Goal: Task Accomplishment & Management: Manage account settings

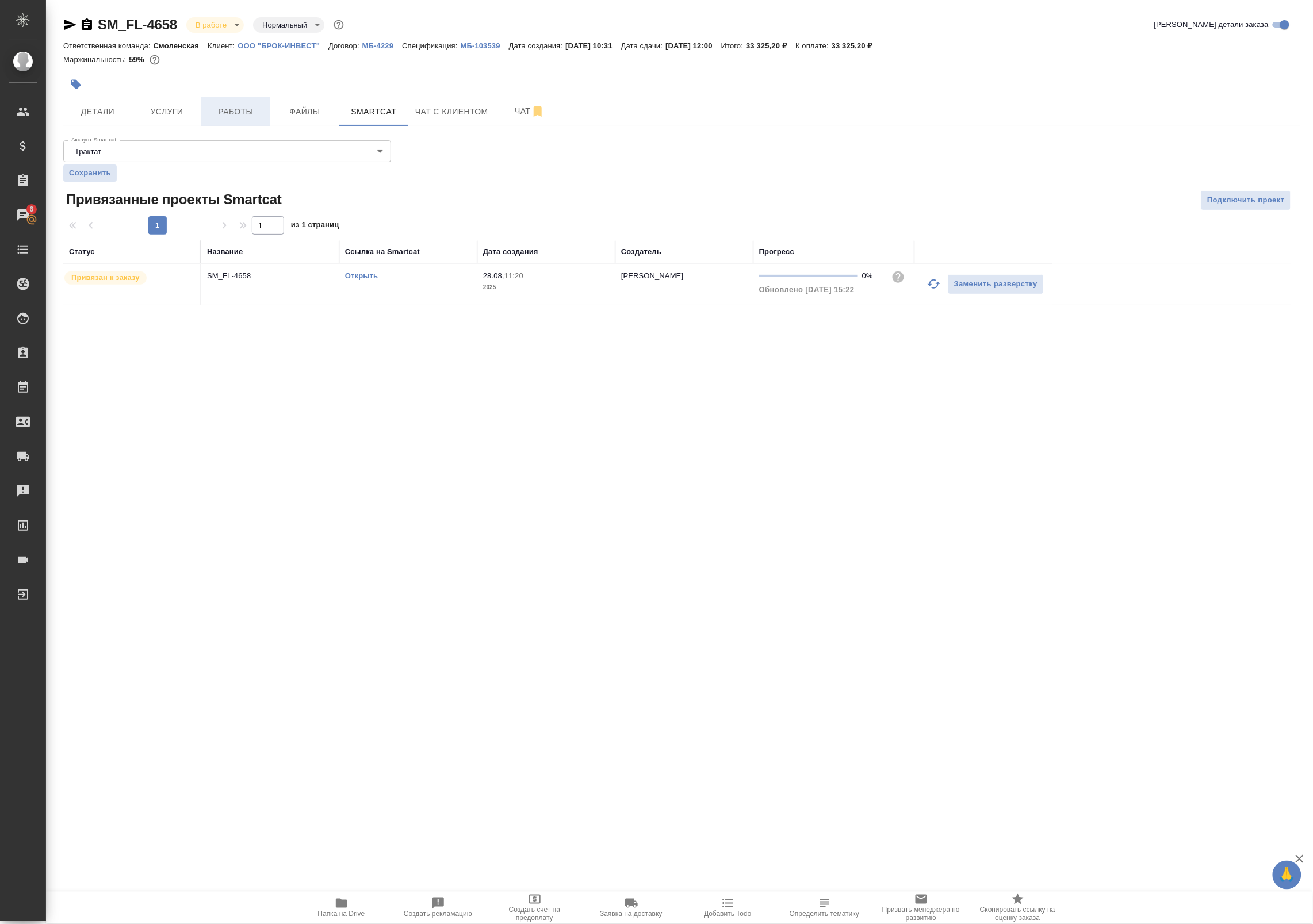
click at [230, 108] on span "Работы" at bounding box center [236, 112] width 55 height 14
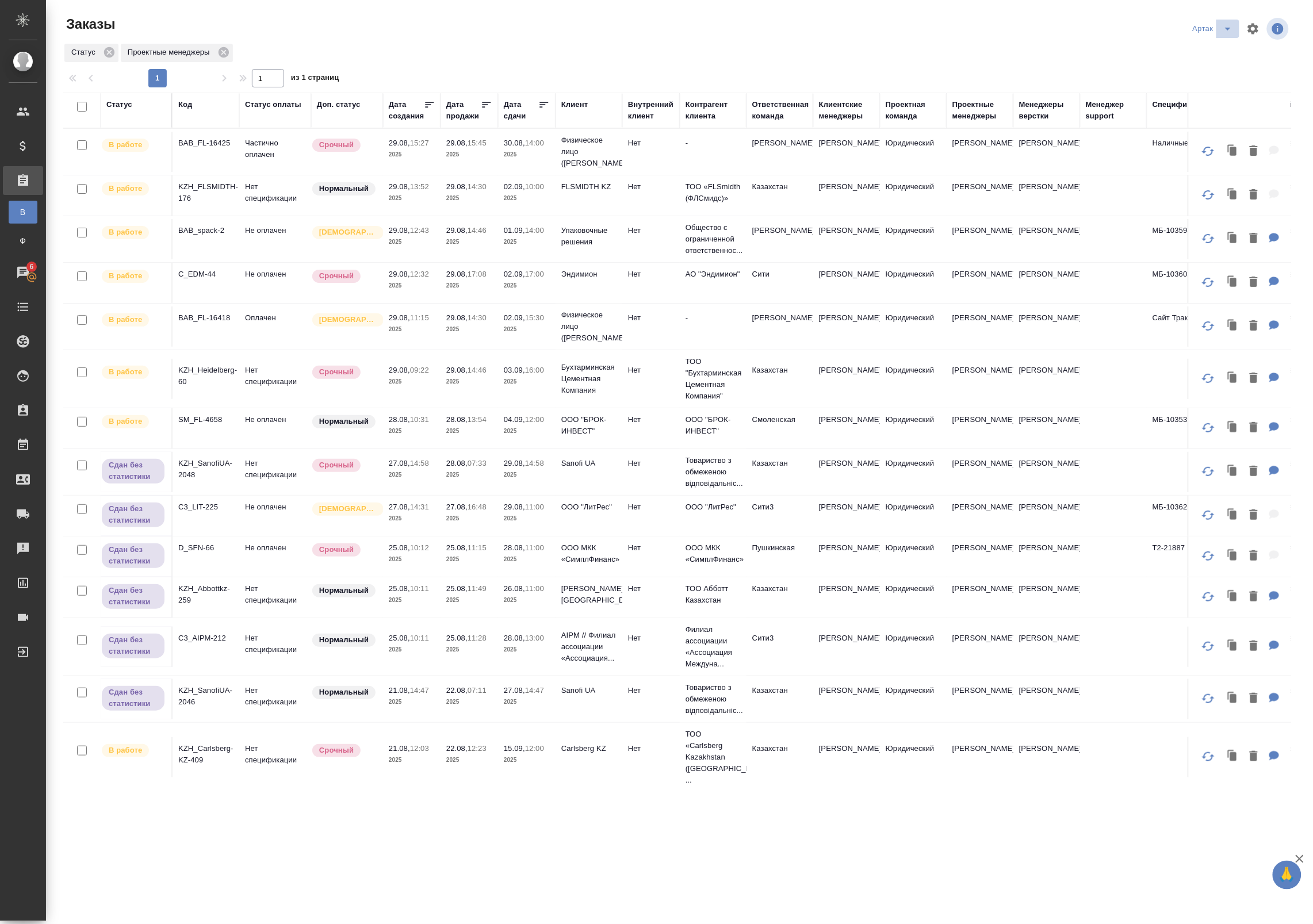
click at [1229, 33] on icon "split button" at bounding box center [1228, 29] width 14 height 14
click at [1211, 46] on li "leagal" at bounding box center [1216, 51] width 50 height 19
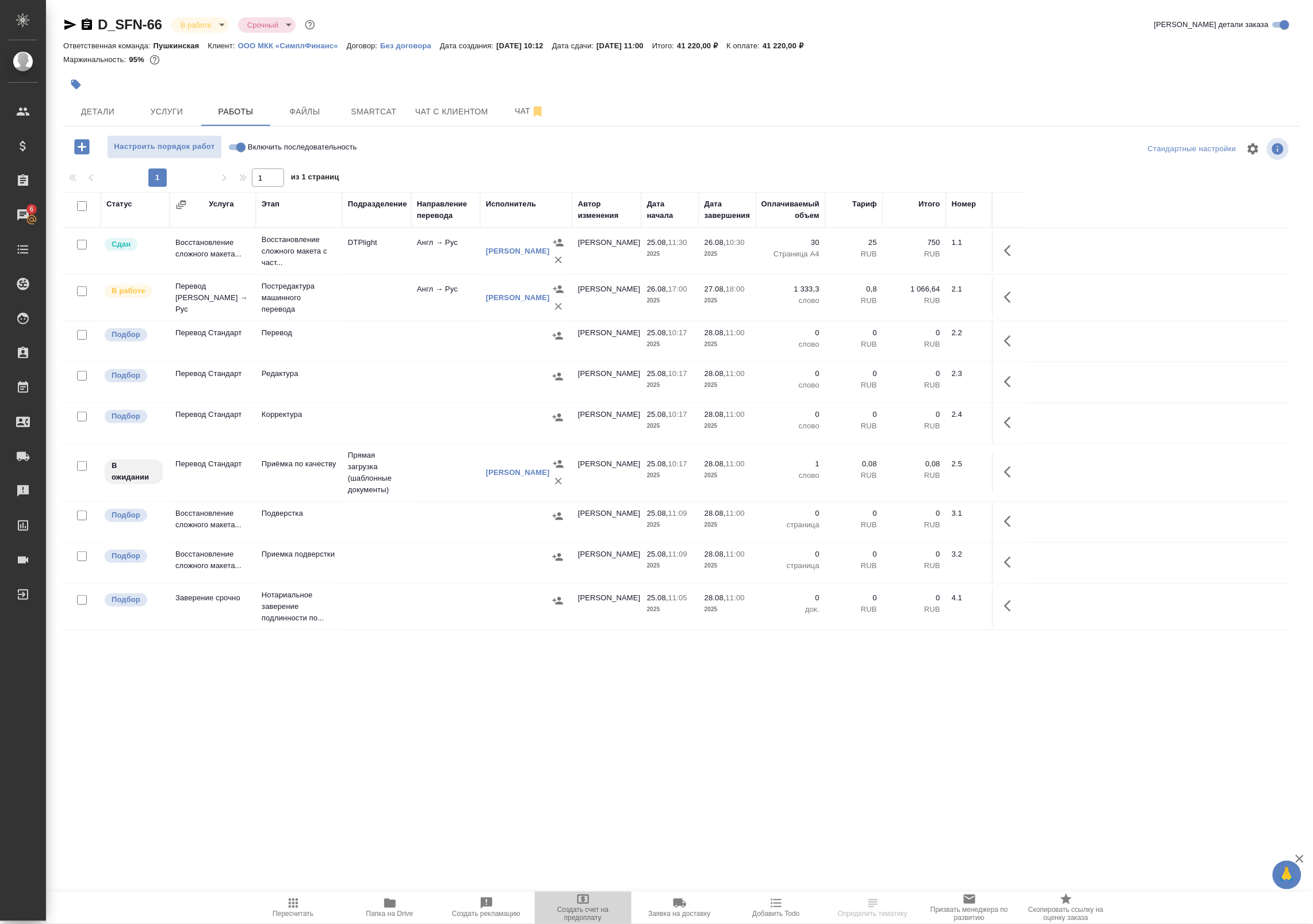
click at [614, 893] on span "Создать счет на предоплату" at bounding box center [582, 907] width 82 height 30
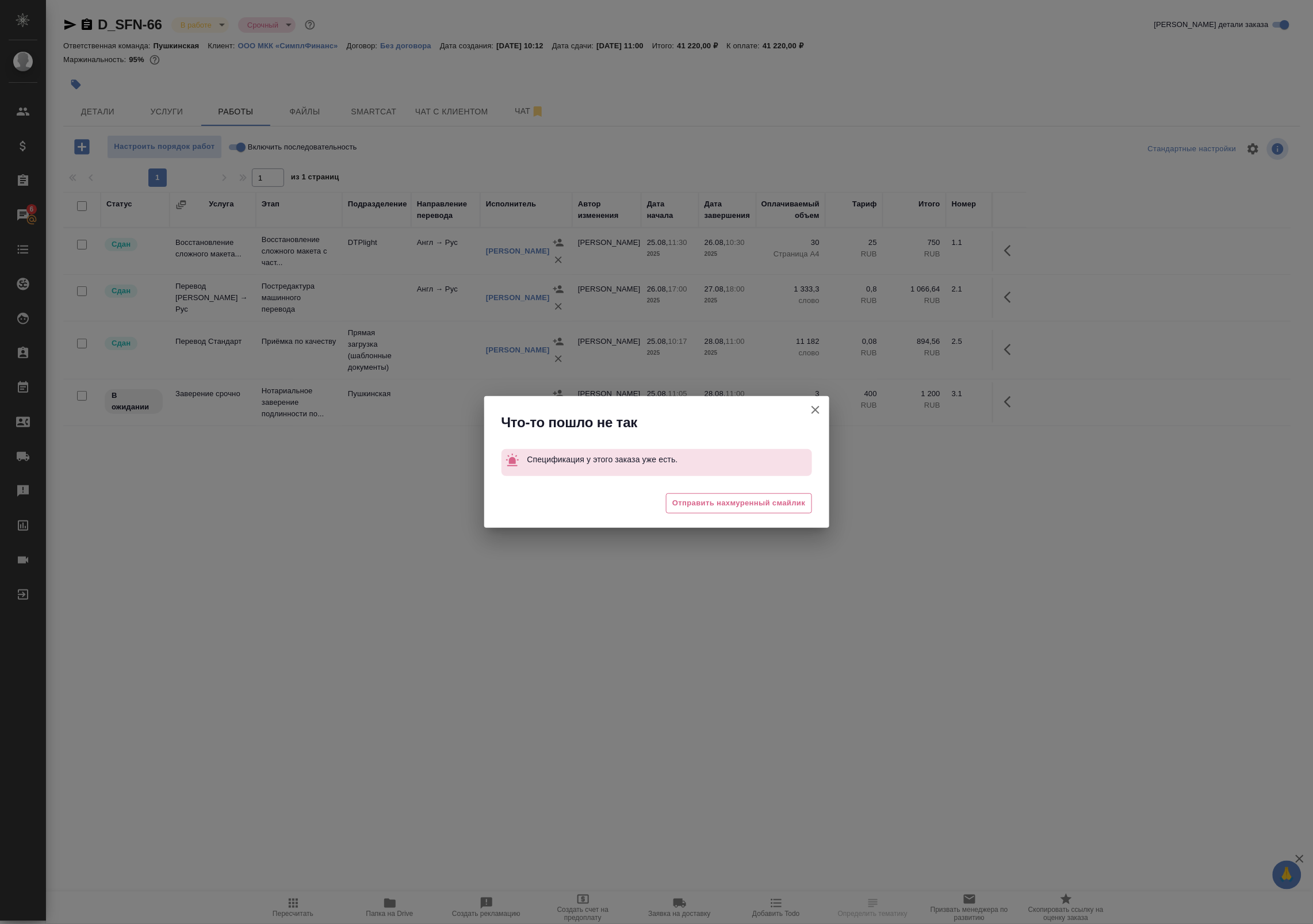
click at [811, 408] on icon "button" at bounding box center [816, 410] width 14 height 14
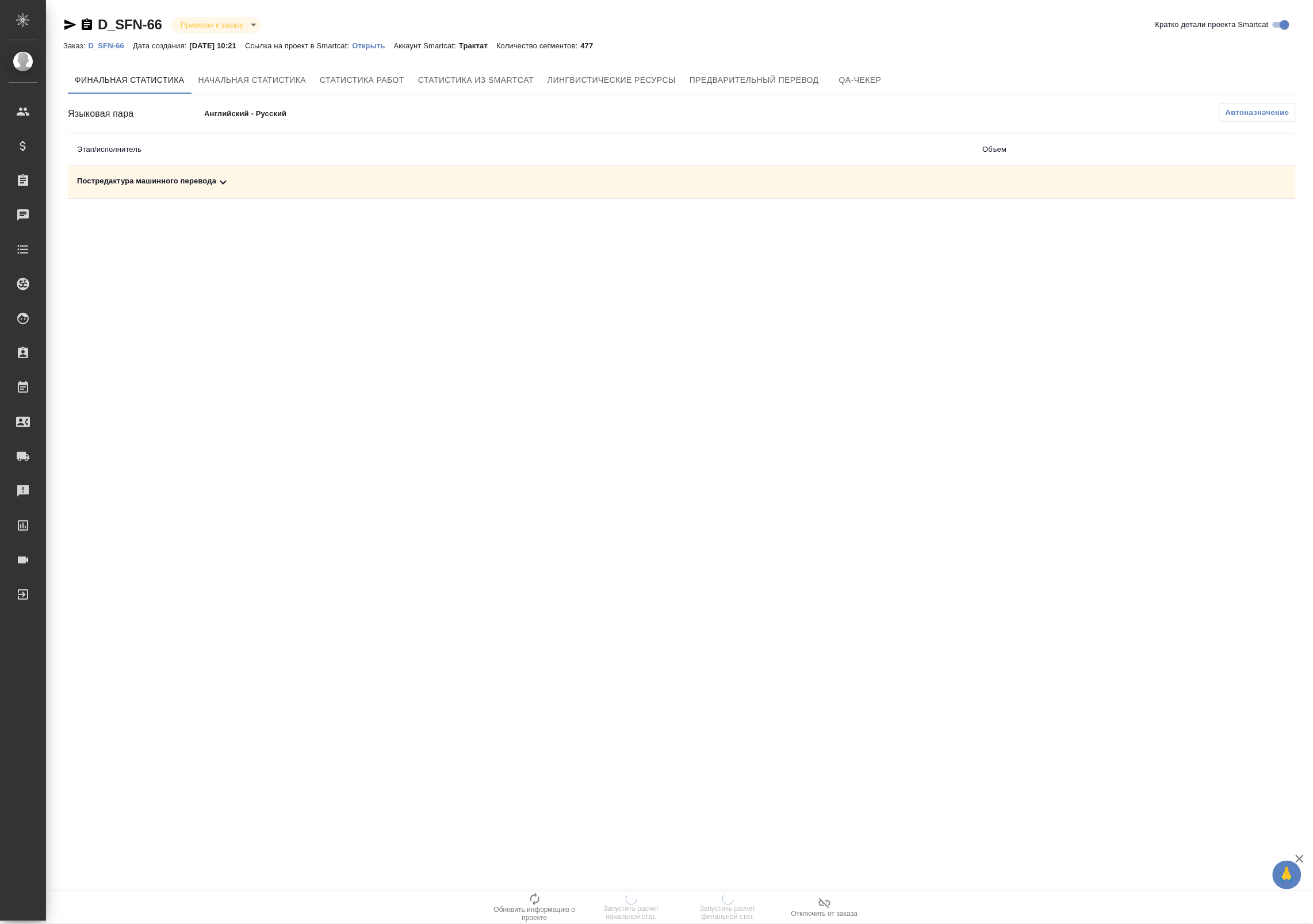
click at [188, 180] on div "Постредактура машинного перевода" at bounding box center [521, 182] width 888 height 14
click at [182, 181] on div "Постредактура машинного перевода" at bounding box center [521, 182] width 888 height 14
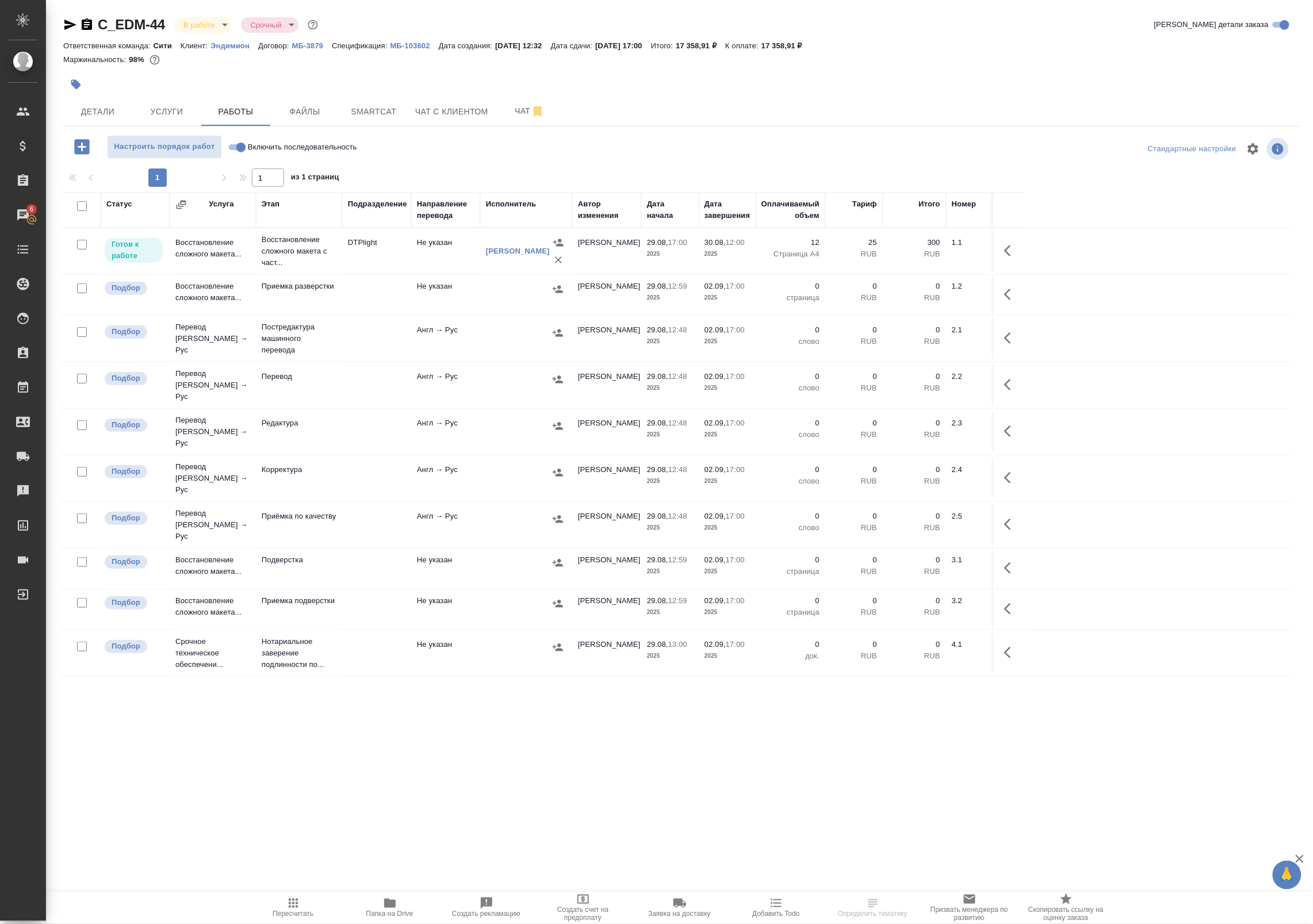
click at [967, 736] on div "C_EDM-44 В работе inProgress Срочный urgent Кратко детали заказа Ответственная …" at bounding box center [681, 369] width 1249 height 739
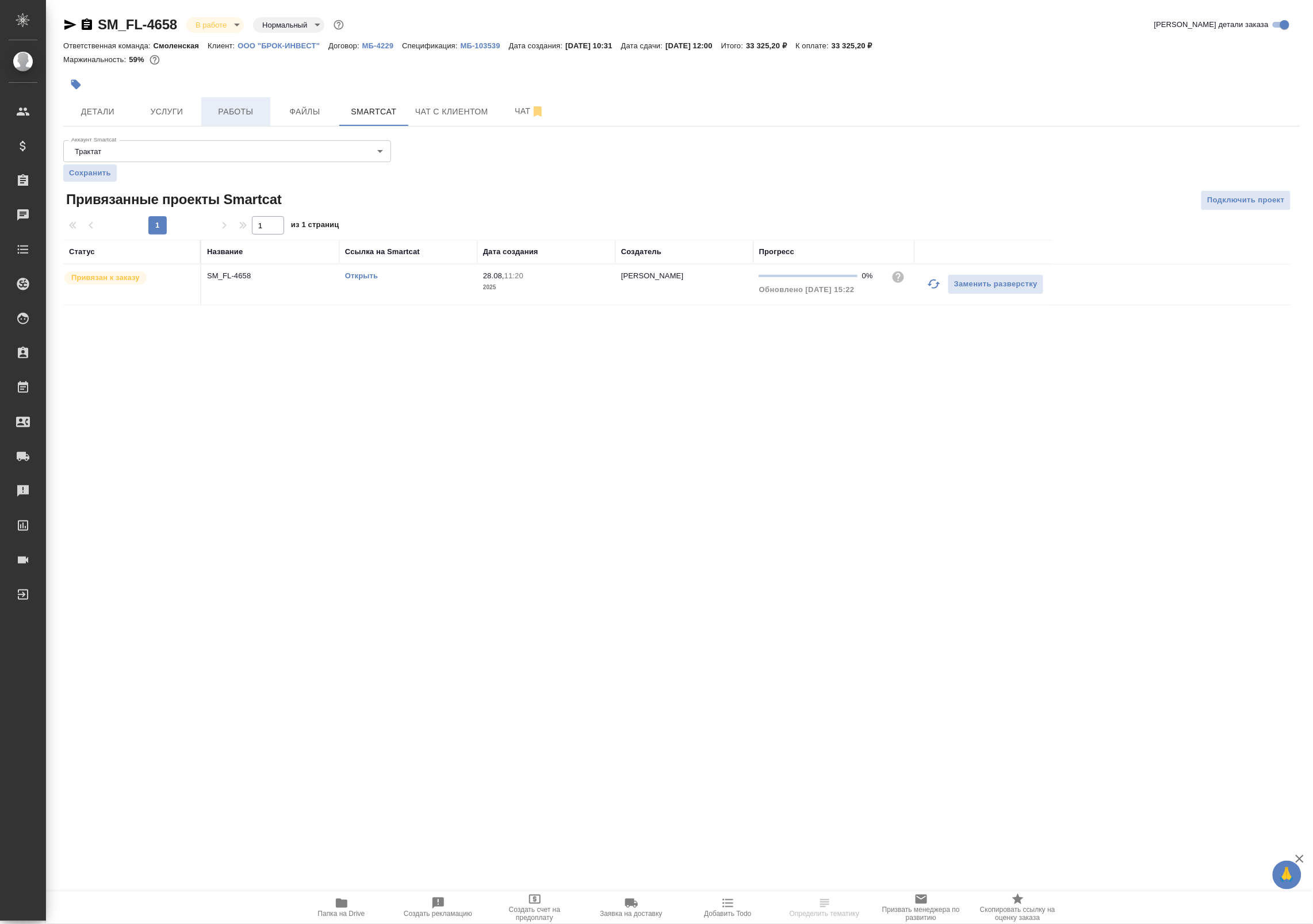
click at [230, 110] on span "Работы" at bounding box center [236, 112] width 55 height 14
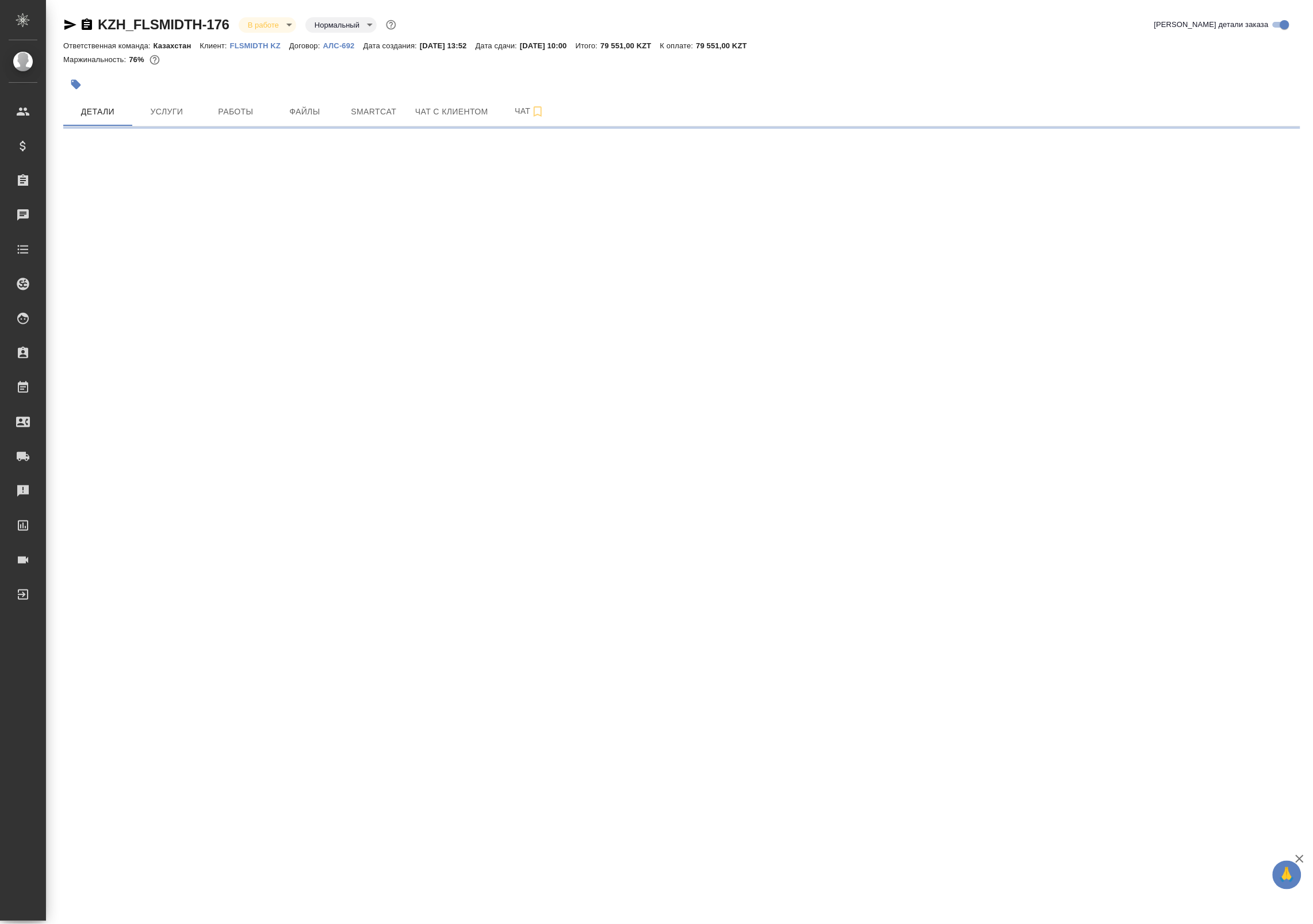
select select "RU"
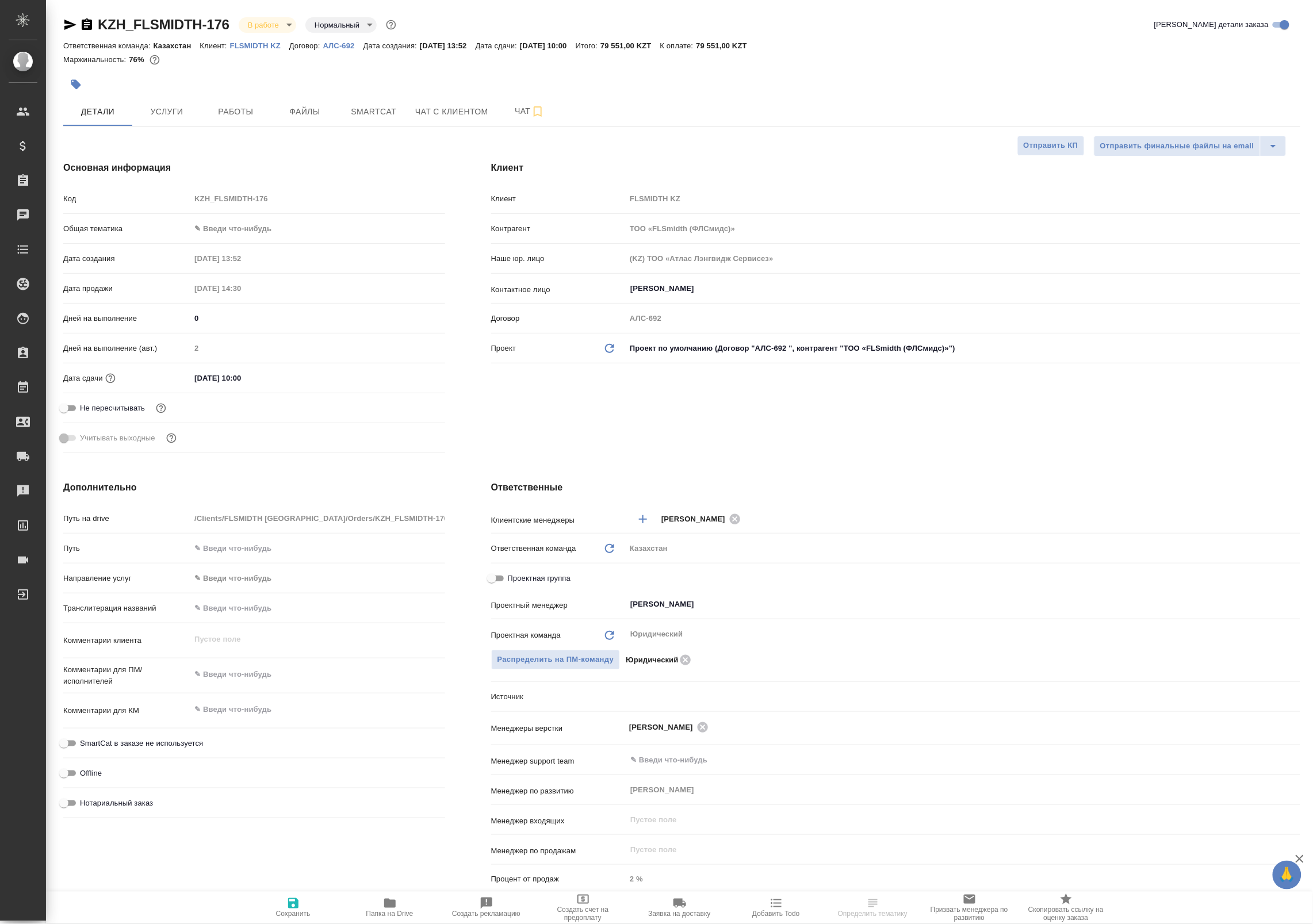
type textarea "x"
click at [228, 111] on span "Работы" at bounding box center [236, 112] width 55 height 14
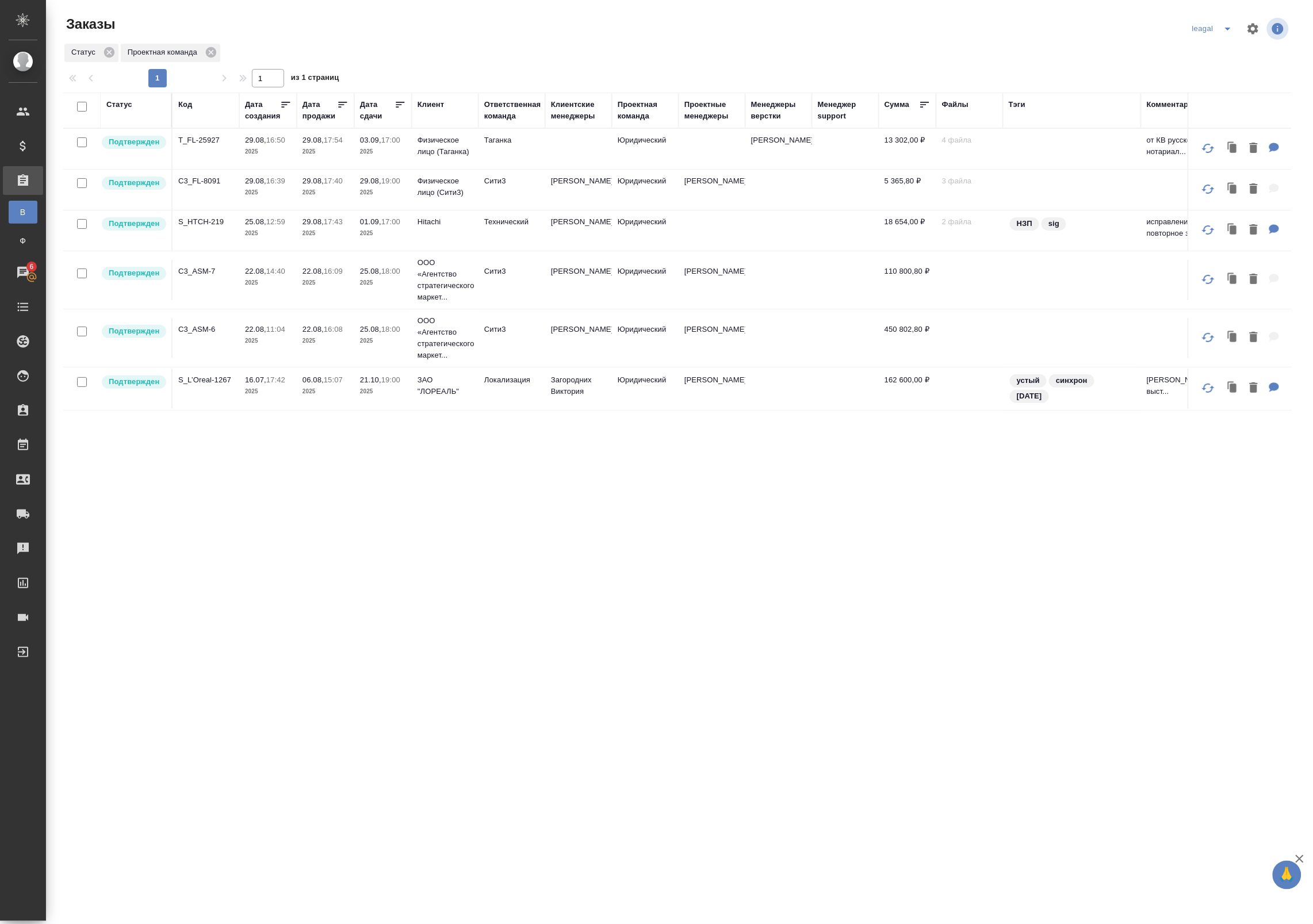
click at [749, 169] on td at bounding box center [778, 148] width 66 height 40
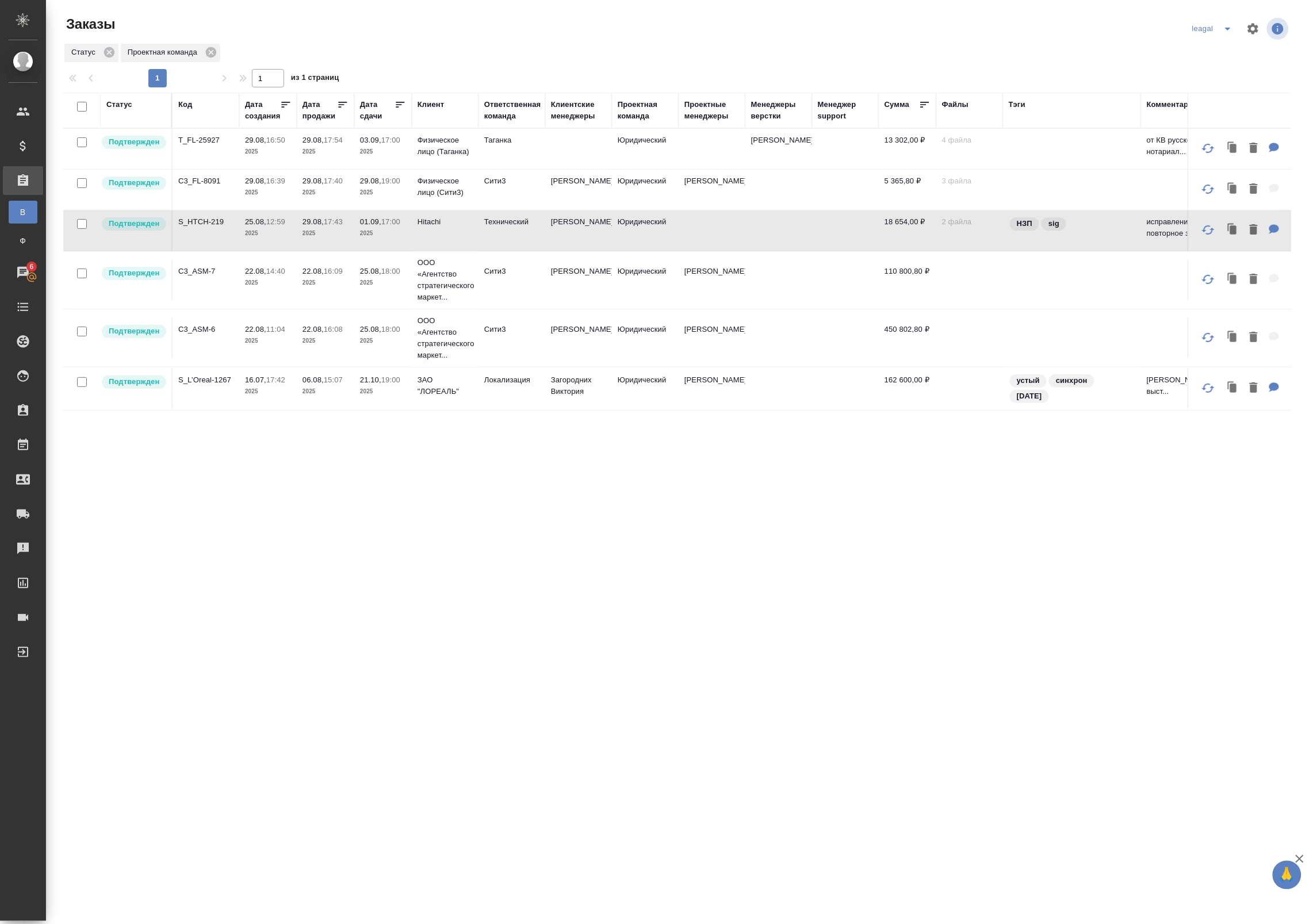
click at [749, 169] on td at bounding box center [778, 148] width 66 height 40
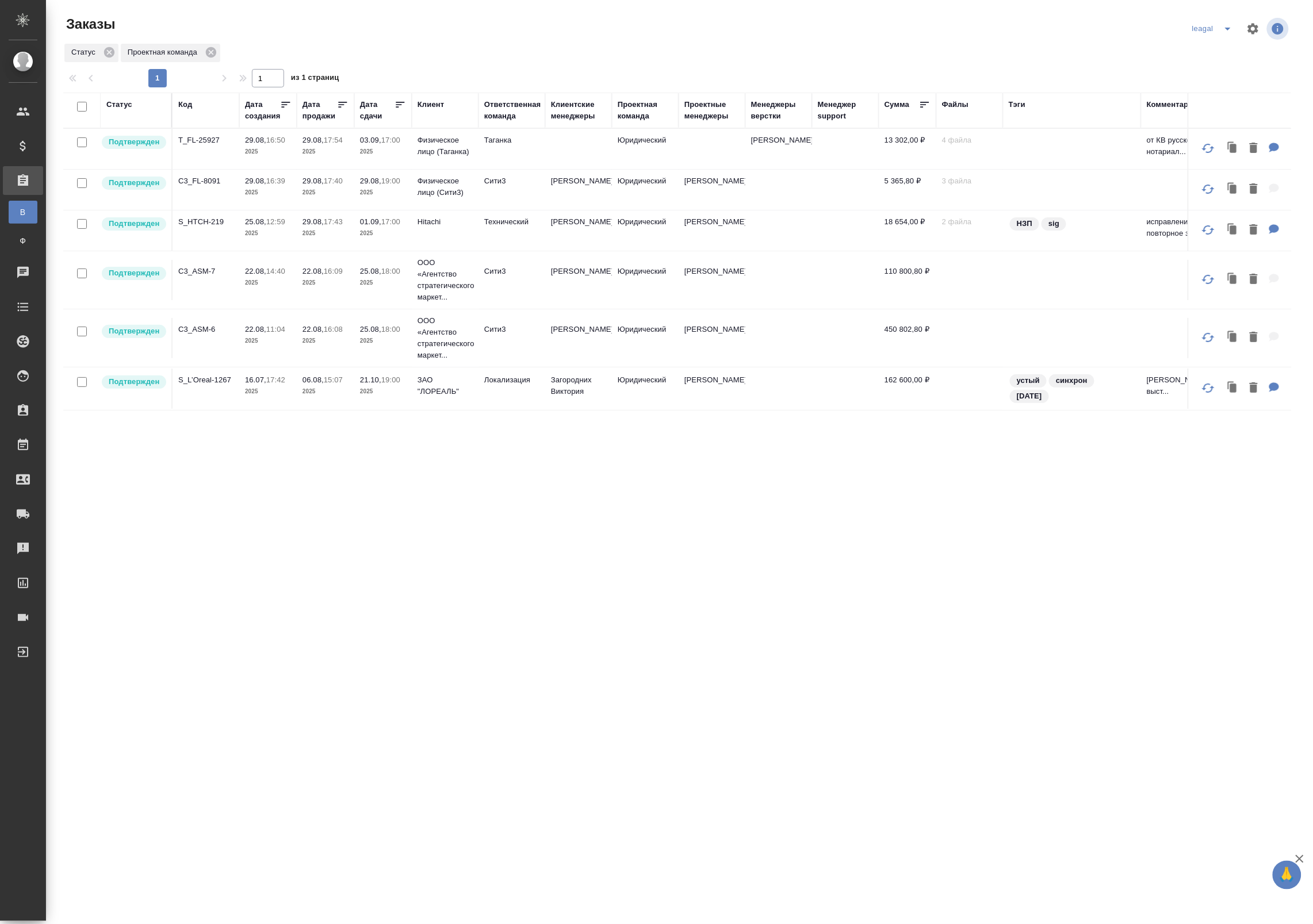
click at [631, 169] on td "Юридический" at bounding box center [645, 148] width 66 height 40
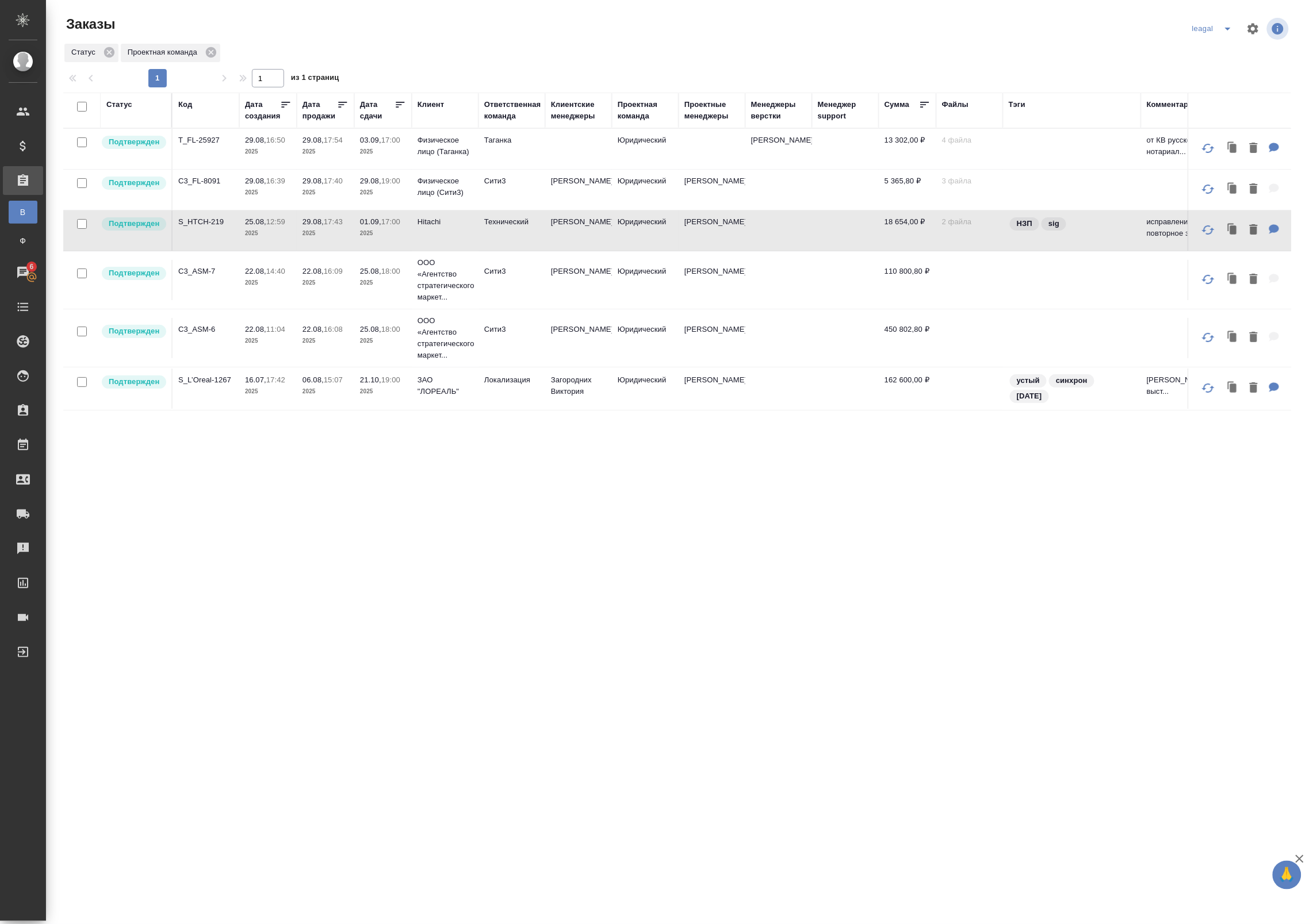
click at [599, 169] on td "[PERSON_NAME]" at bounding box center [578, 148] width 66 height 40
click at [427, 228] on p "Hitachi" at bounding box center [445, 221] width 55 height 12
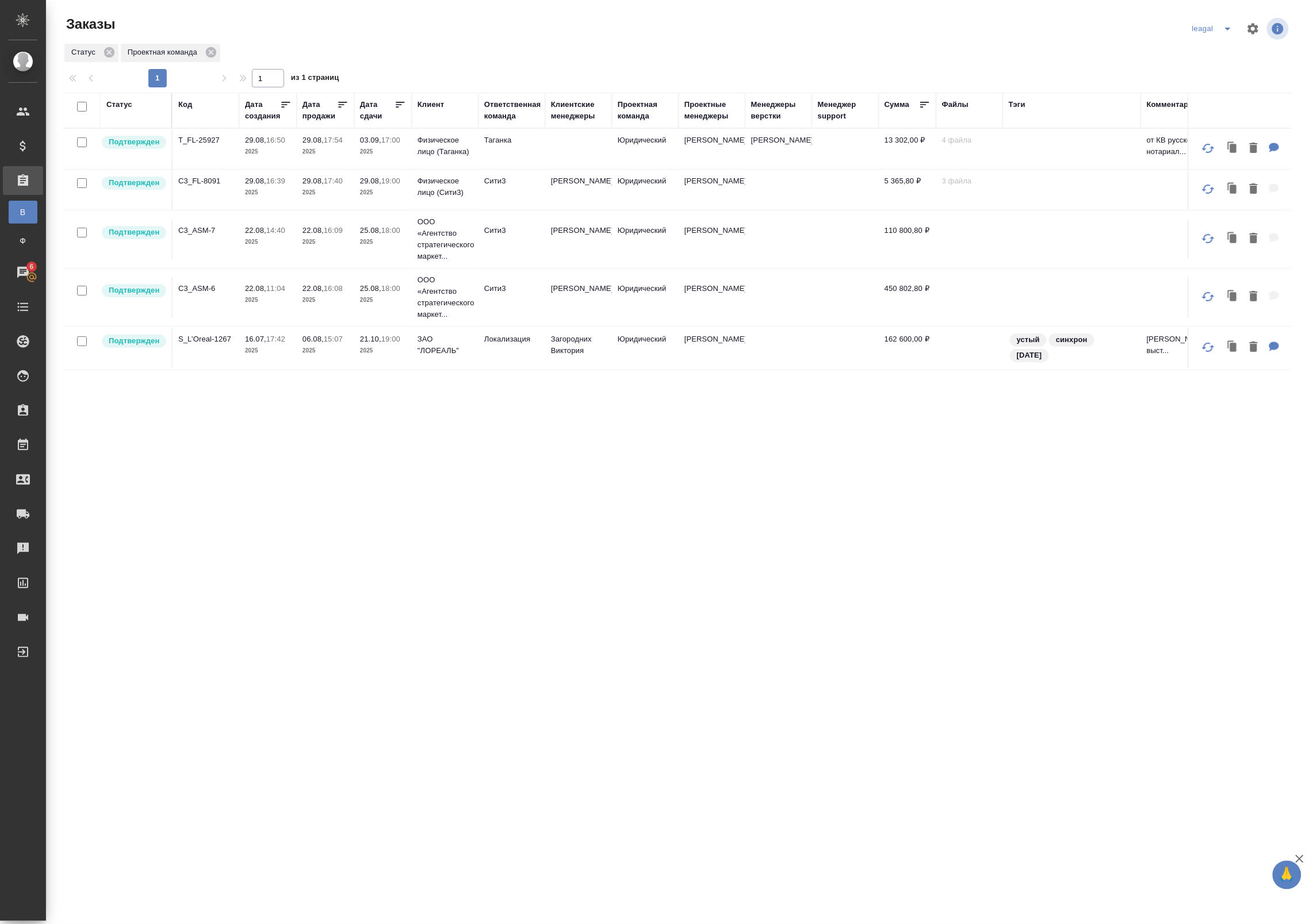
click at [572, 161] on td at bounding box center [578, 148] width 66 height 40
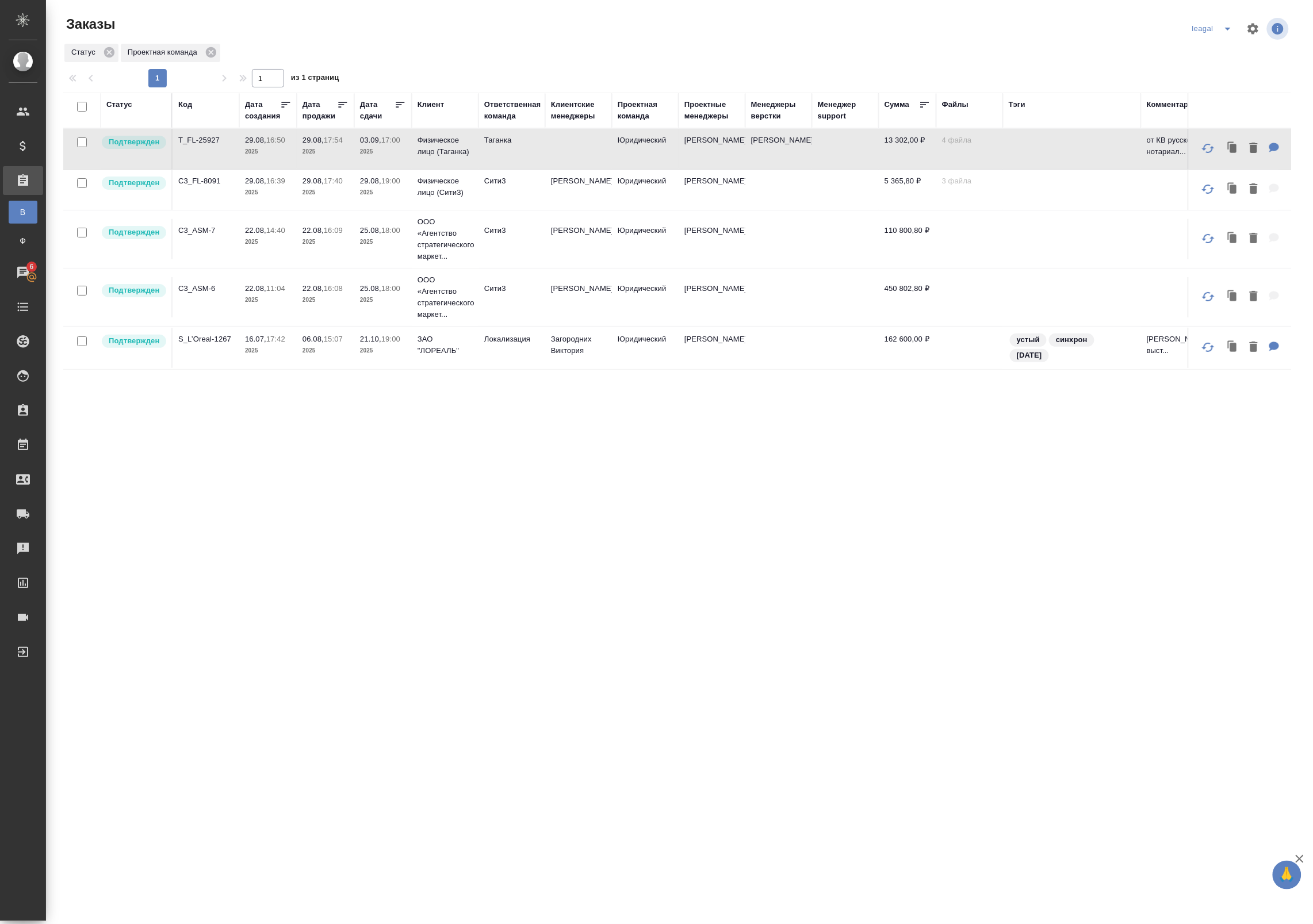
click at [572, 161] on td at bounding box center [578, 148] width 66 height 40
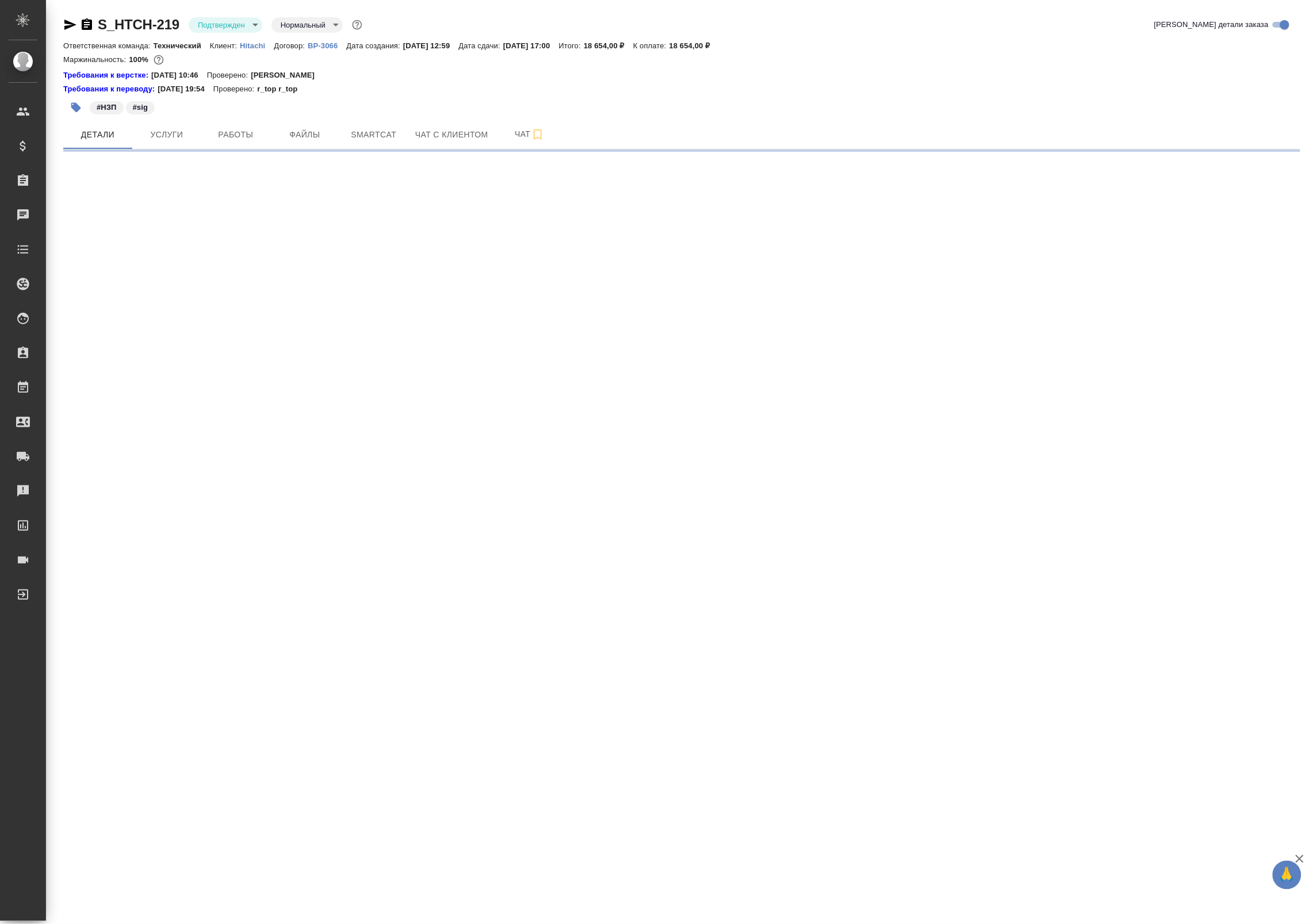
select select "RU"
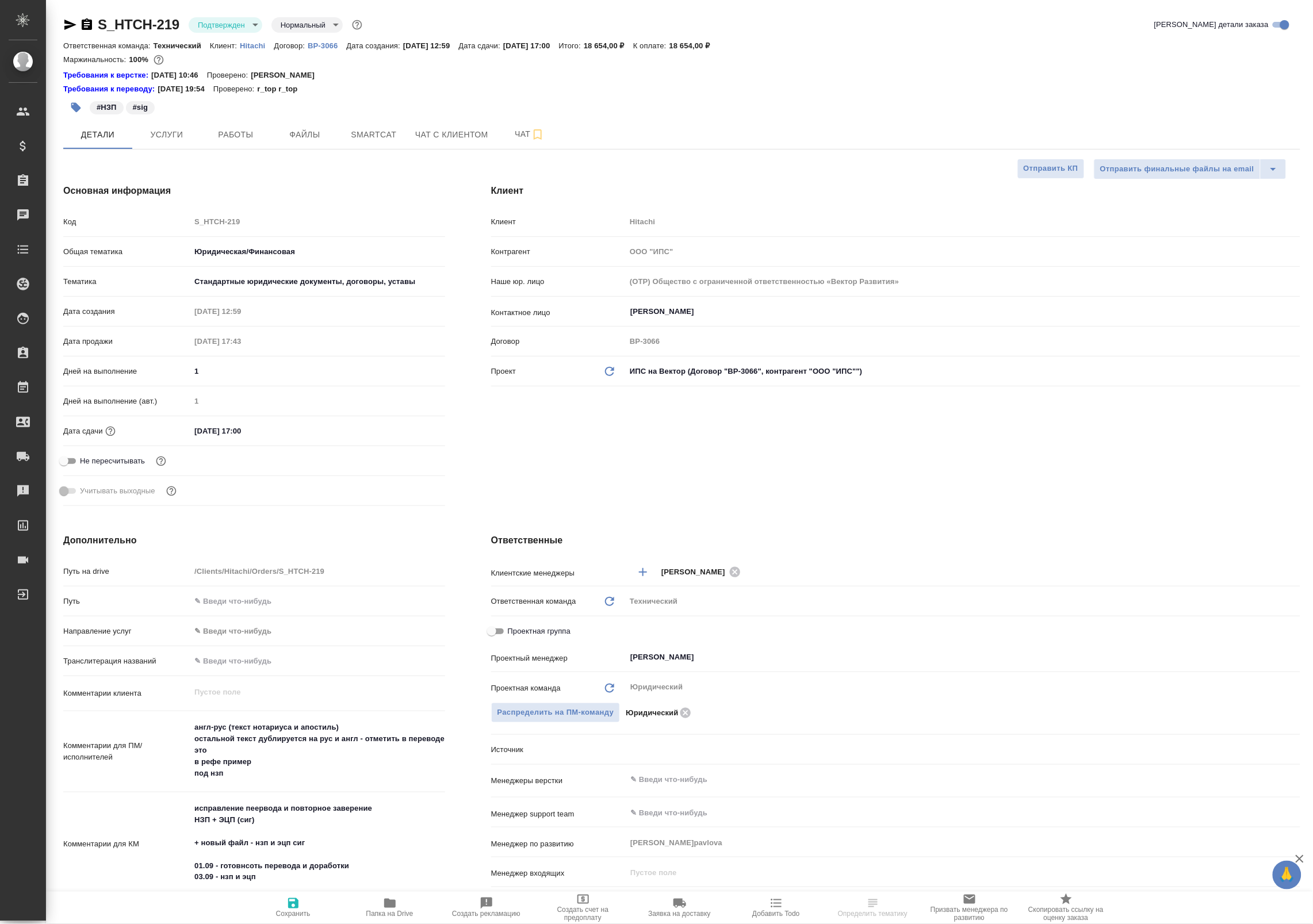
type textarea "x"
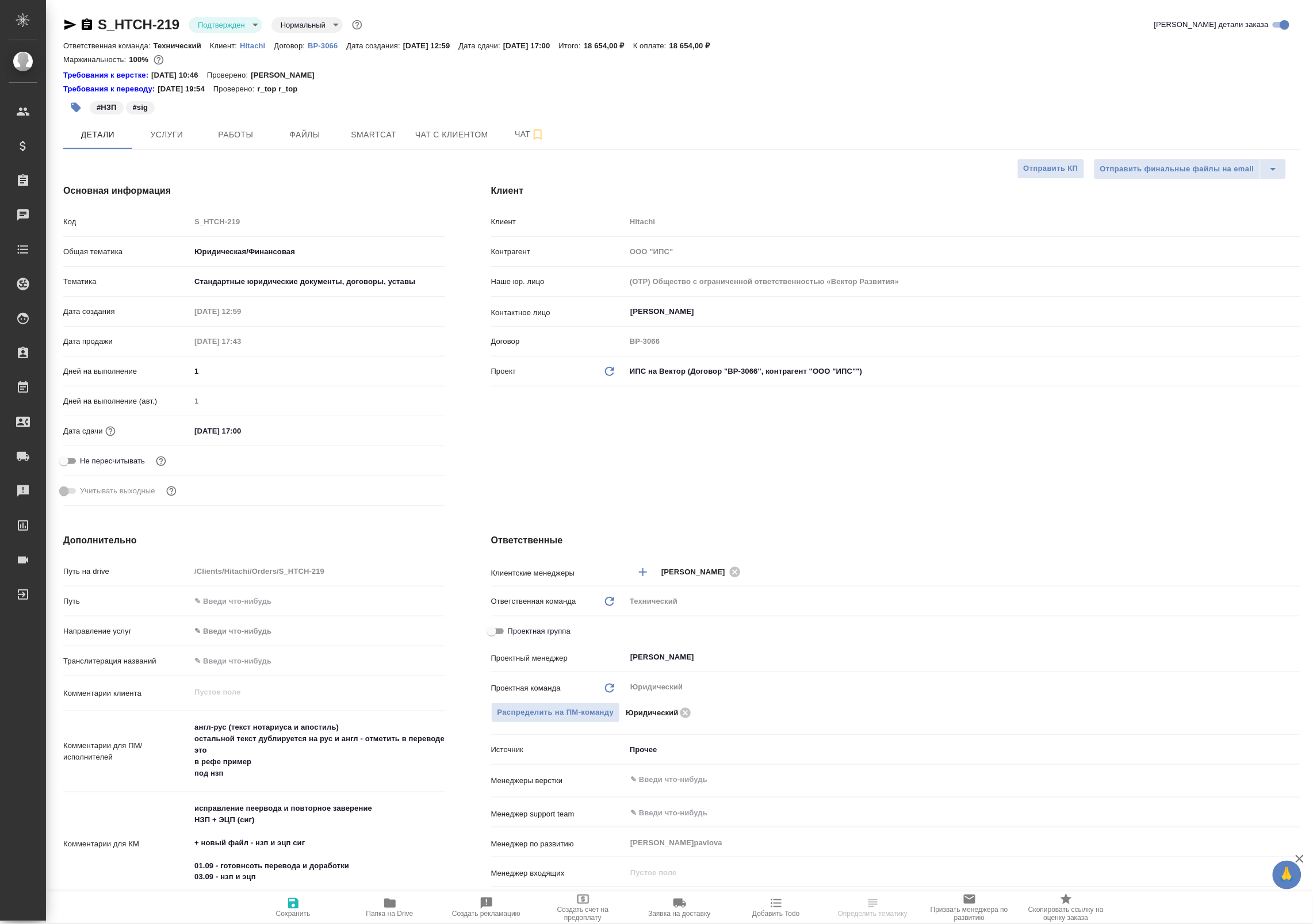
type textarea "x"
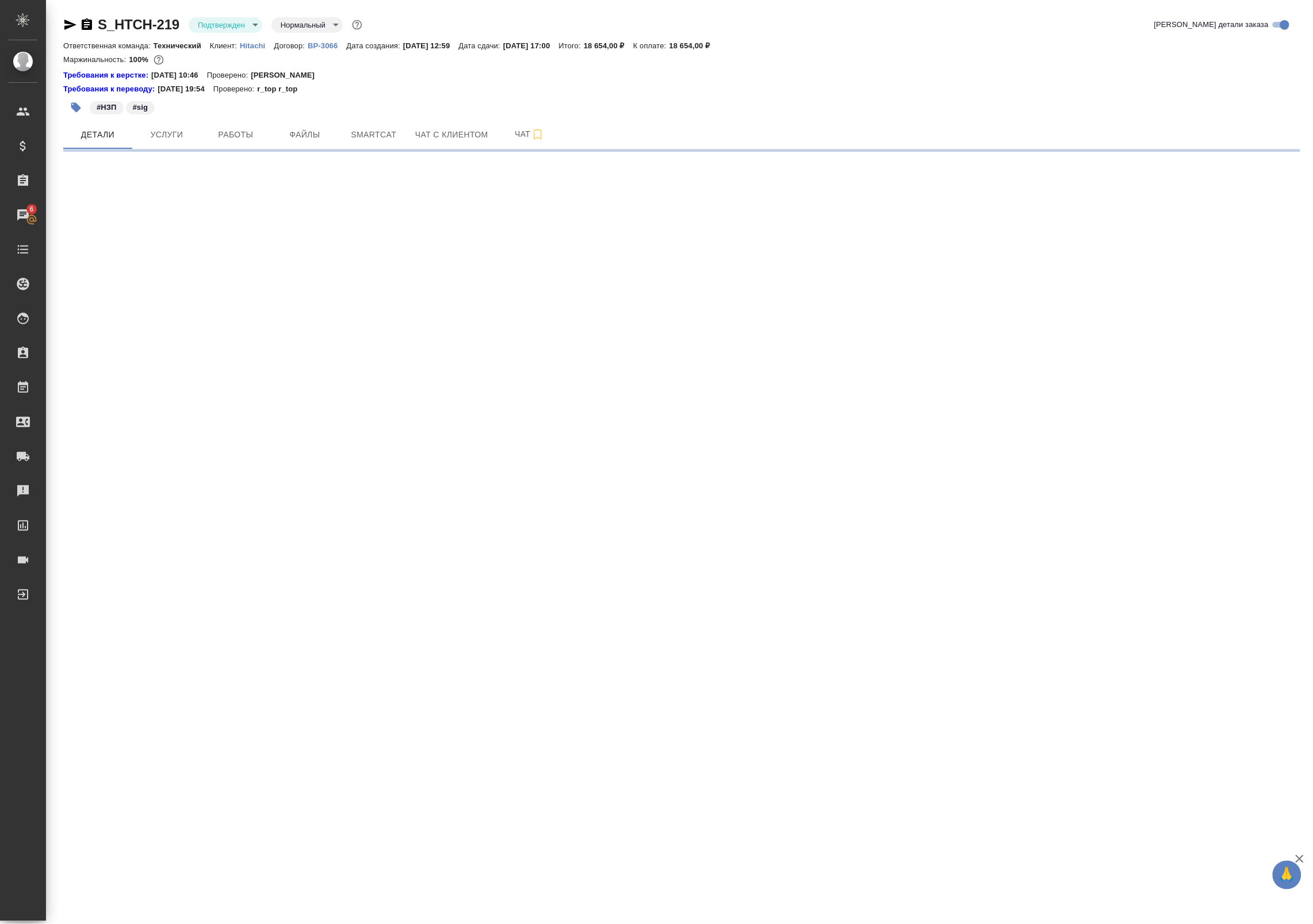
select select "RU"
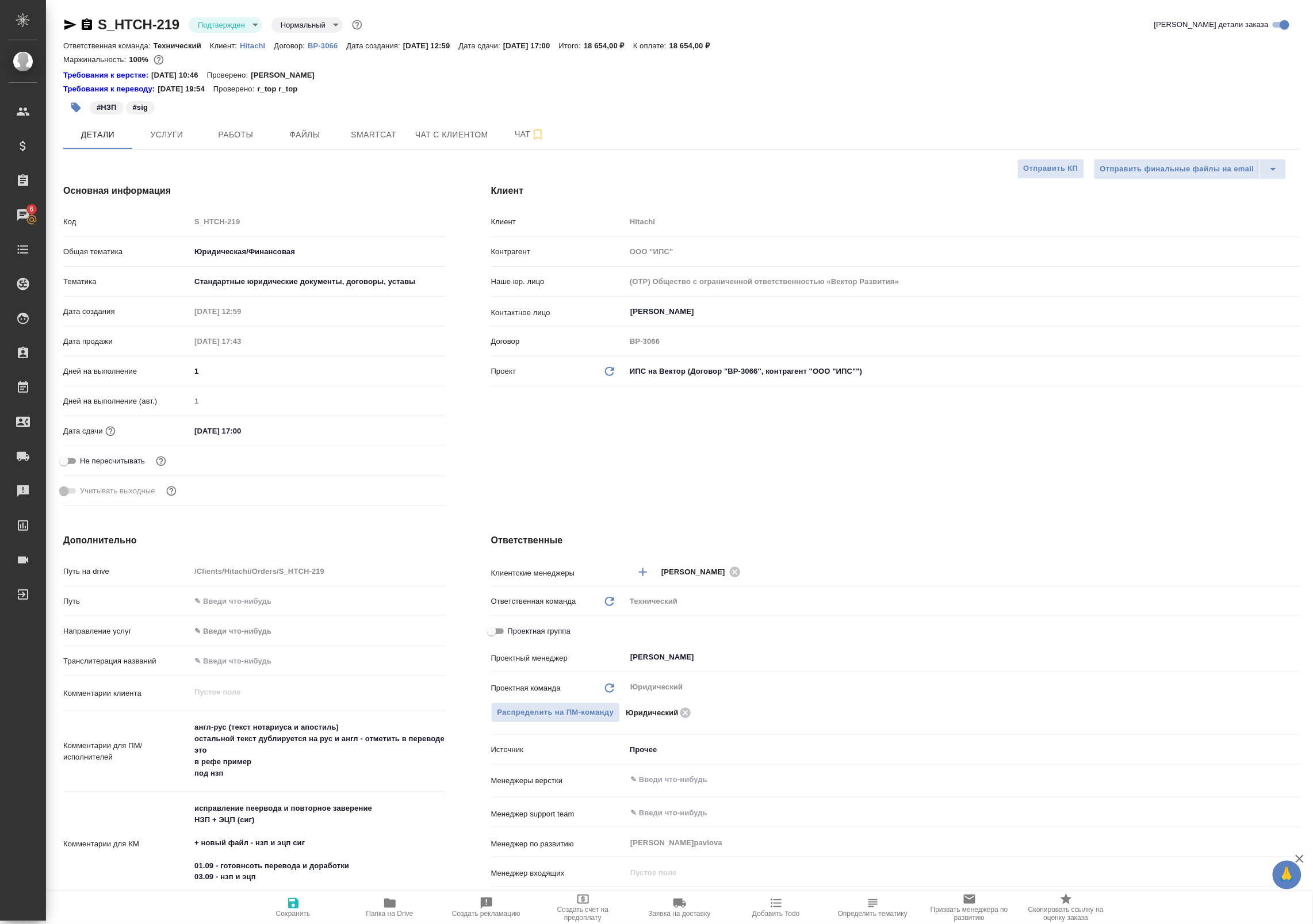
type textarea "x"
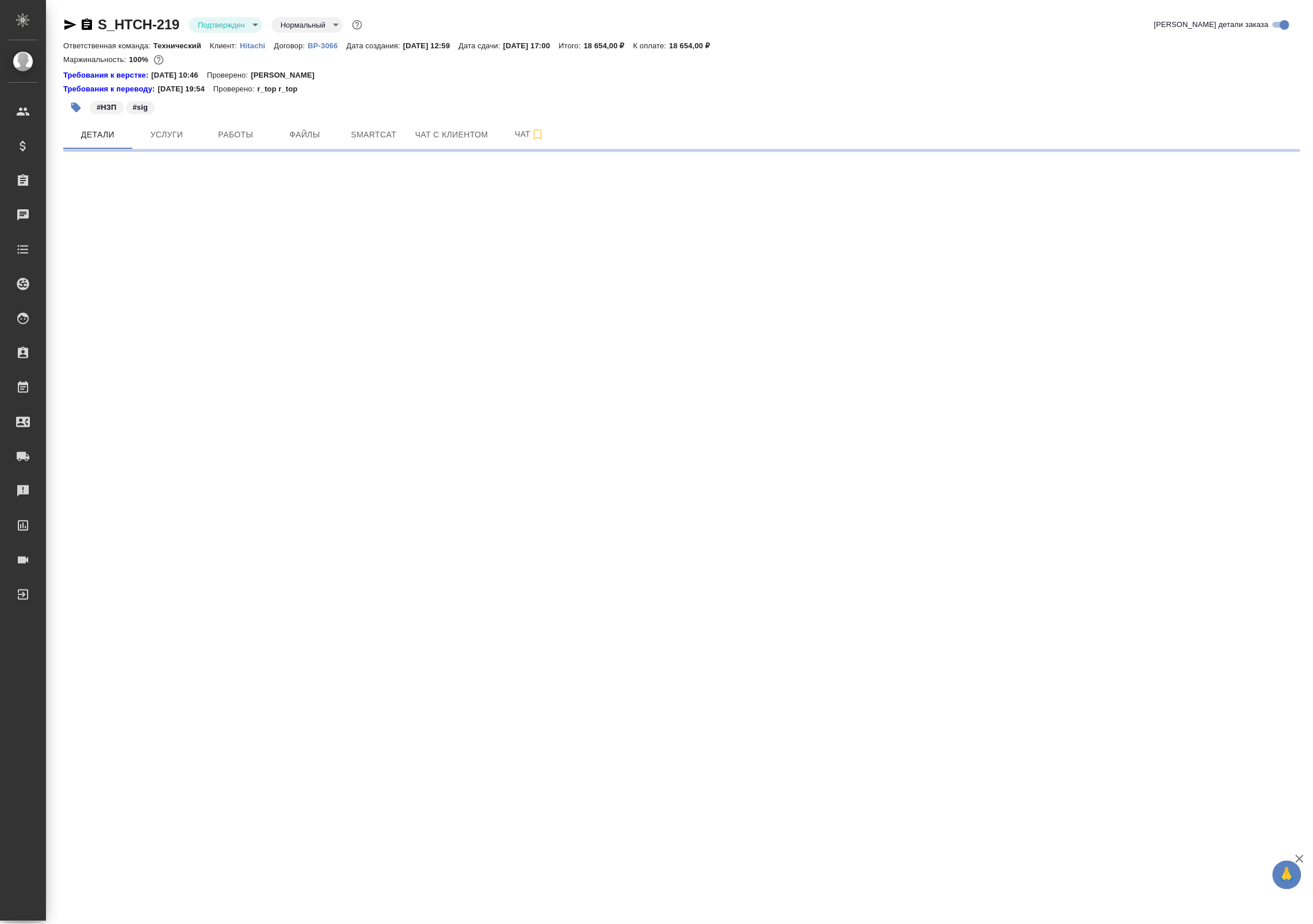
select select "RU"
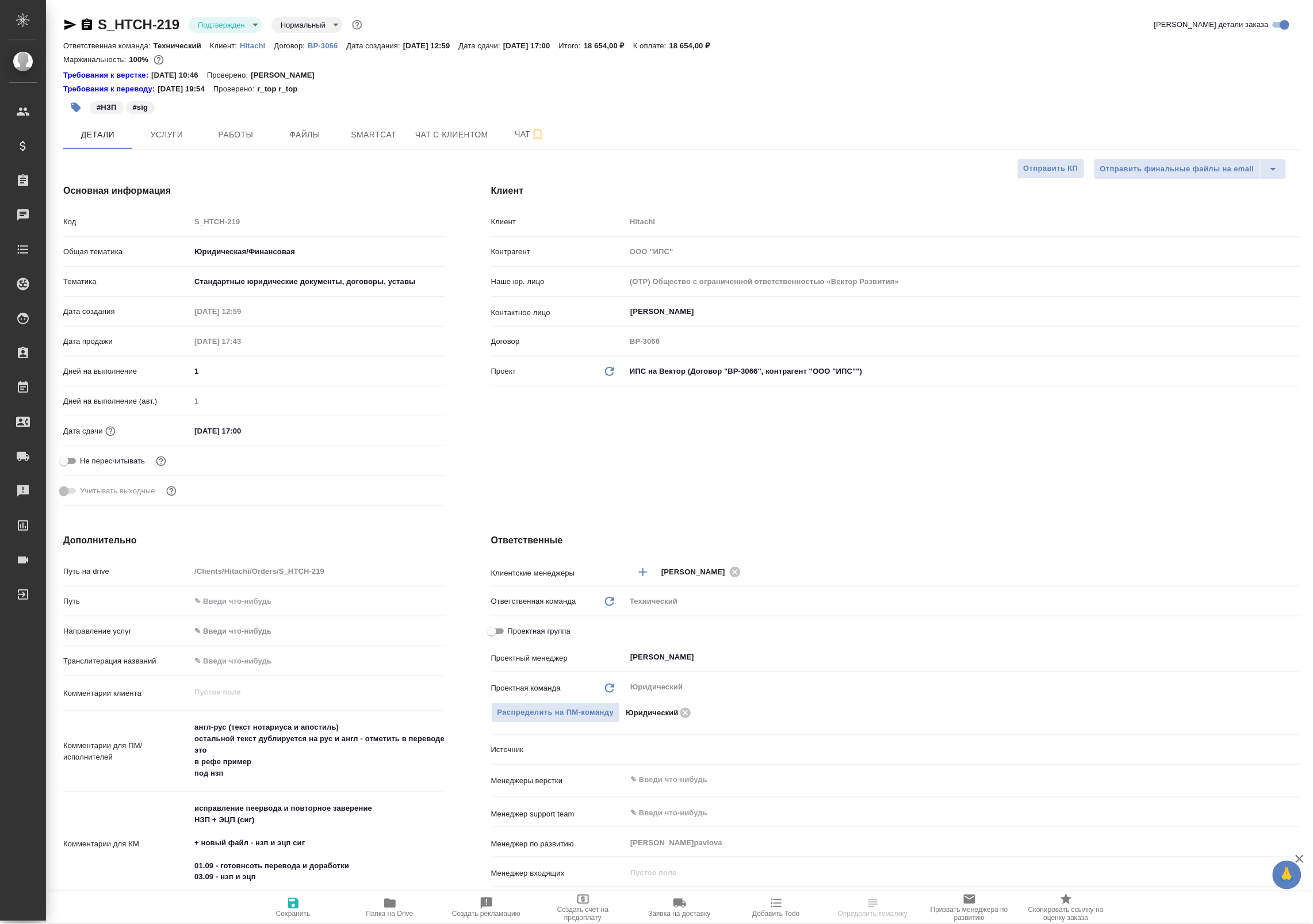
type textarea "x"
click at [229, 27] on body "🙏 .cls-1 fill:#fff; AWATERA Badanyan Artak Клиенты Спецификации Заказы Чаты Tod…" at bounding box center [656, 462] width 1313 height 924
click at [228, 121] on button "В работе" at bounding box center [216, 121] width 38 height 12
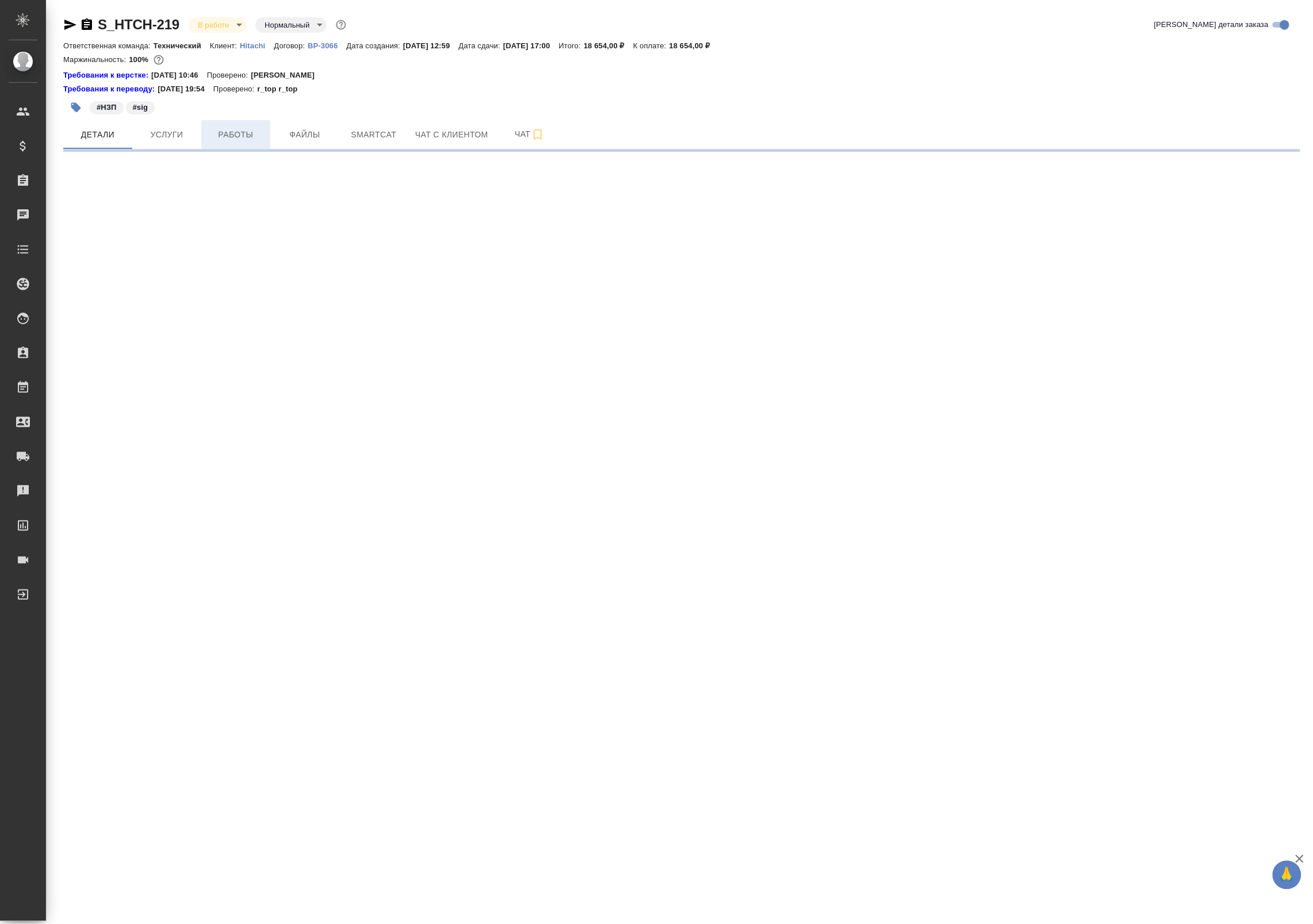
select select "RU"
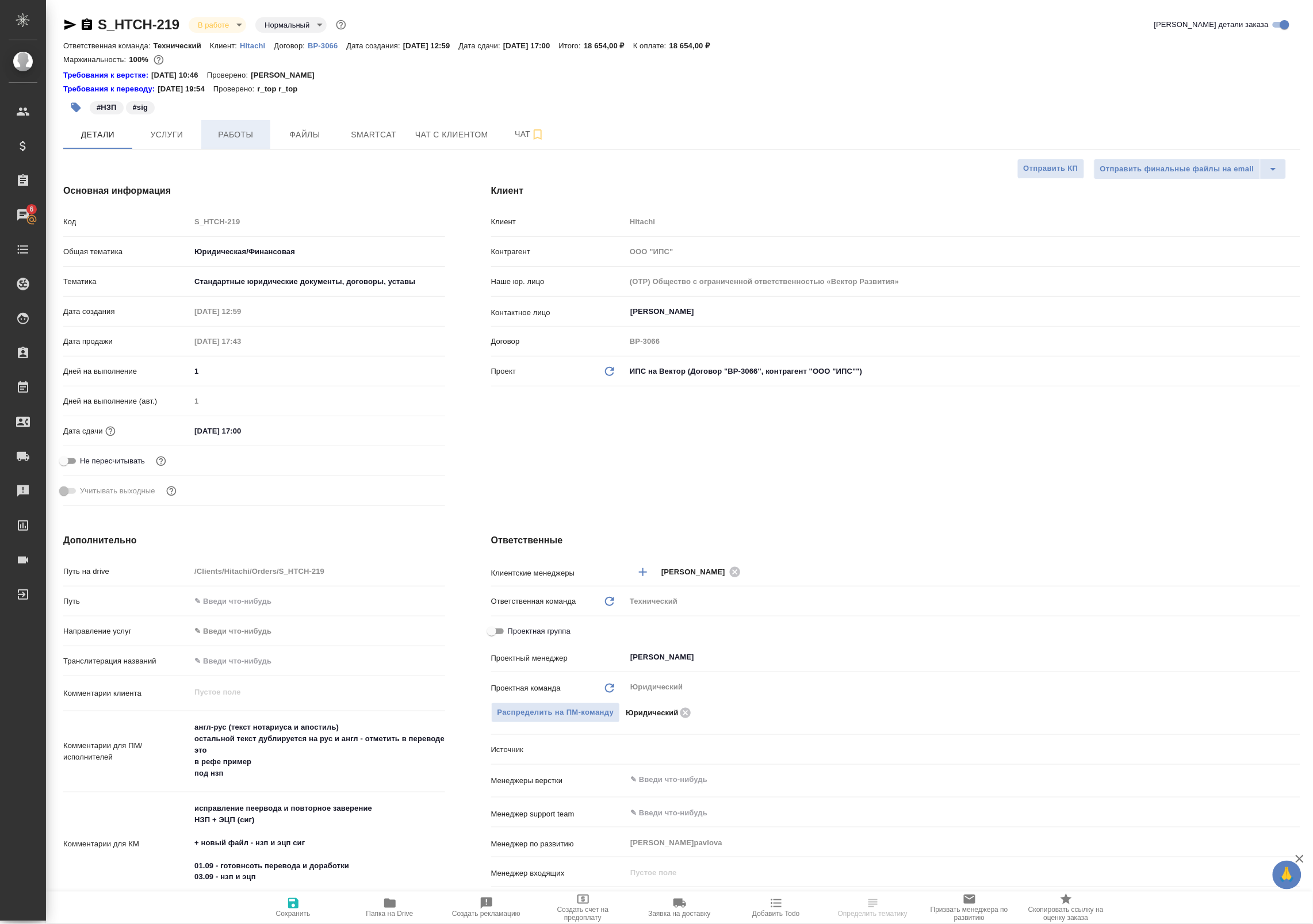
type textarea "x"
click at [229, 133] on span "Работы" at bounding box center [236, 135] width 55 height 14
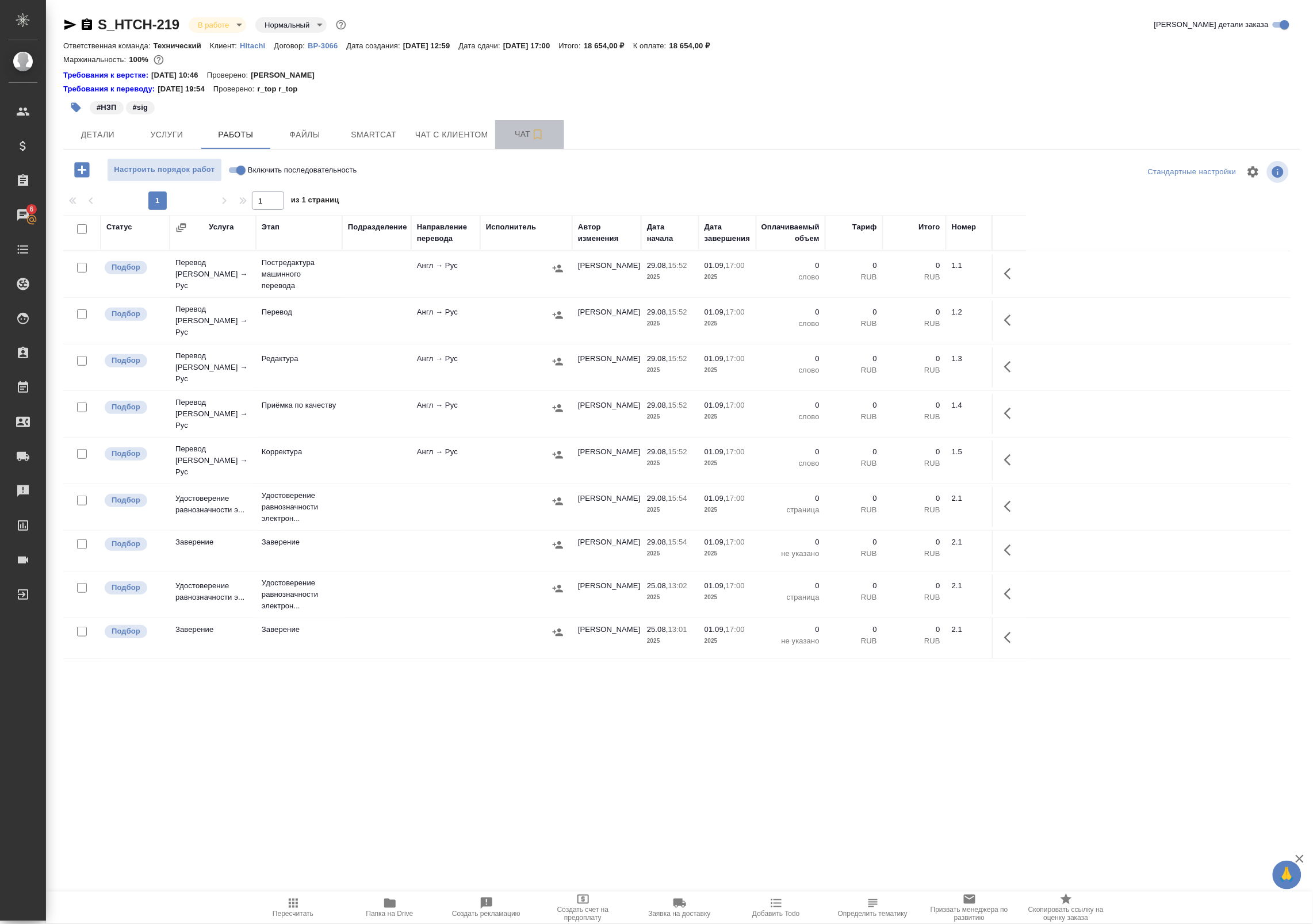
click at [516, 134] on span "Чат" at bounding box center [530, 134] width 55 height 14
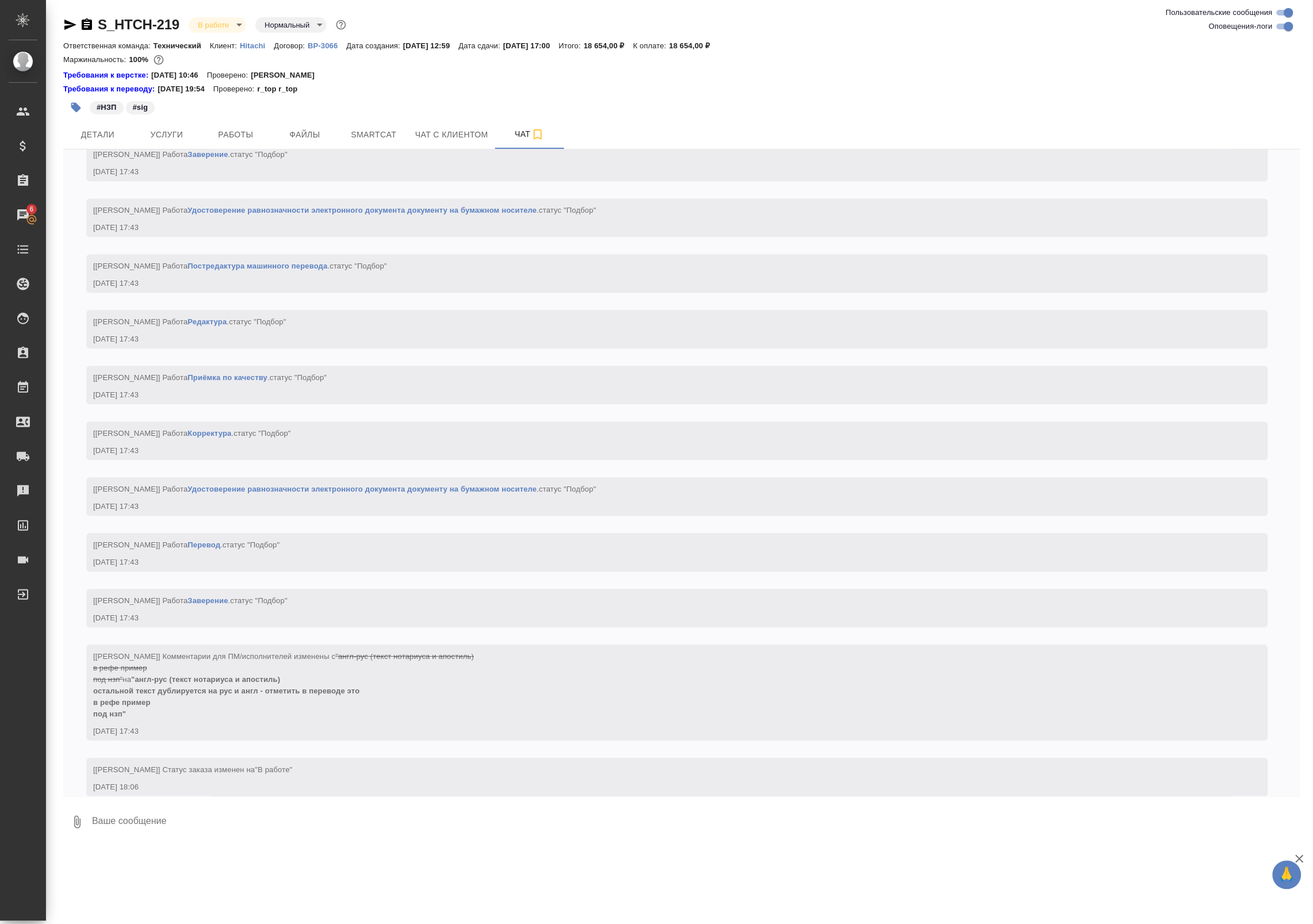
scroll to position [1059, 0]
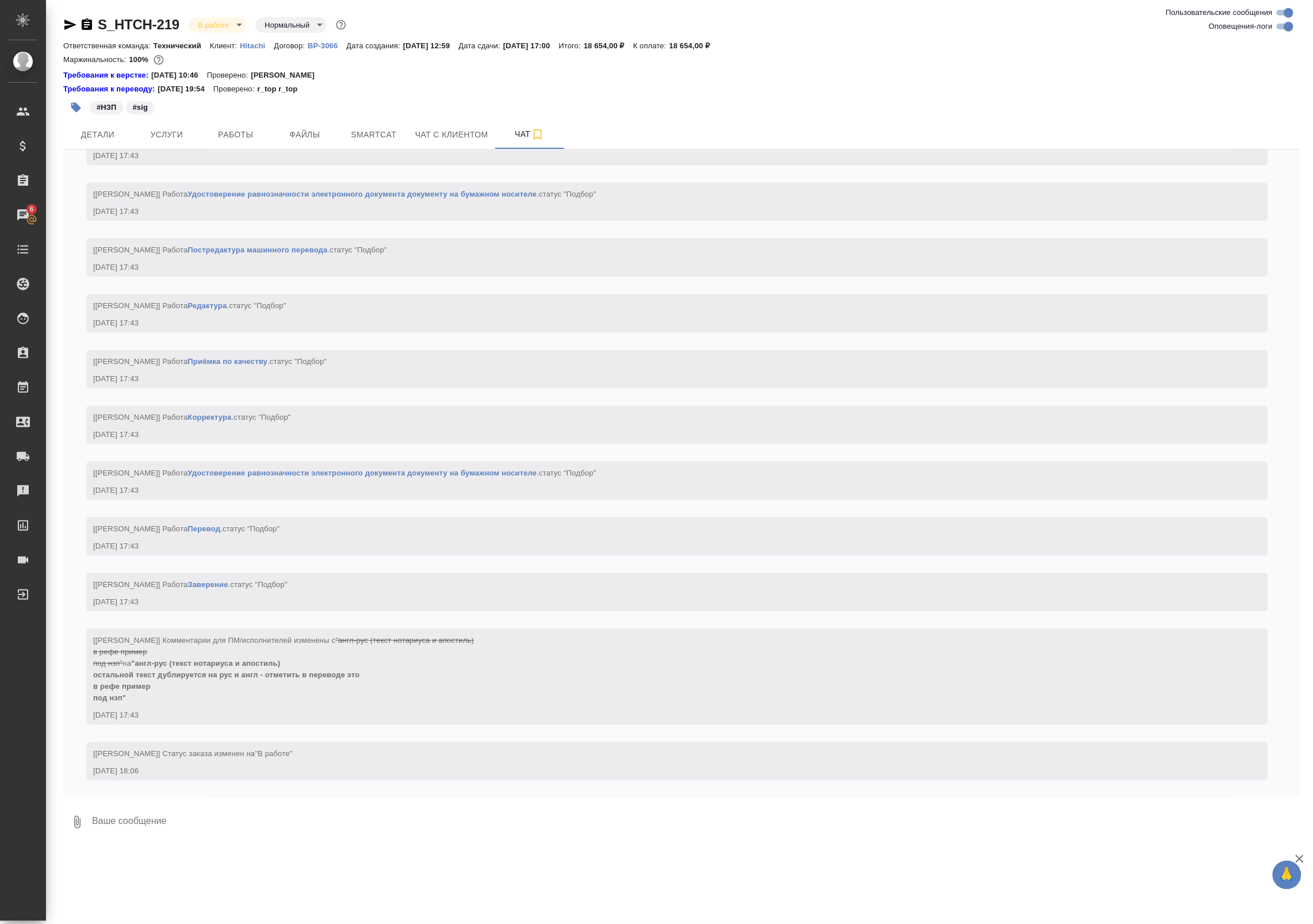
click at [1280, 30] on input "Оповещения-логи" at bounding box center [1288, 27] width 42 height 14
checkbox input "false"
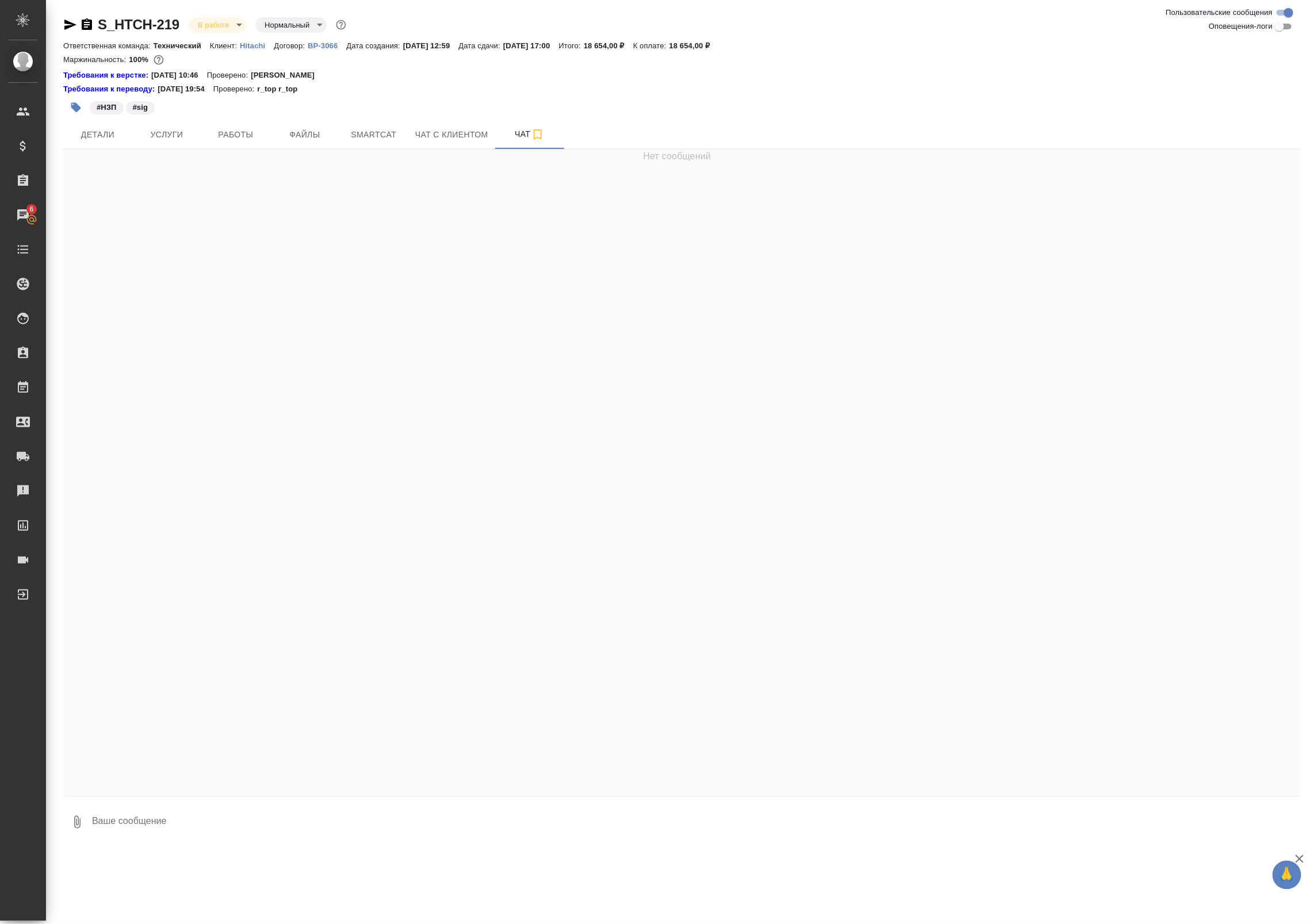
scroll to position [0, 0]
click at [231, 129] on span "Работы" at bounding box center [236, 135] width 55 height 14
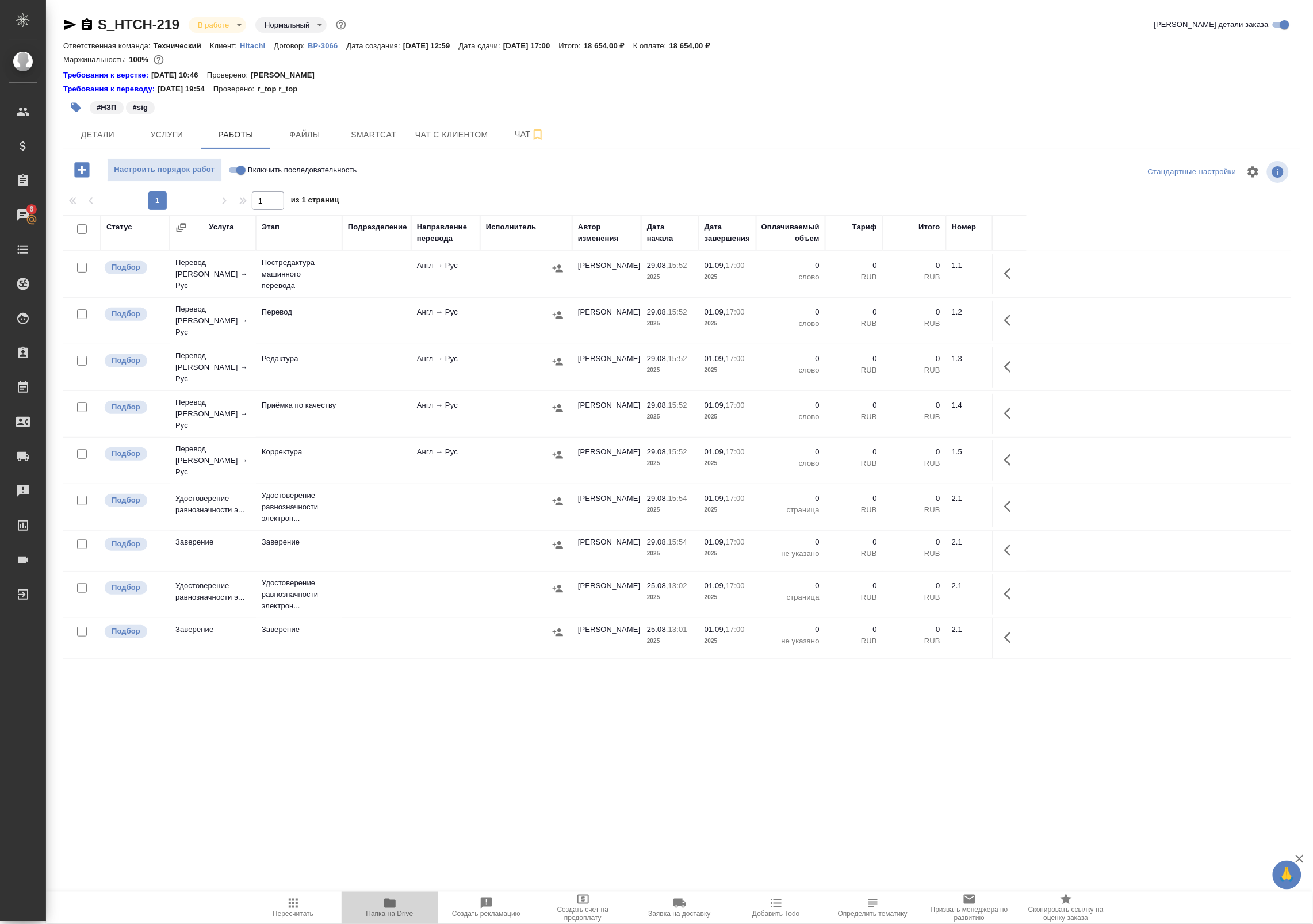
click at [395, 916] on span "Папка на Drive" at bounding box center [389, 913] width 47 height 8
click at [510, 275] on div at bounding box center [525, 268] width 81 height 17
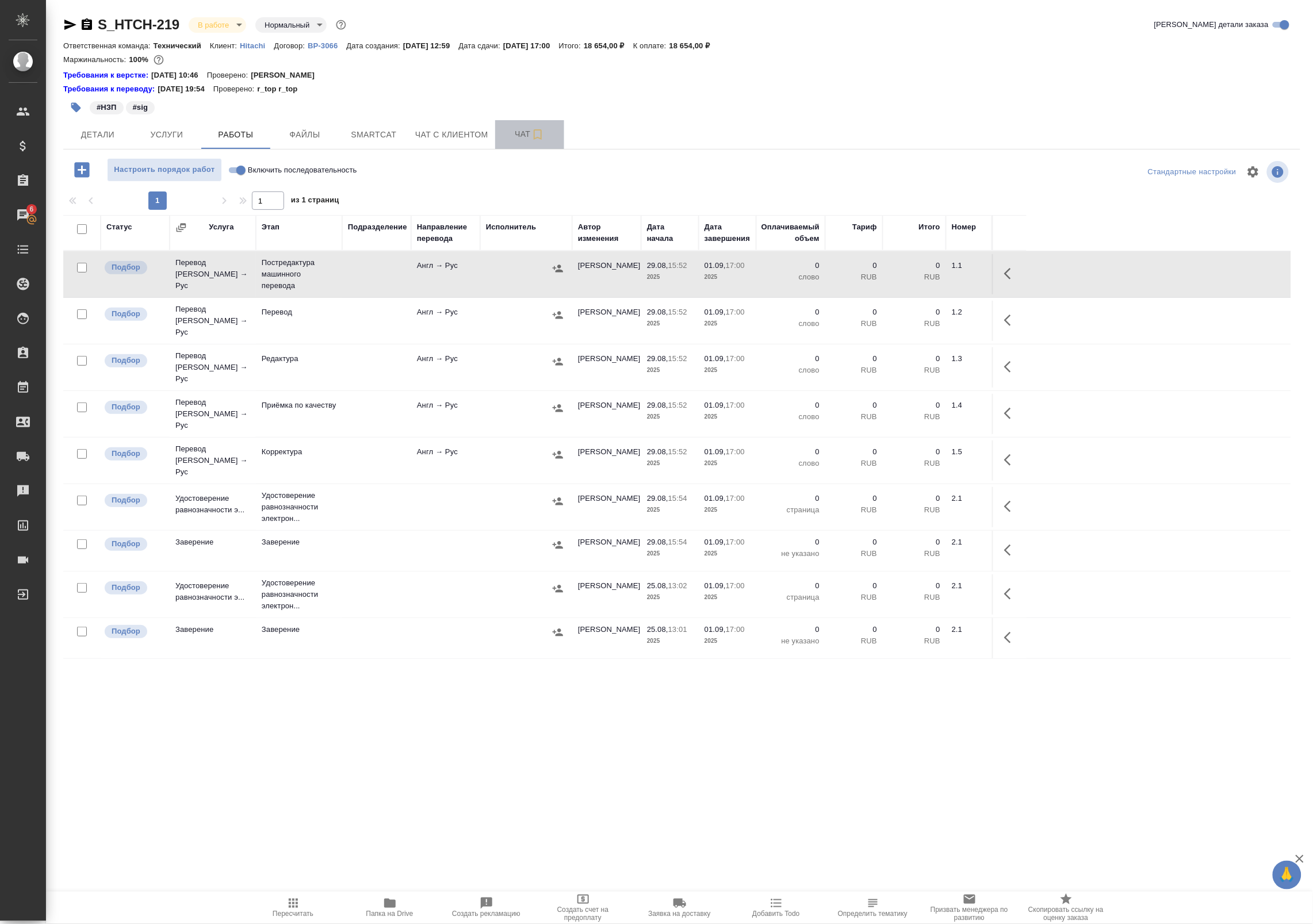
click at [518, 141] on span "Чат" at bounding box center [530, 134] width 55 height 14
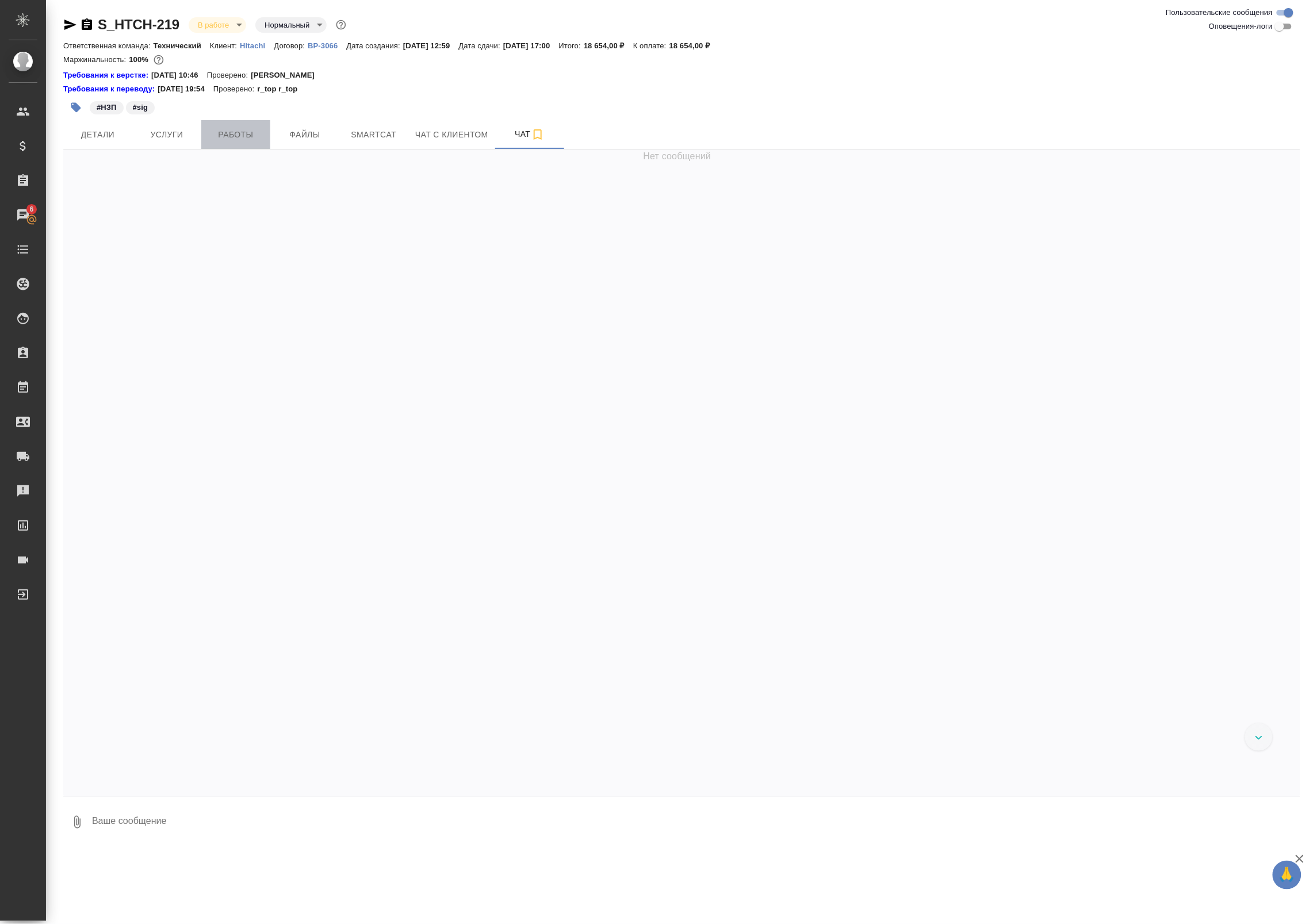
click at [217, 136] on span "Работы" at bounding box center [236, 135] width 55 height 14
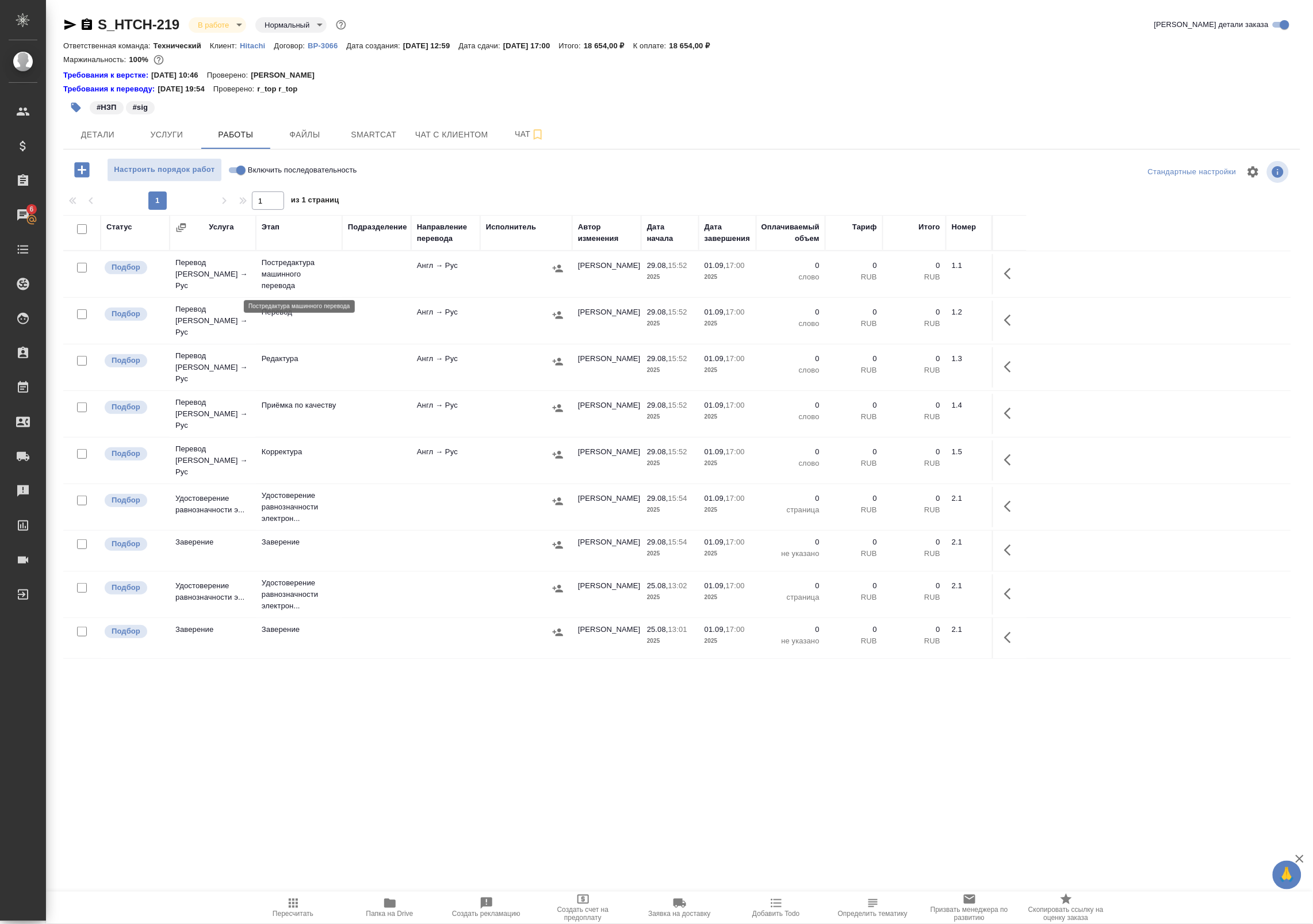
click at [300, 274] on p "Постредактура машинного перевода" at bounding box center [299, 274] width 74 height 35
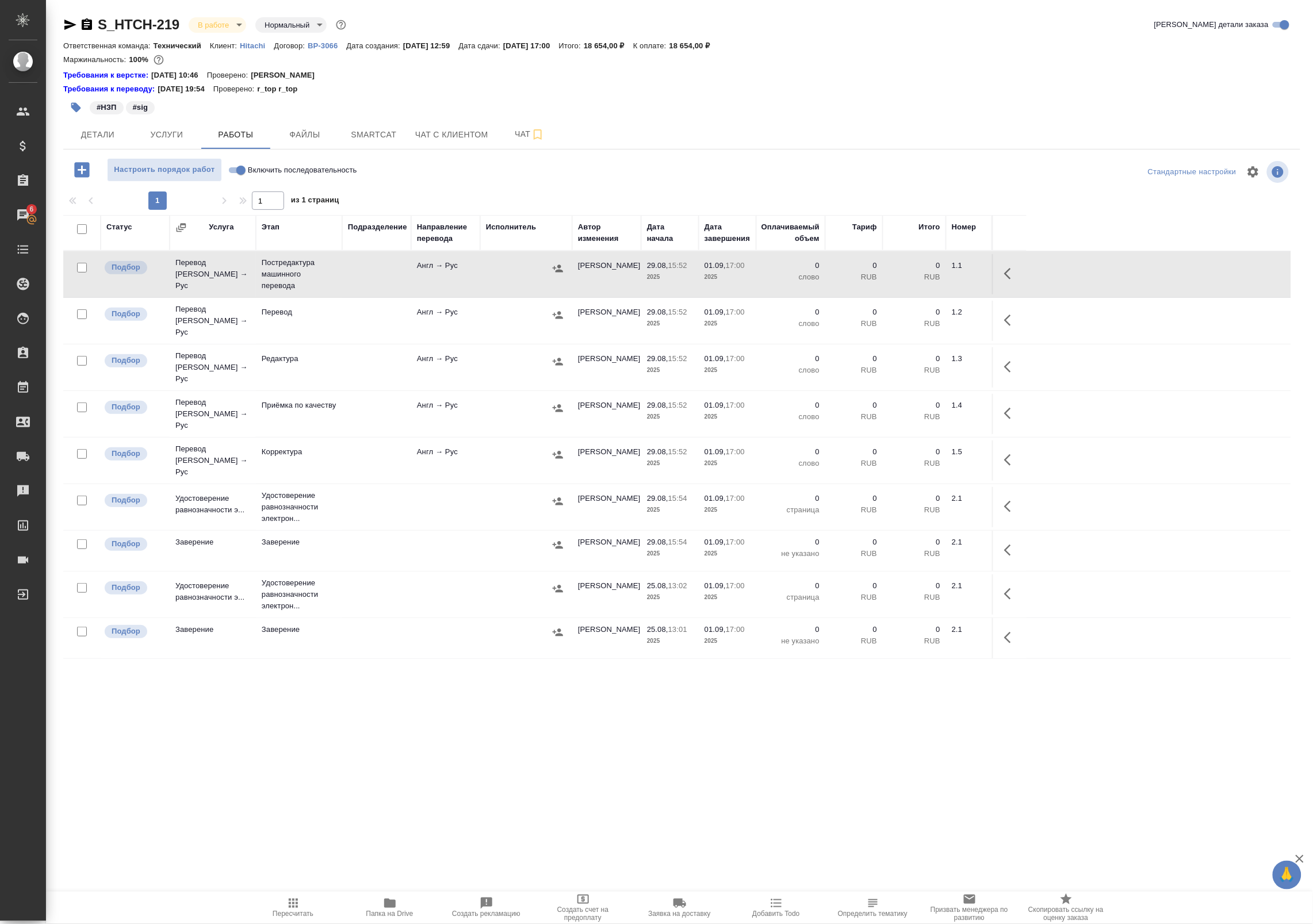
click at [384, 283] on td at bounding box center [377, 274] width 69 height 40
click at [92, 128] on span "Детали" at bounding box center [97, 135] width 55 height 14
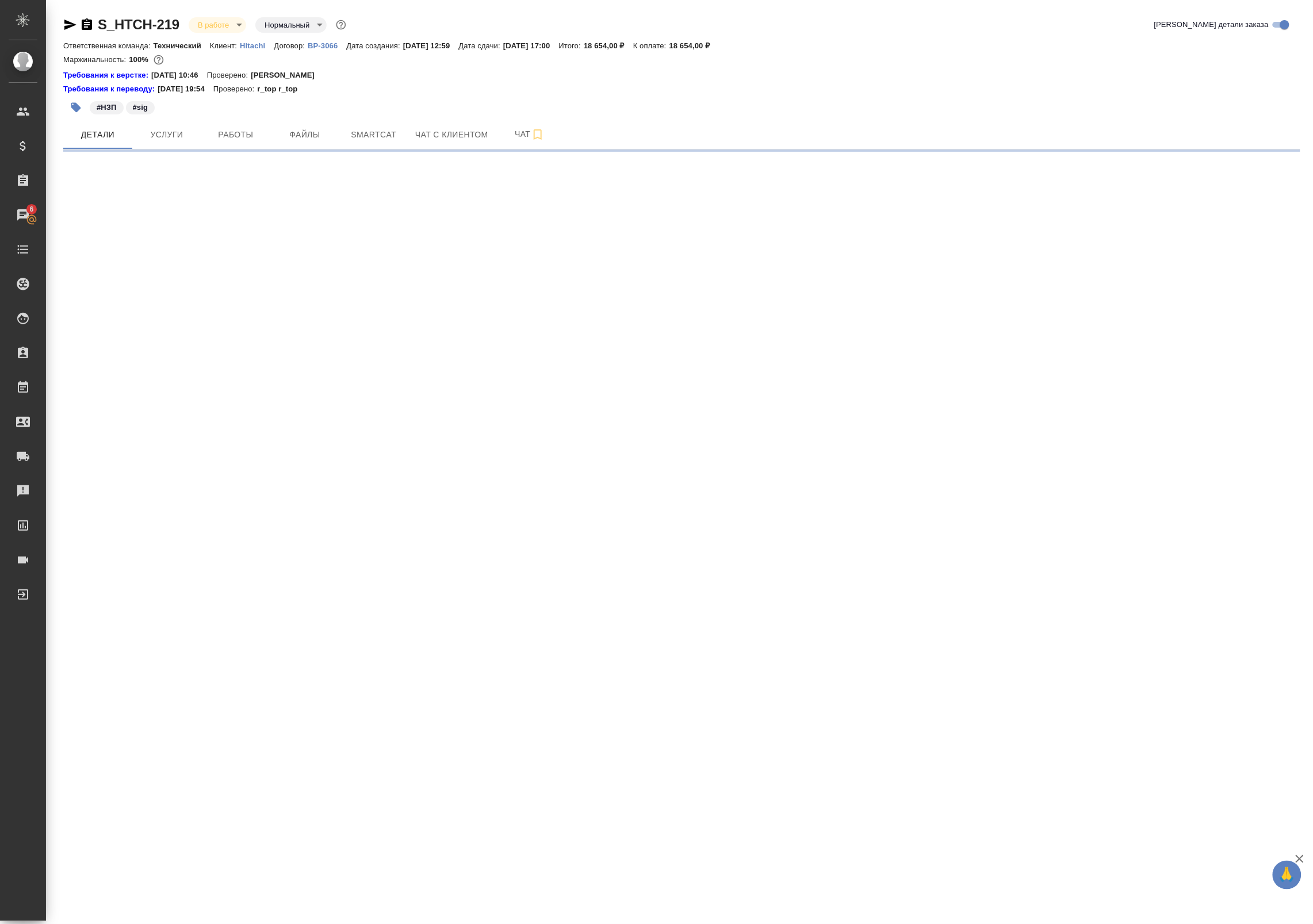
select select "RU"
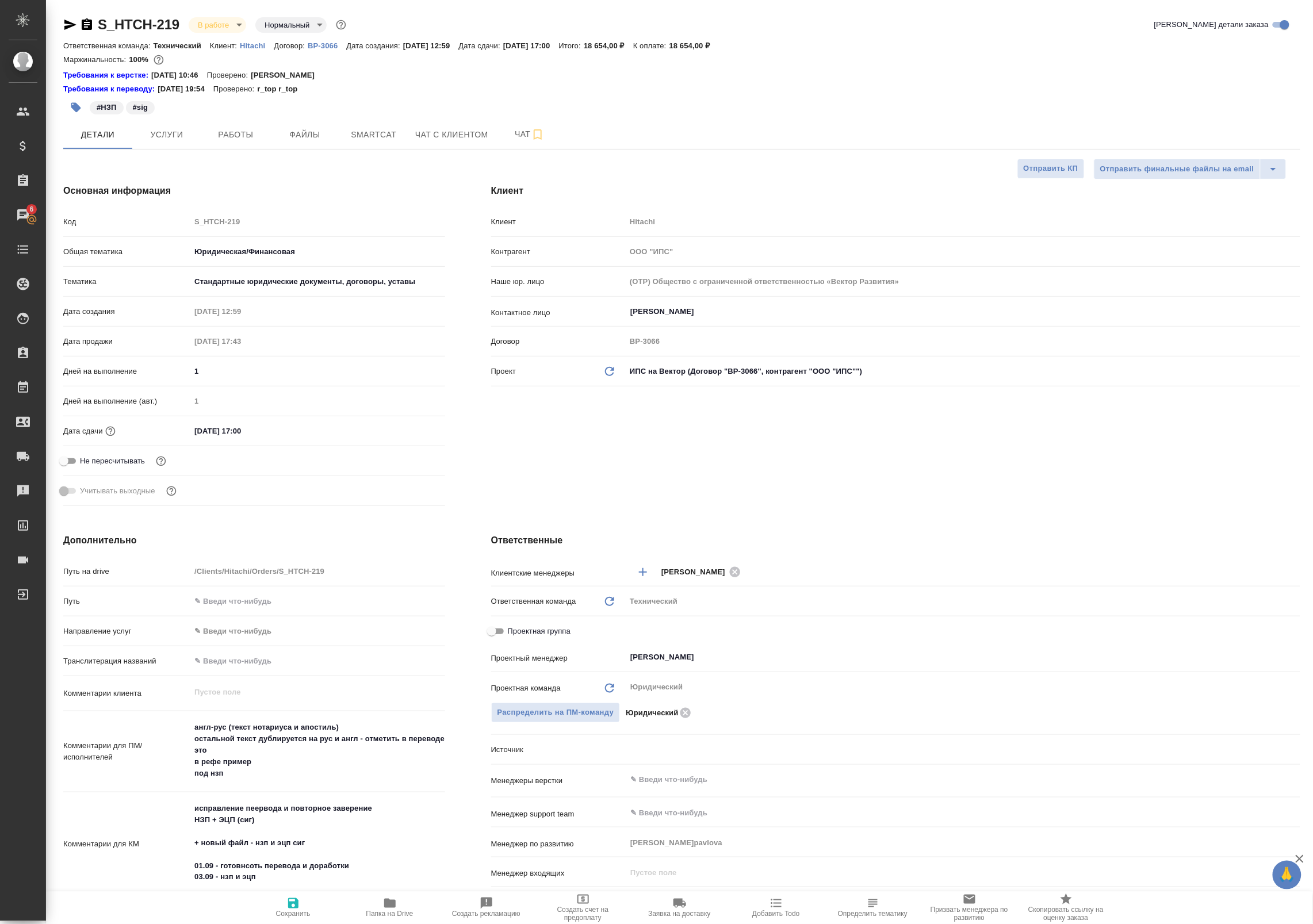
type textarea "x"
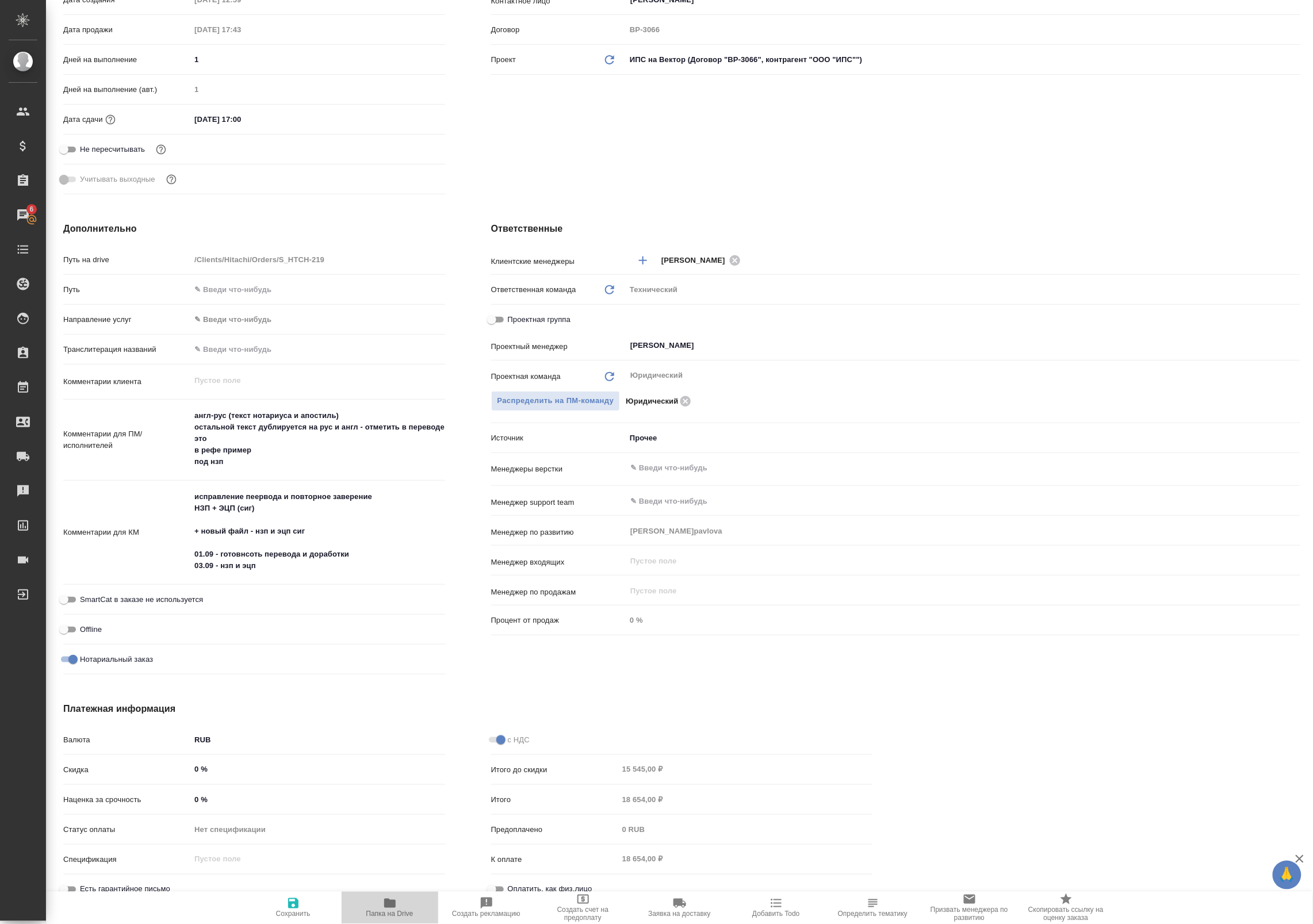
click at [381, 905] on span "Папка на Drive" at bounding box center [389, 907] width 82 height 22
type textarea "x"
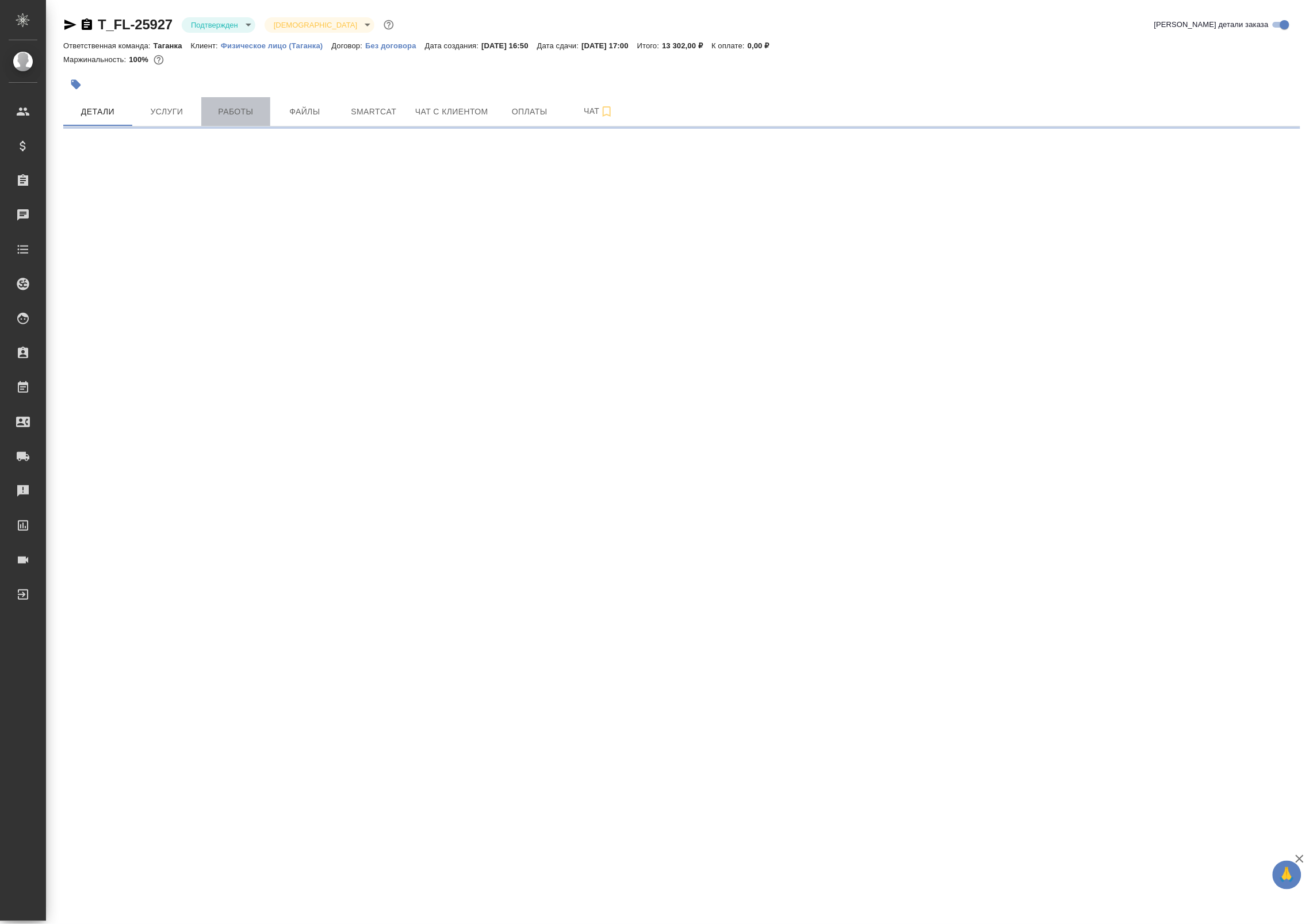
click at [237, 113] on span "Работы" at bounding box center [236, 112] width 55 height 14
select select "RU"
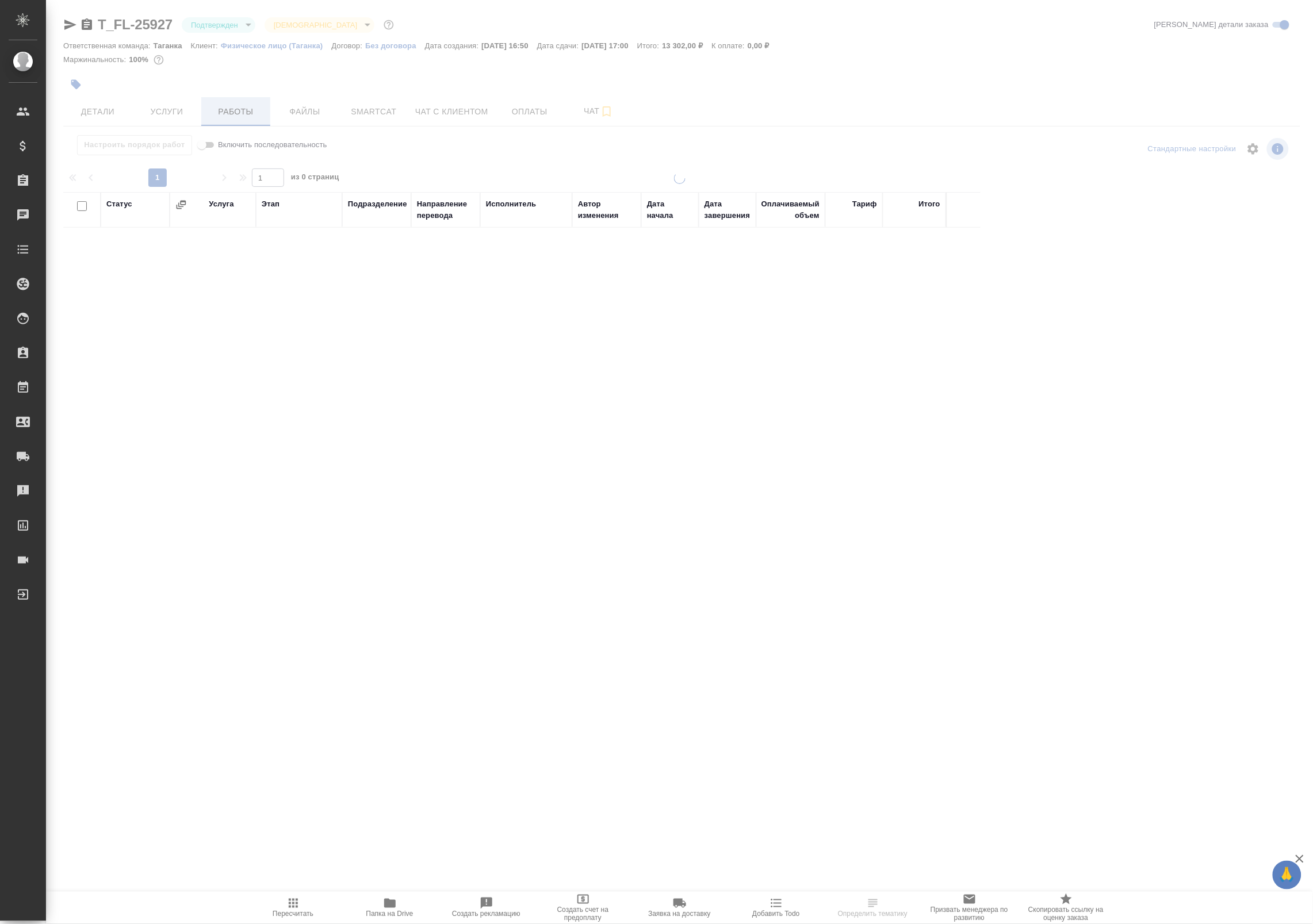
click at [237, 113] on span "Работы" at bounding box center [236, 112] width 55 height 14
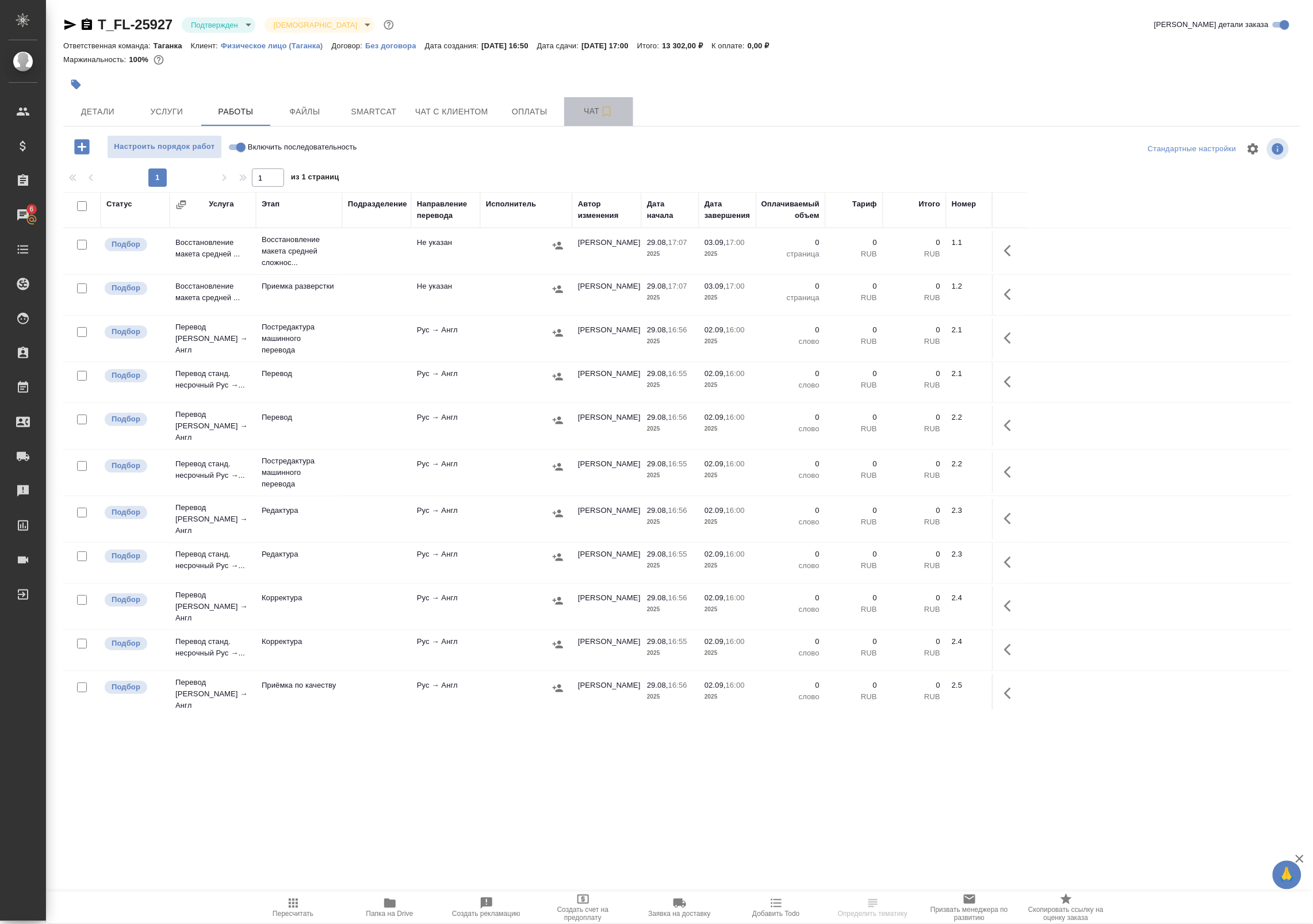
click at [589, 108] on span "Чат" at bounding box center [599, 111] width 55 height 14
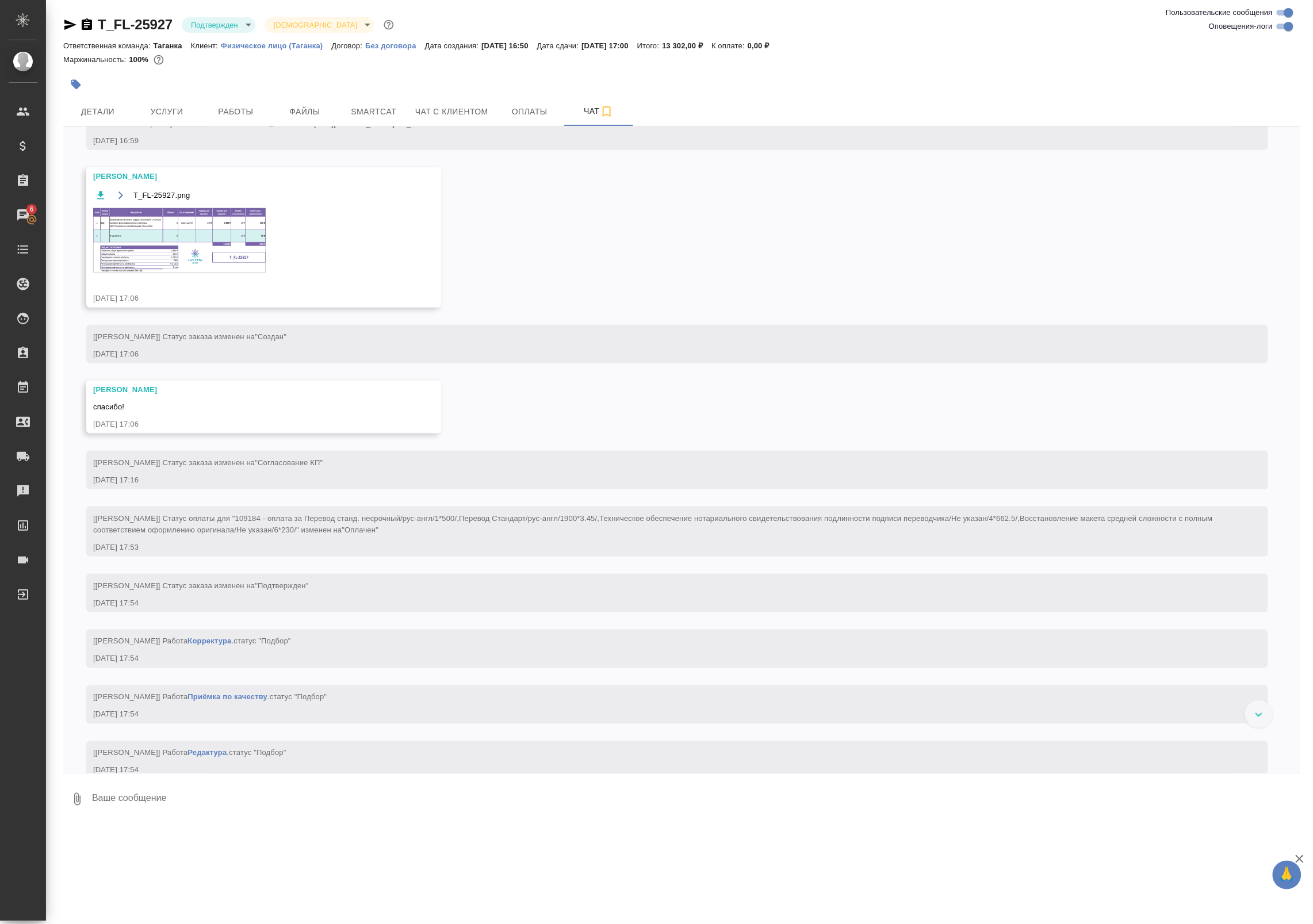
scroll to position [150, 0]
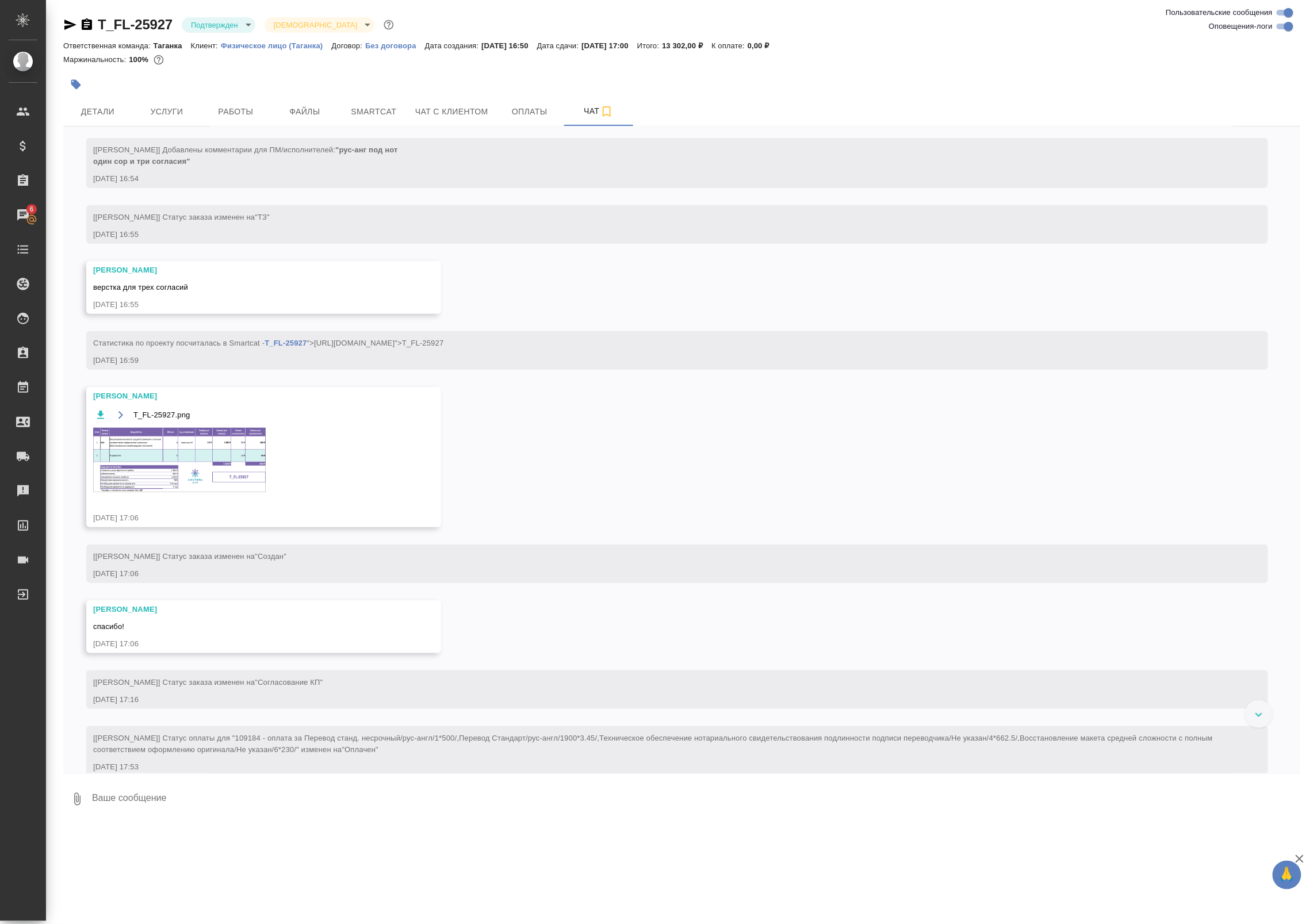
click at [159, 480] on img at bounding box center [179, 460] width 173 height 65
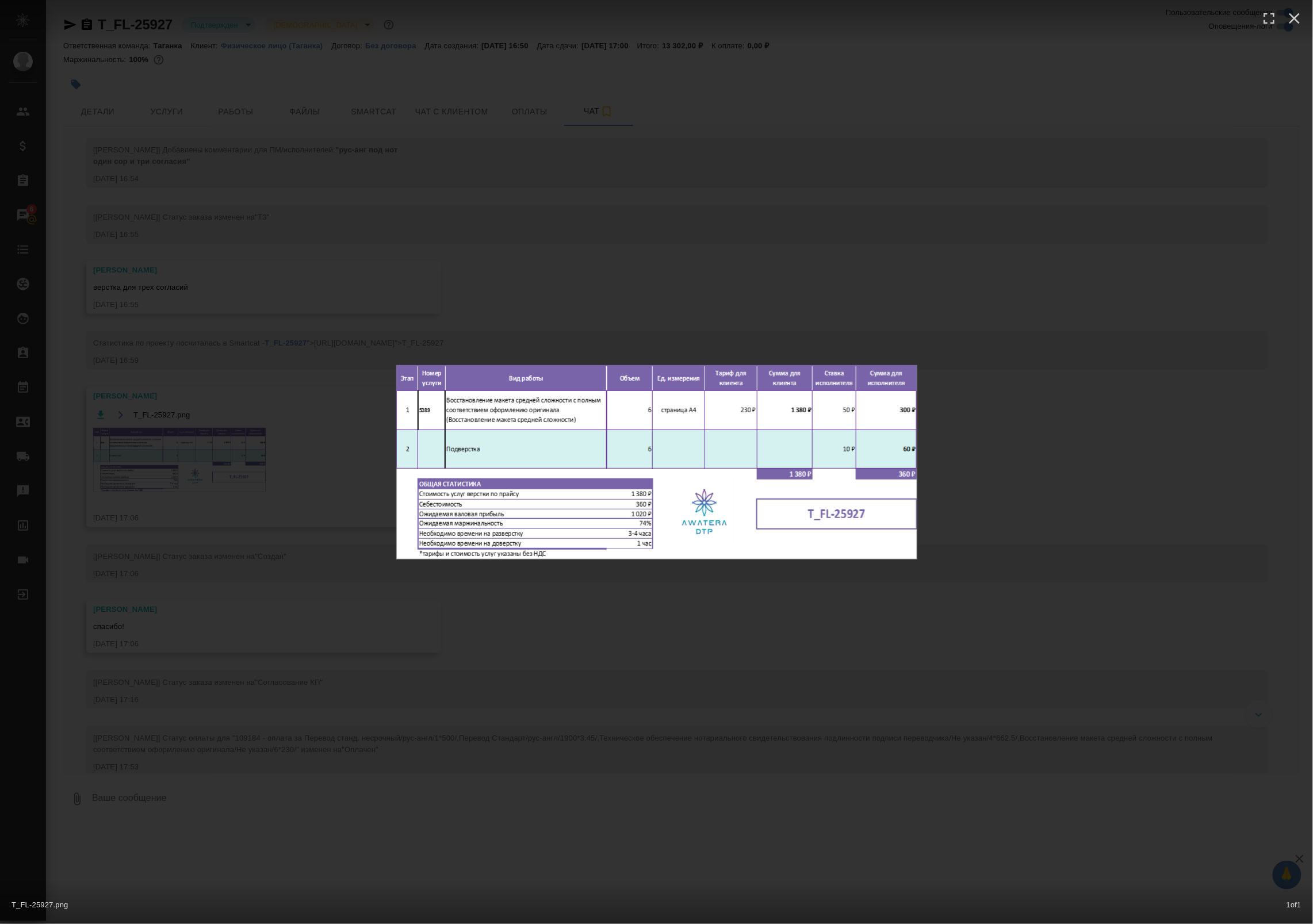
click at [335, 501] on div "T_FL-25927.png 1 of 1" at bounding box center [656, 462] width 1313 height 924
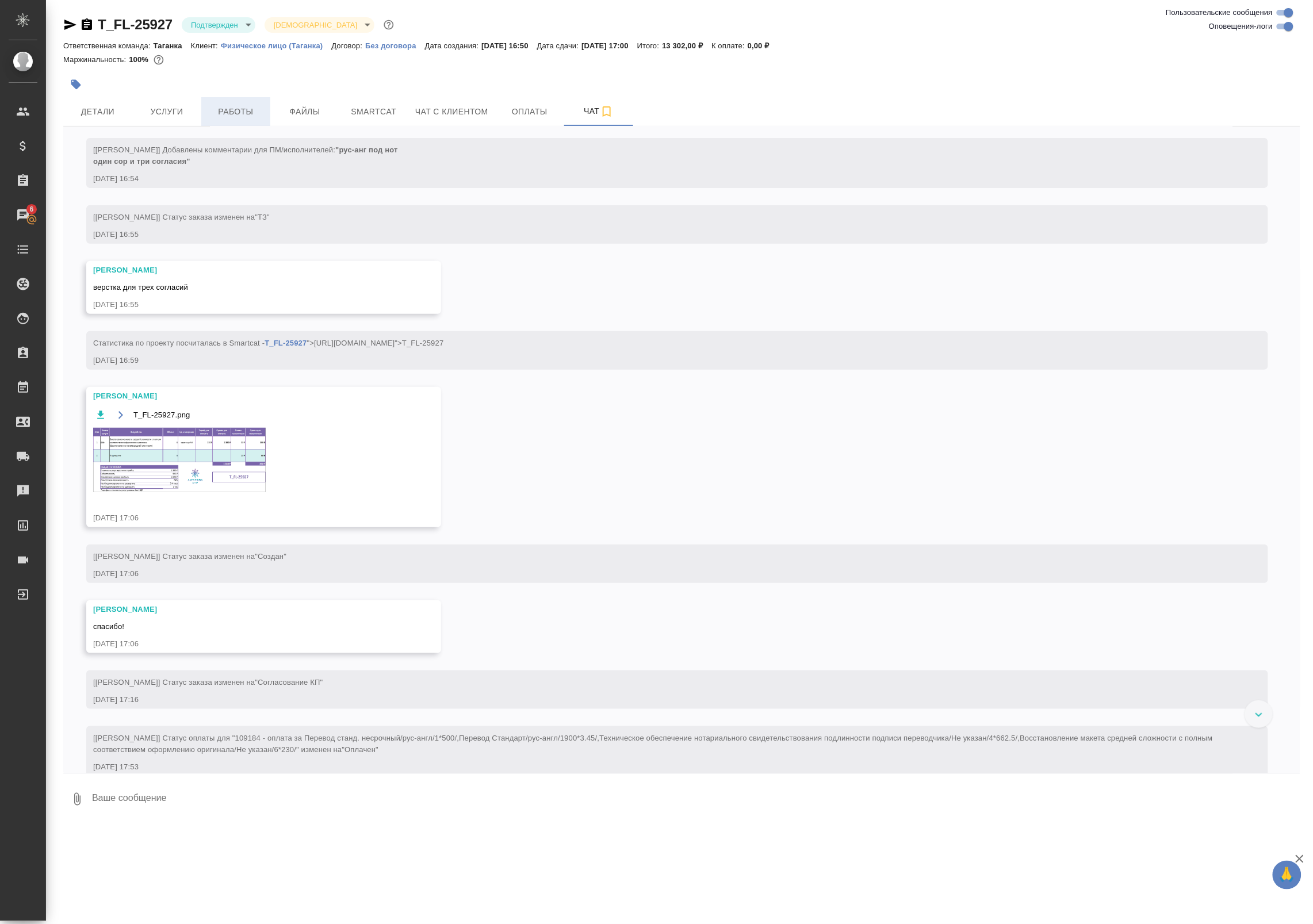
click at [231, 119] on span "Работы" at bounding box center [236, 112] width 55 height 14
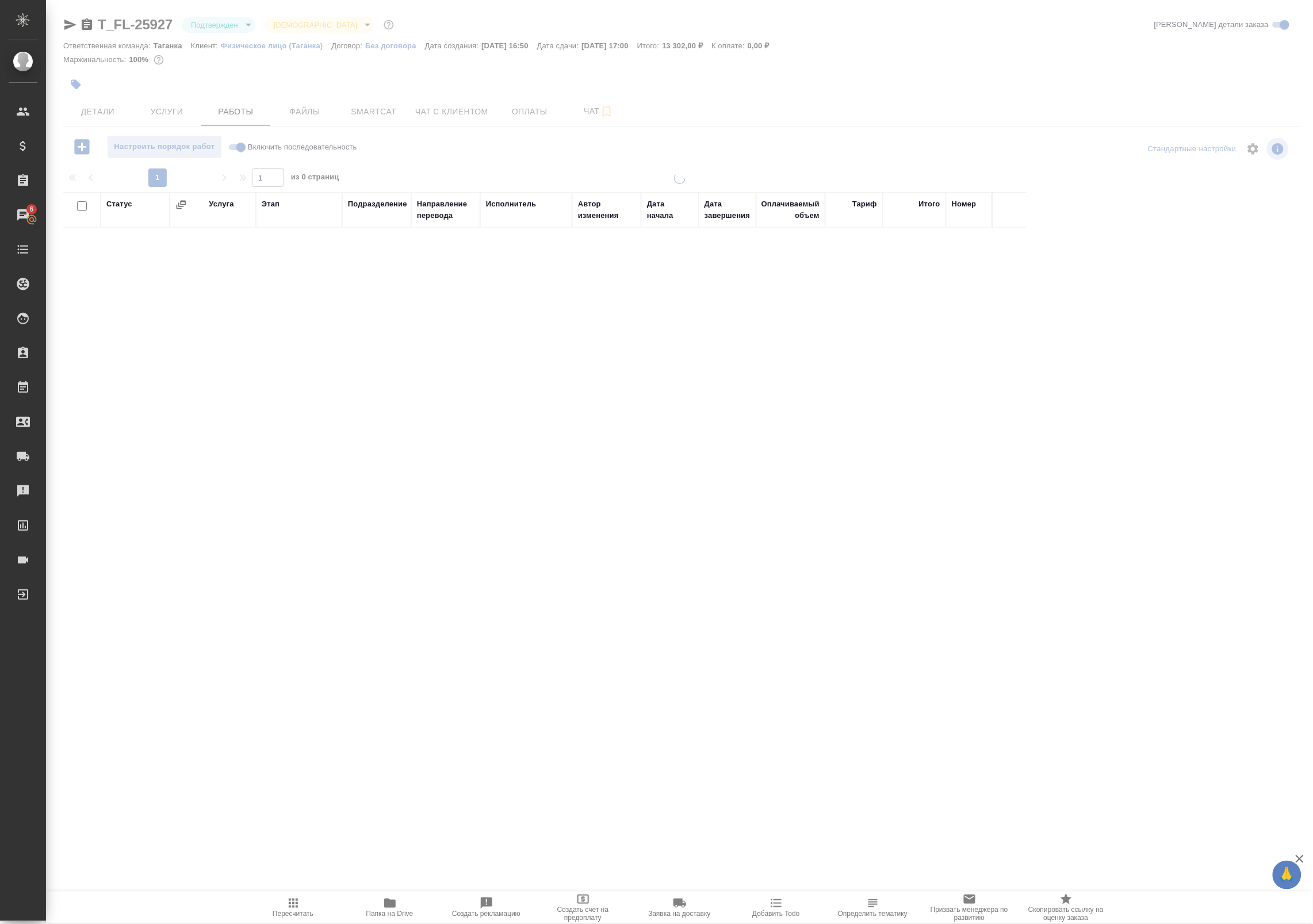
click at [383, 912] on span "Папка на Drive" at bounding box center [389, 913] width 47 height 8
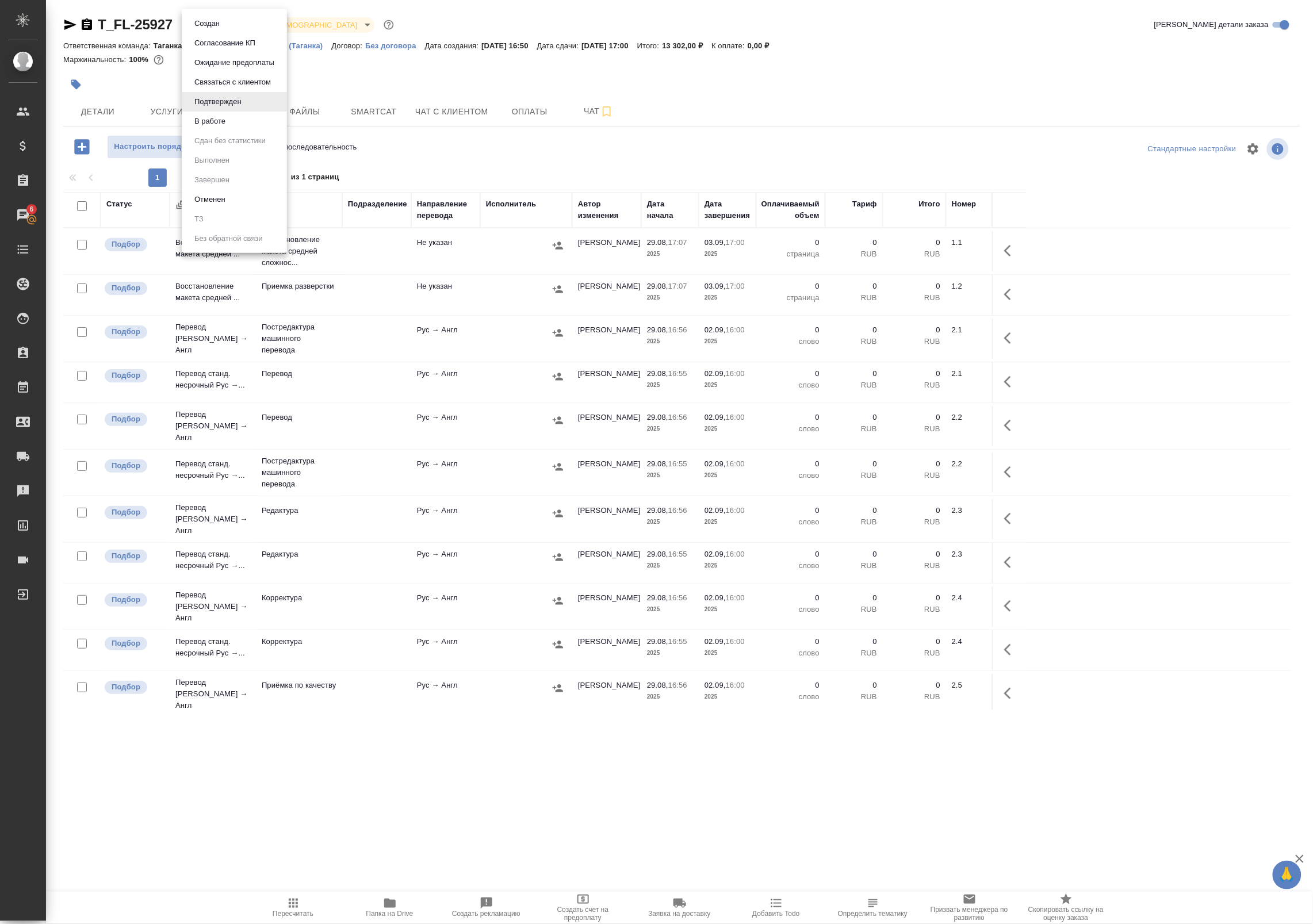
click at [223, 25] on body "🙏 .cls-1 fill:#fff; AWATERA Badanyan Artak Клиенты Спецификации Заказы 6 Чаты T…" at bounding box center [656, 462] width 1313 height 924
click at [219, 128] on li "В работе" at bounding box center [234, 121] width 105 height 19
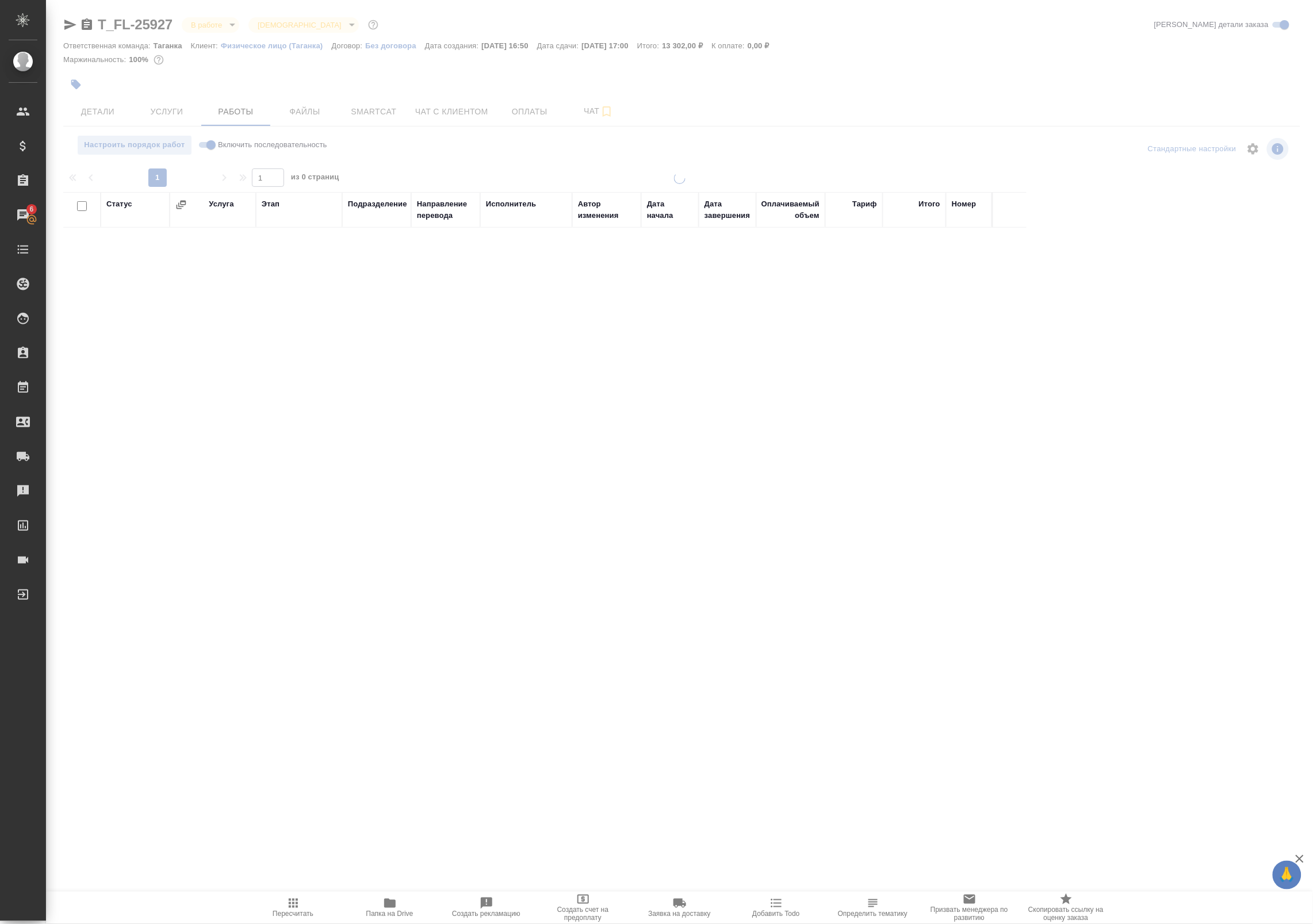
click at [96, 119] on button "Детали" at bounding box center [97, 112] width 69 height 28
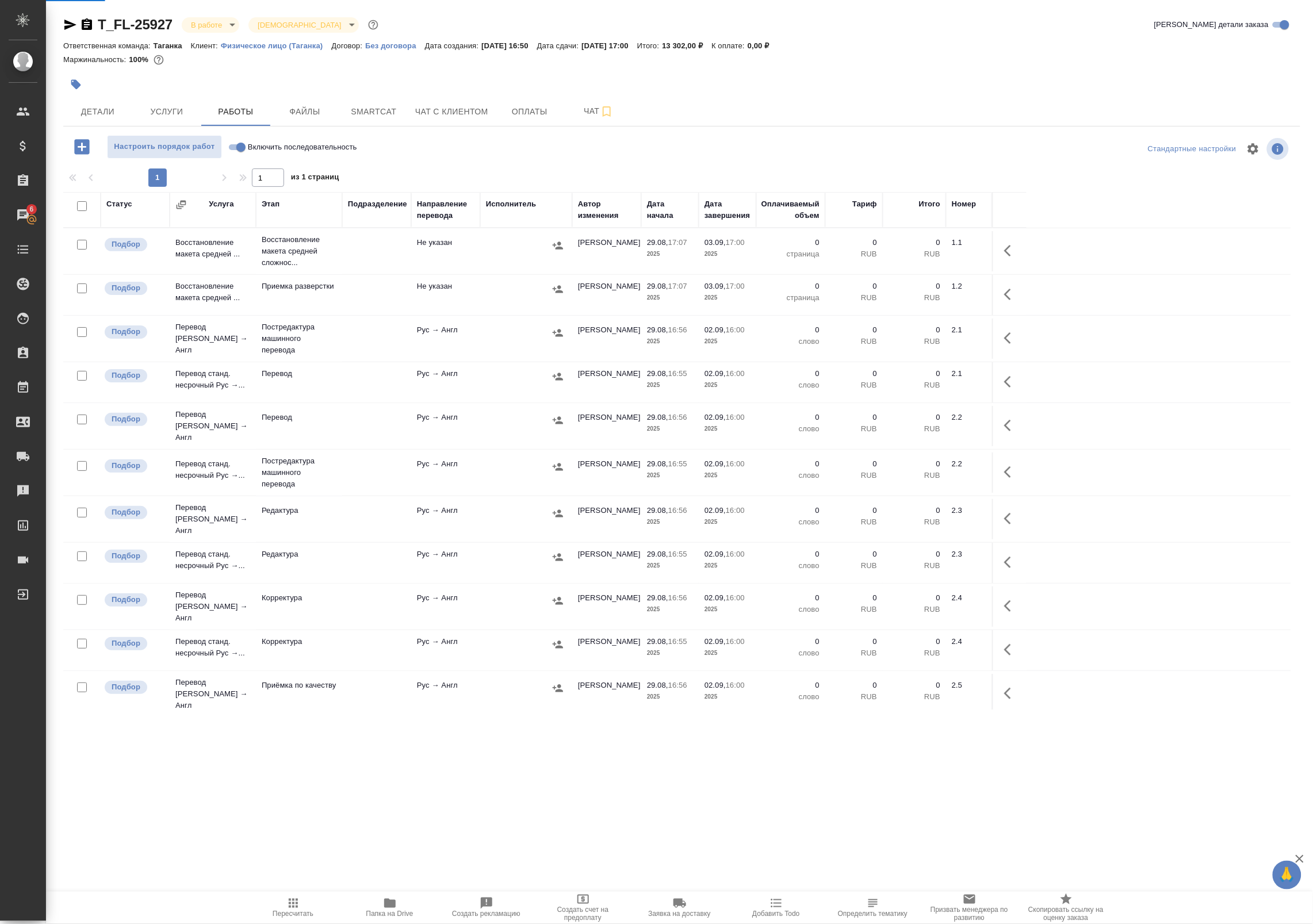
click at [96, 119] on button "Детали" at bounding box center [97, 112] width 69 height 28
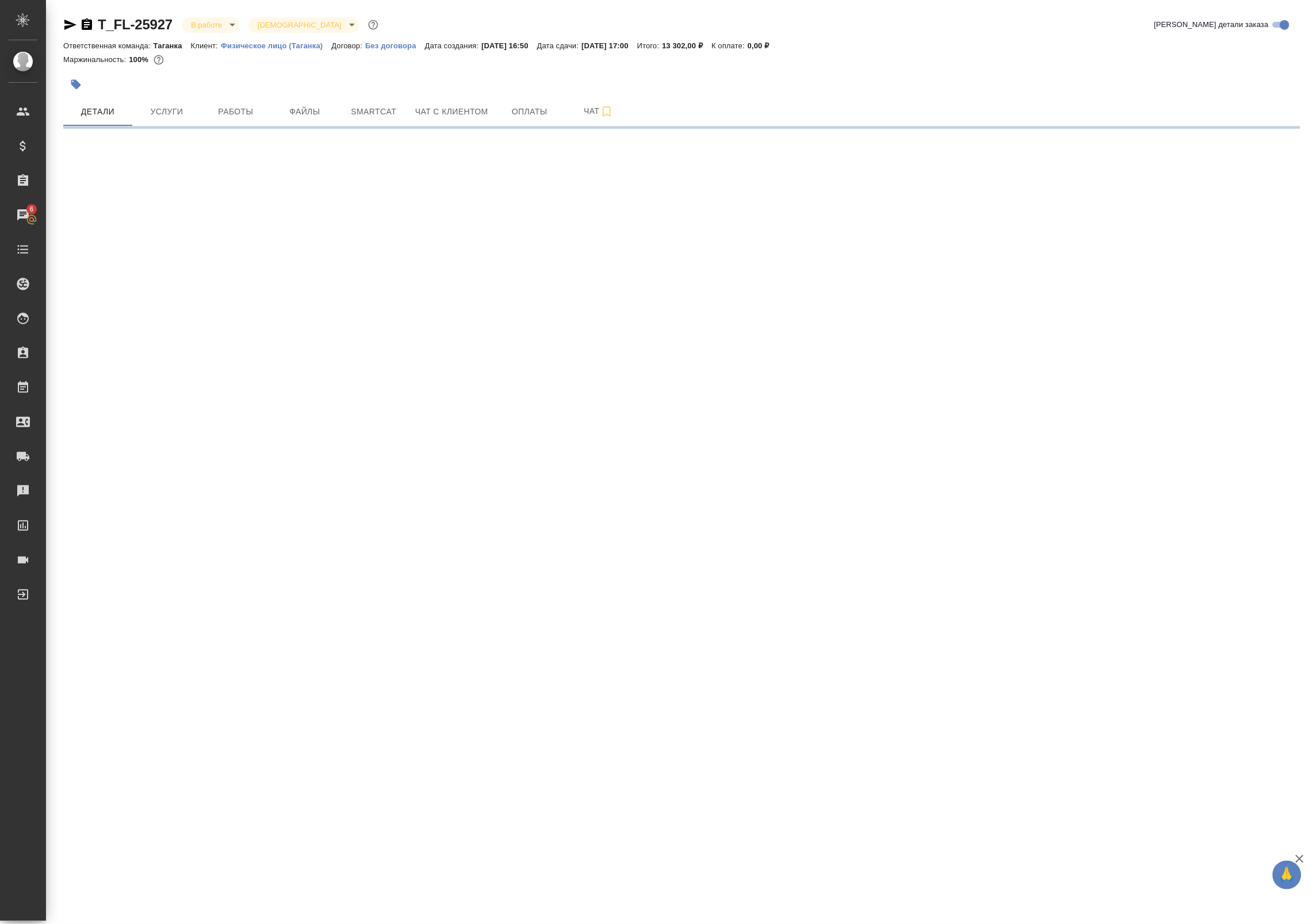
select select "RU"
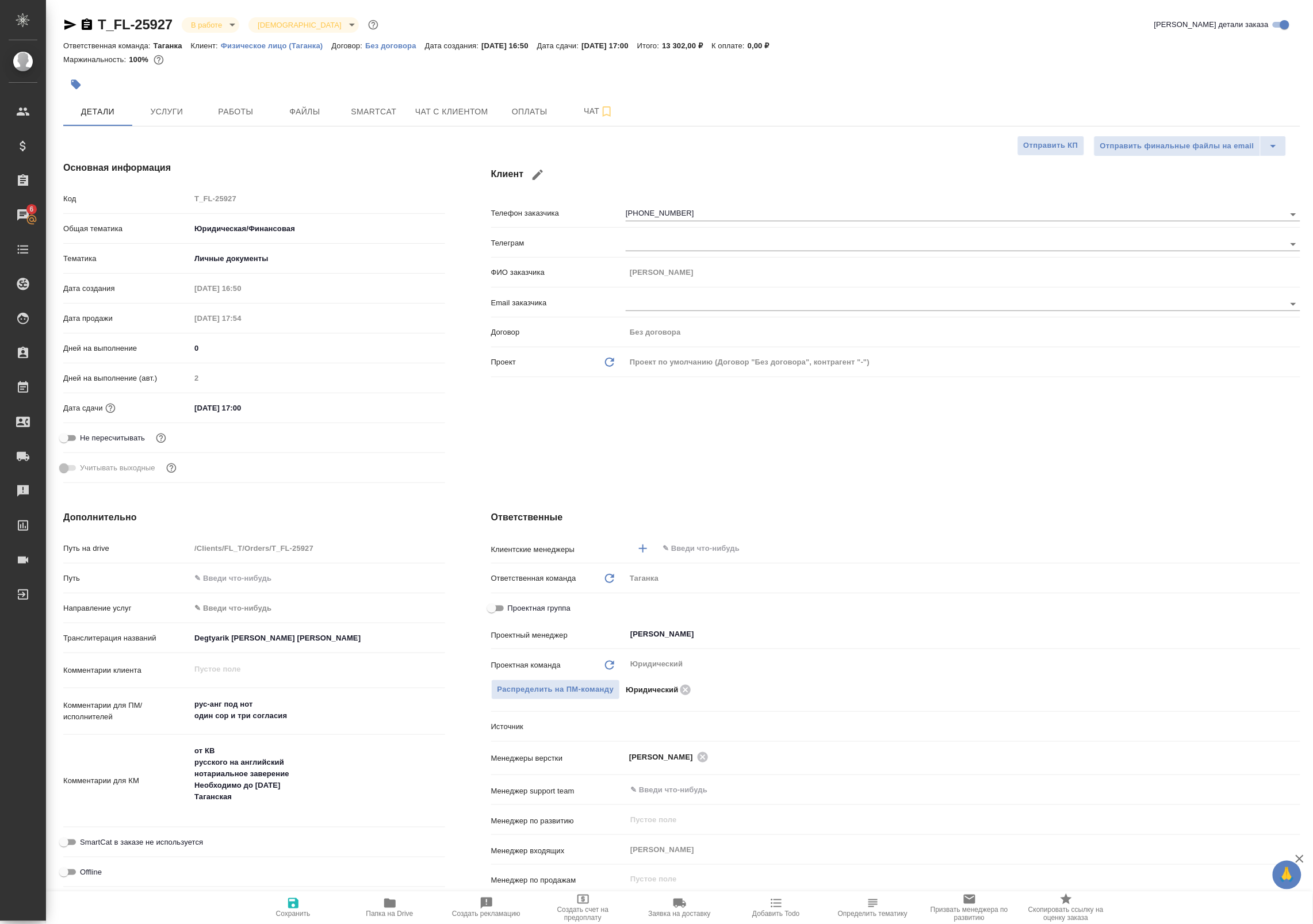
type textarea "x"
click at [67, 27] on icon "button" at bounding box center [71, 25] width 12 height 11
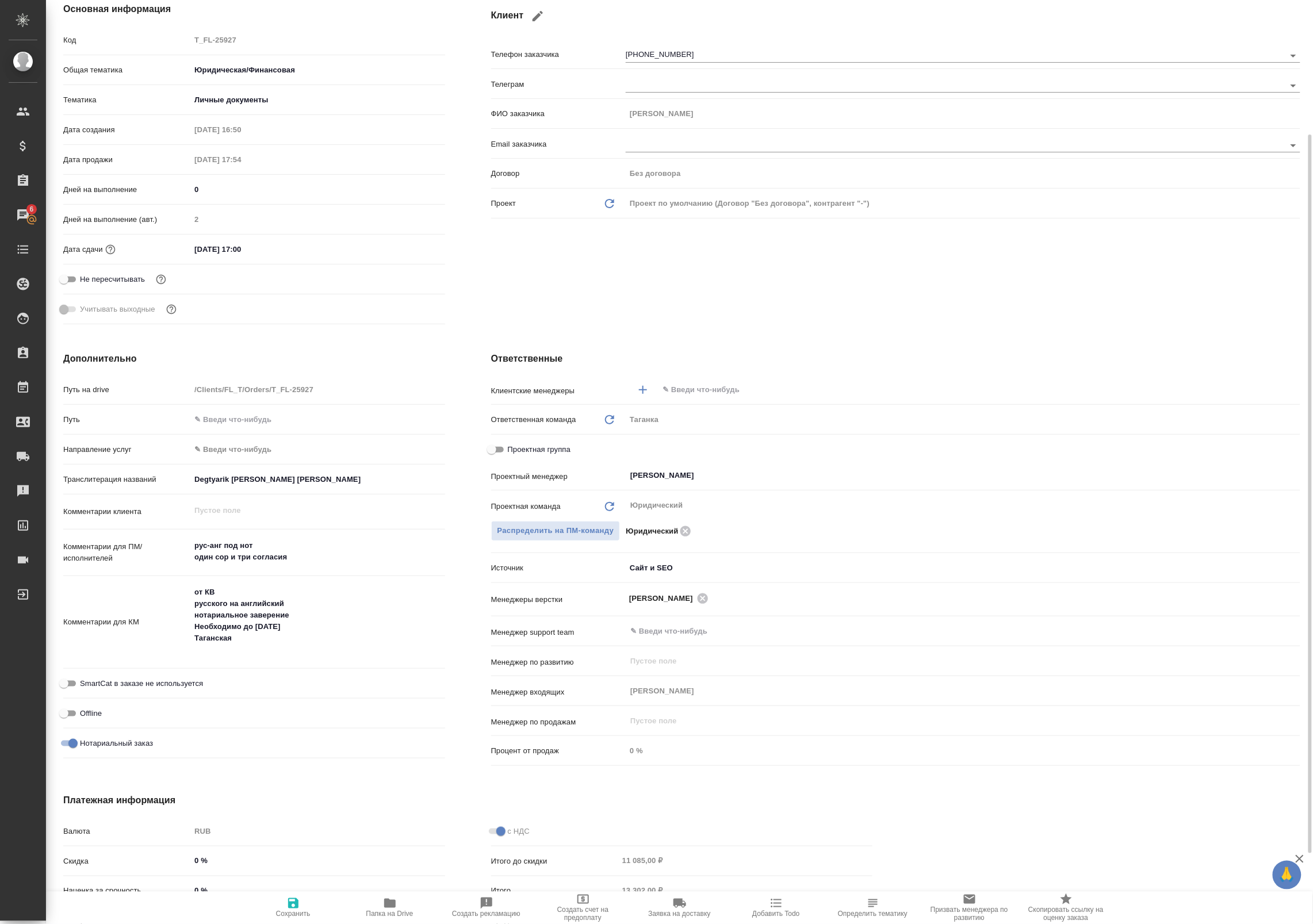
scroll to position [165, 0]
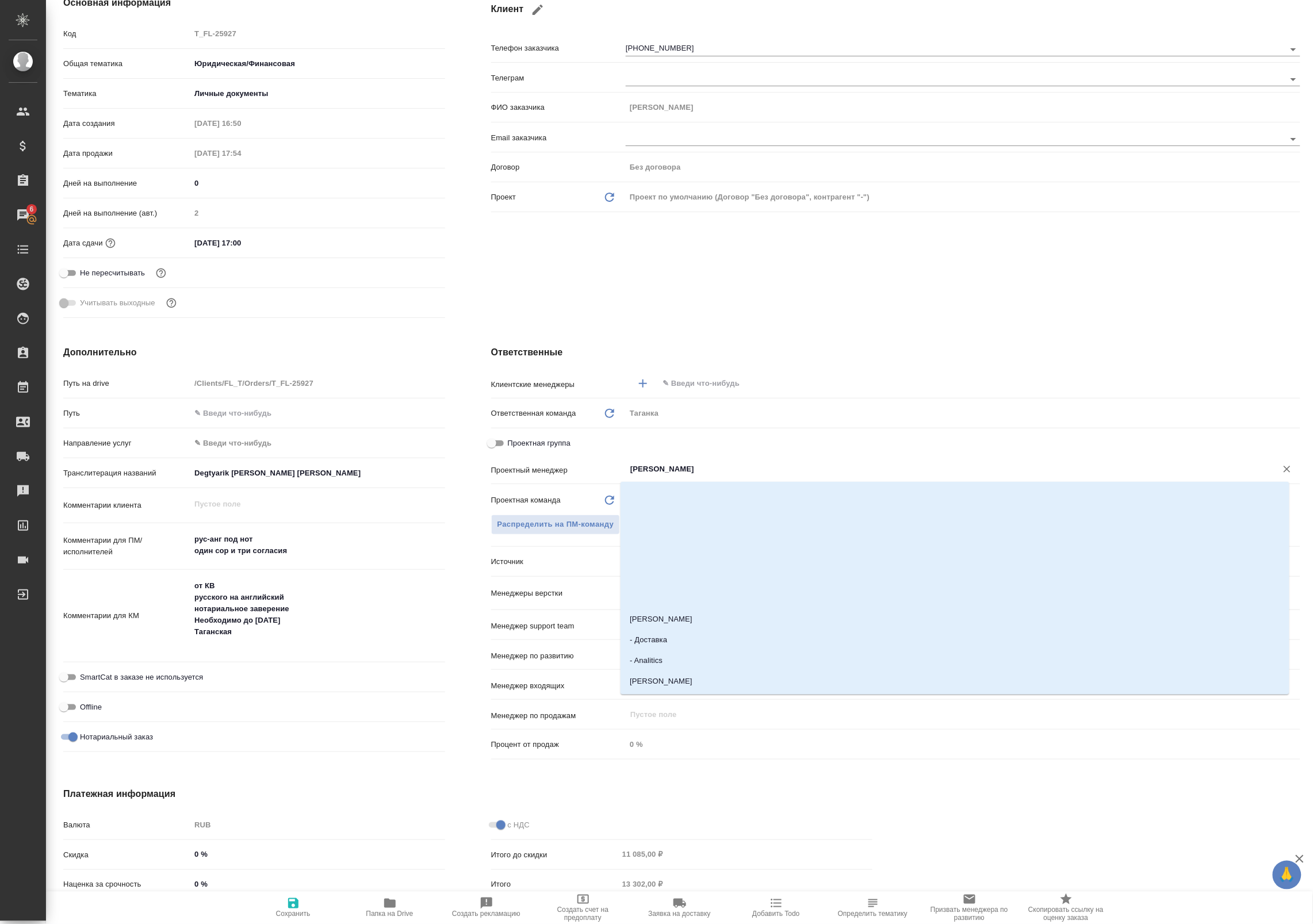
click at [705, 473] on input "[PERSON_NAME]" at bounding box center [944, 470] width 629 height 14
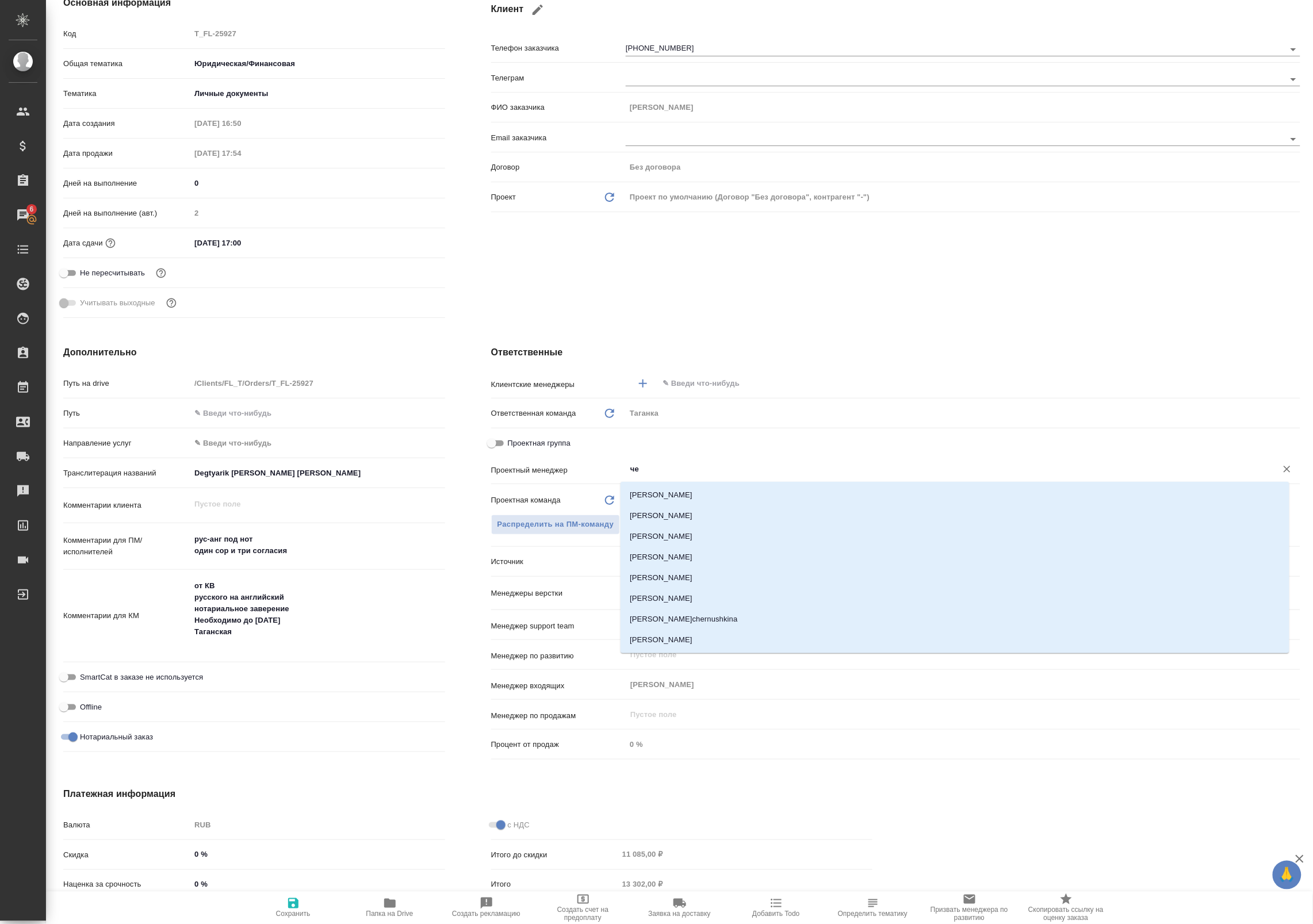
type input "ч"
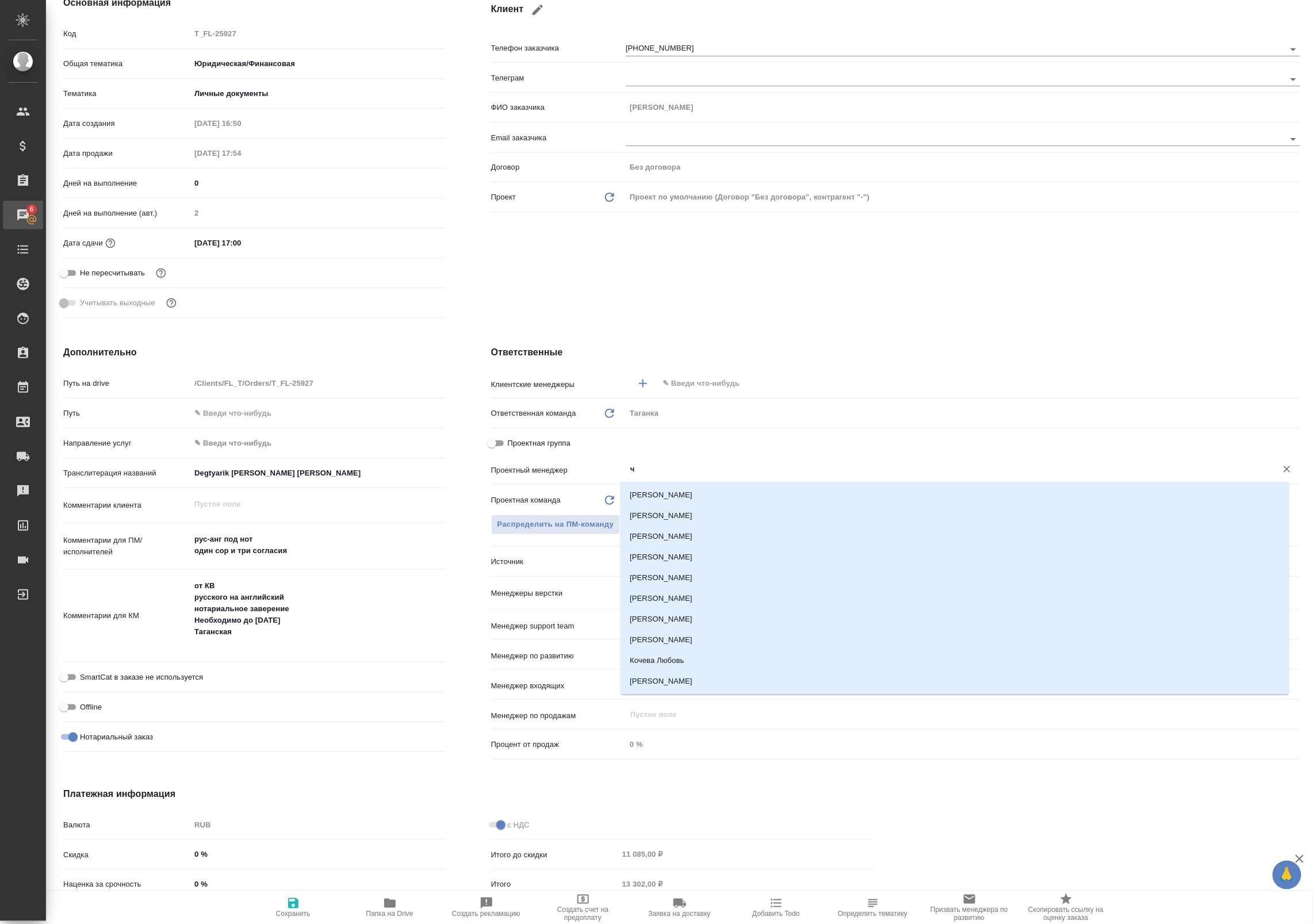
type textarea "x"
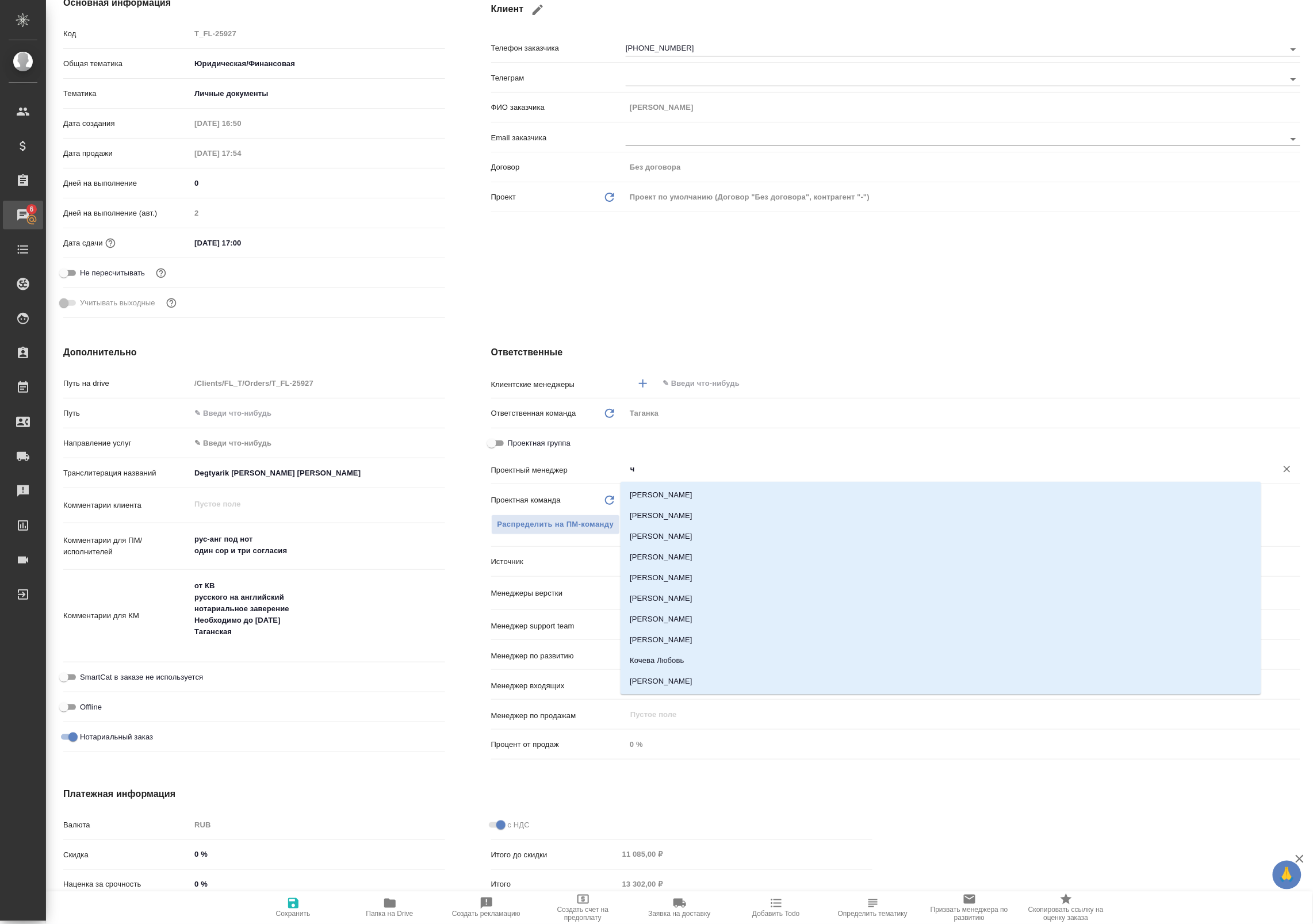
type textarea "x"
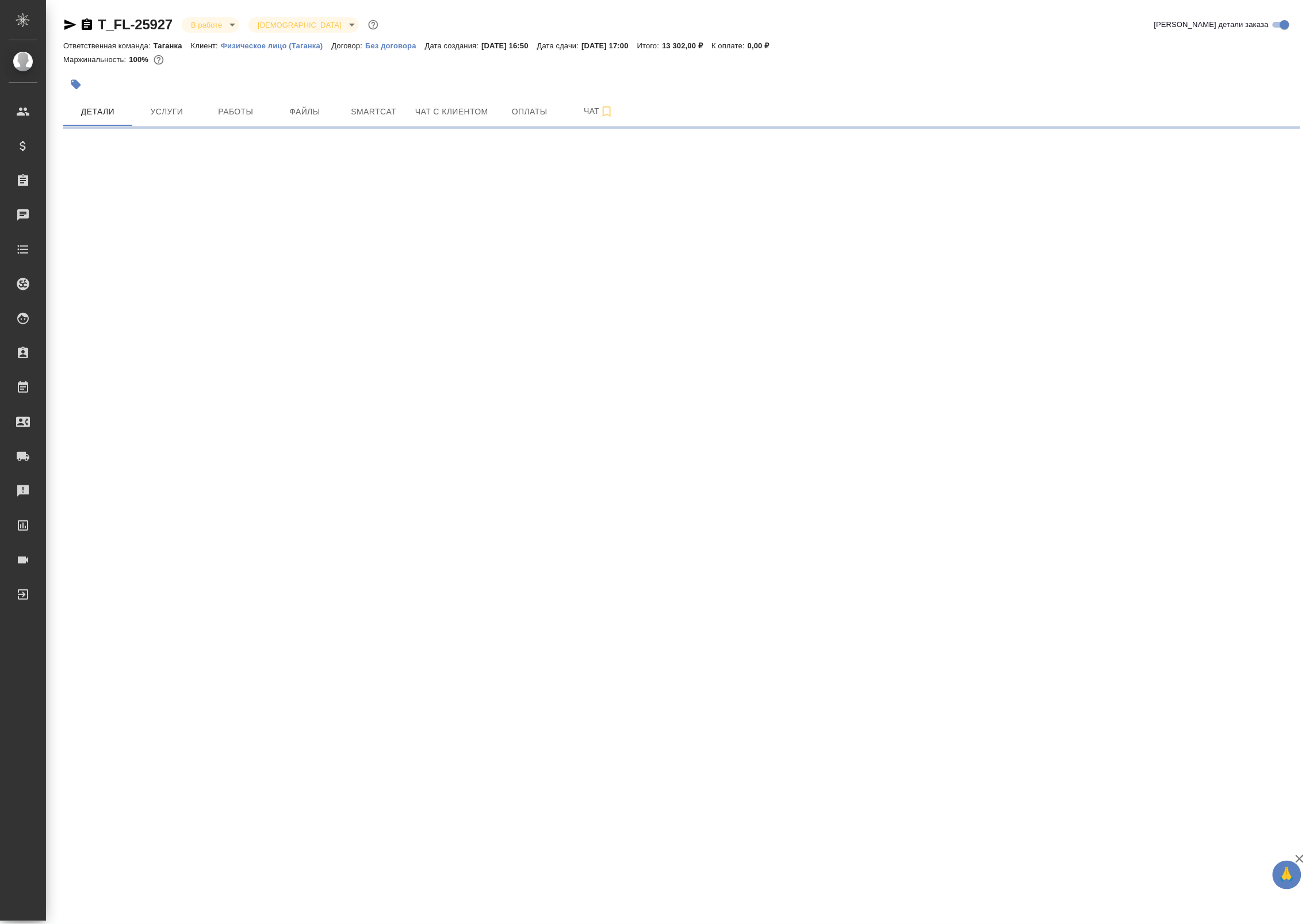
select select "RU"
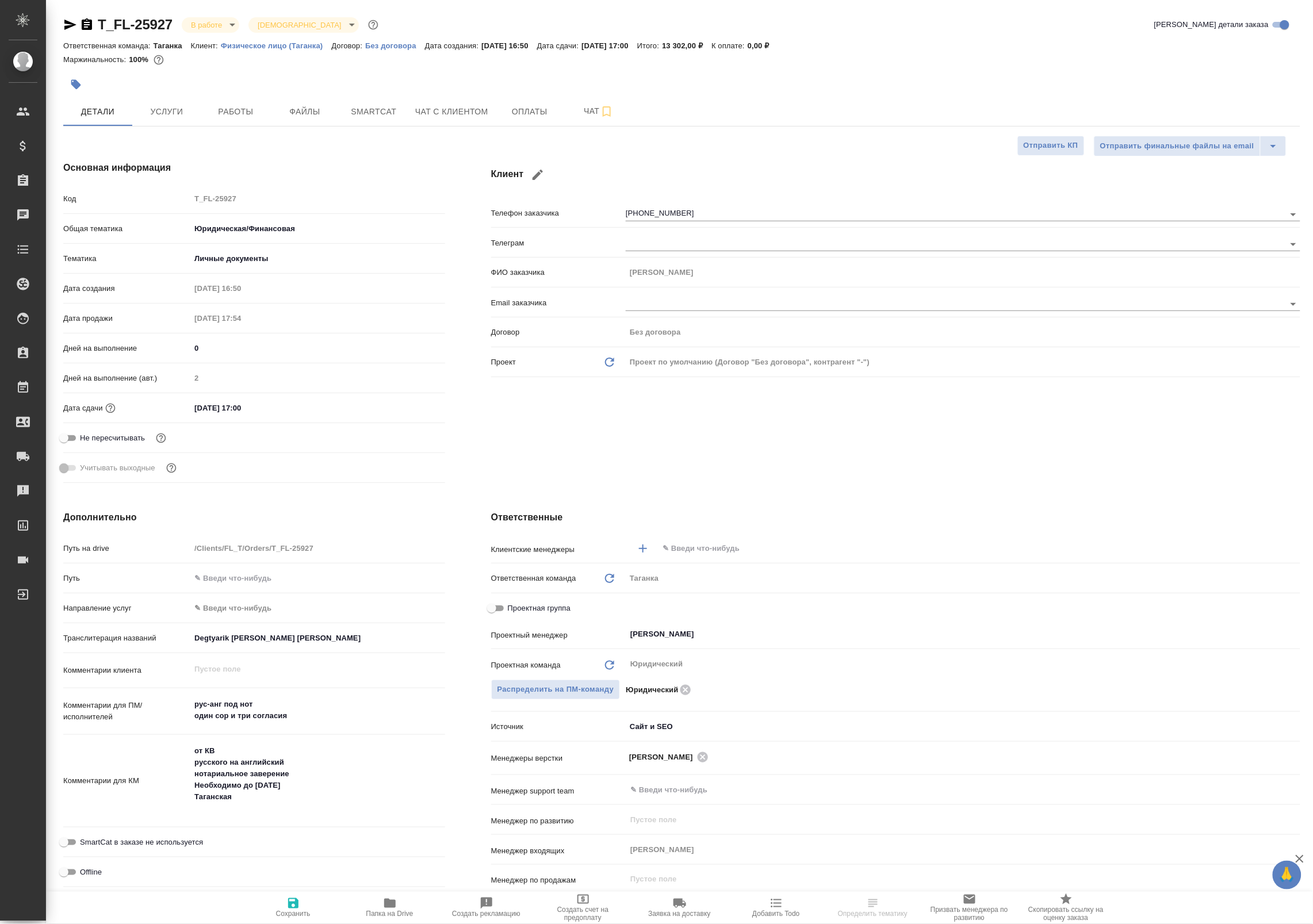
type textarea "x"
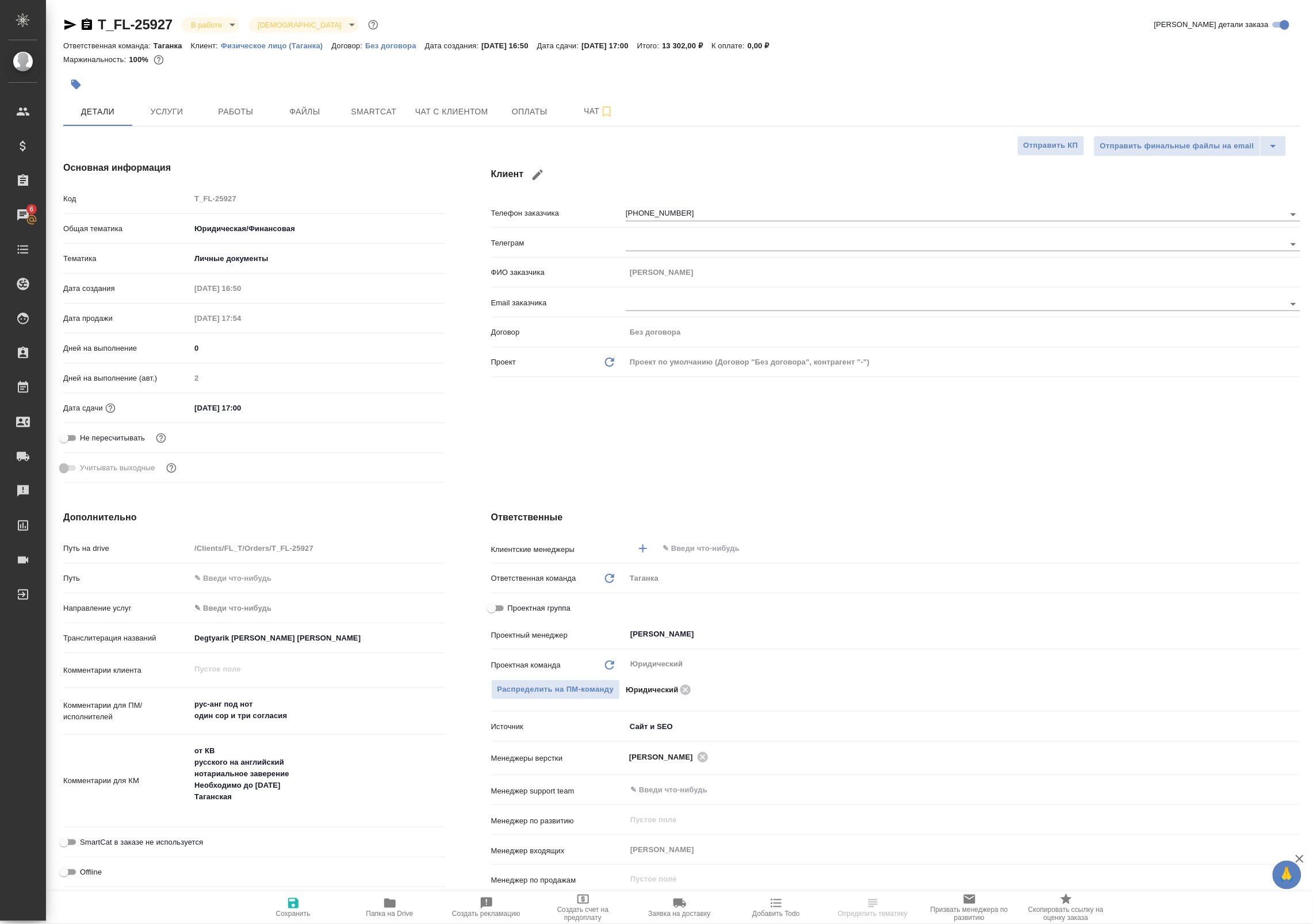
type textarea "x"
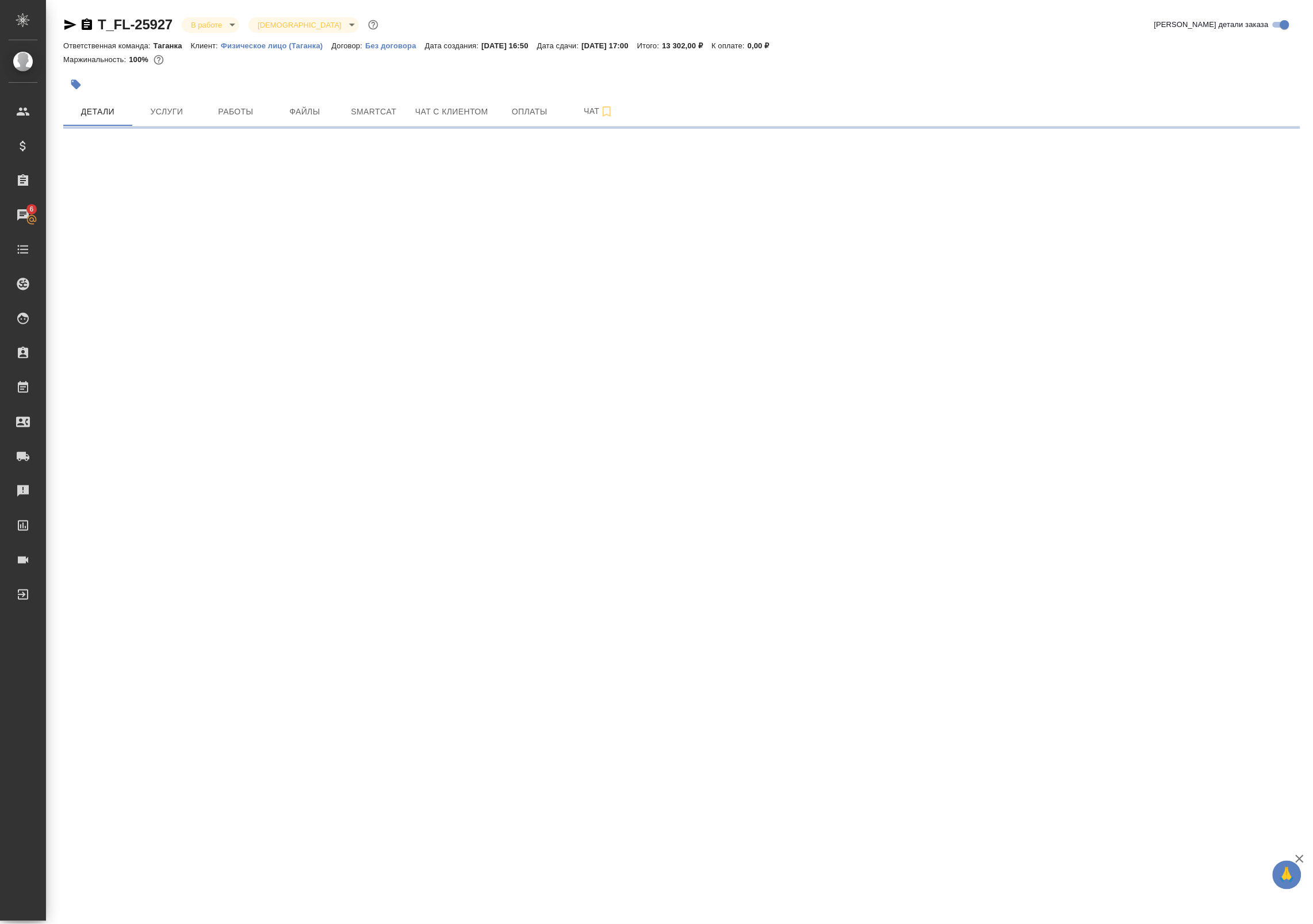
select select "RU"
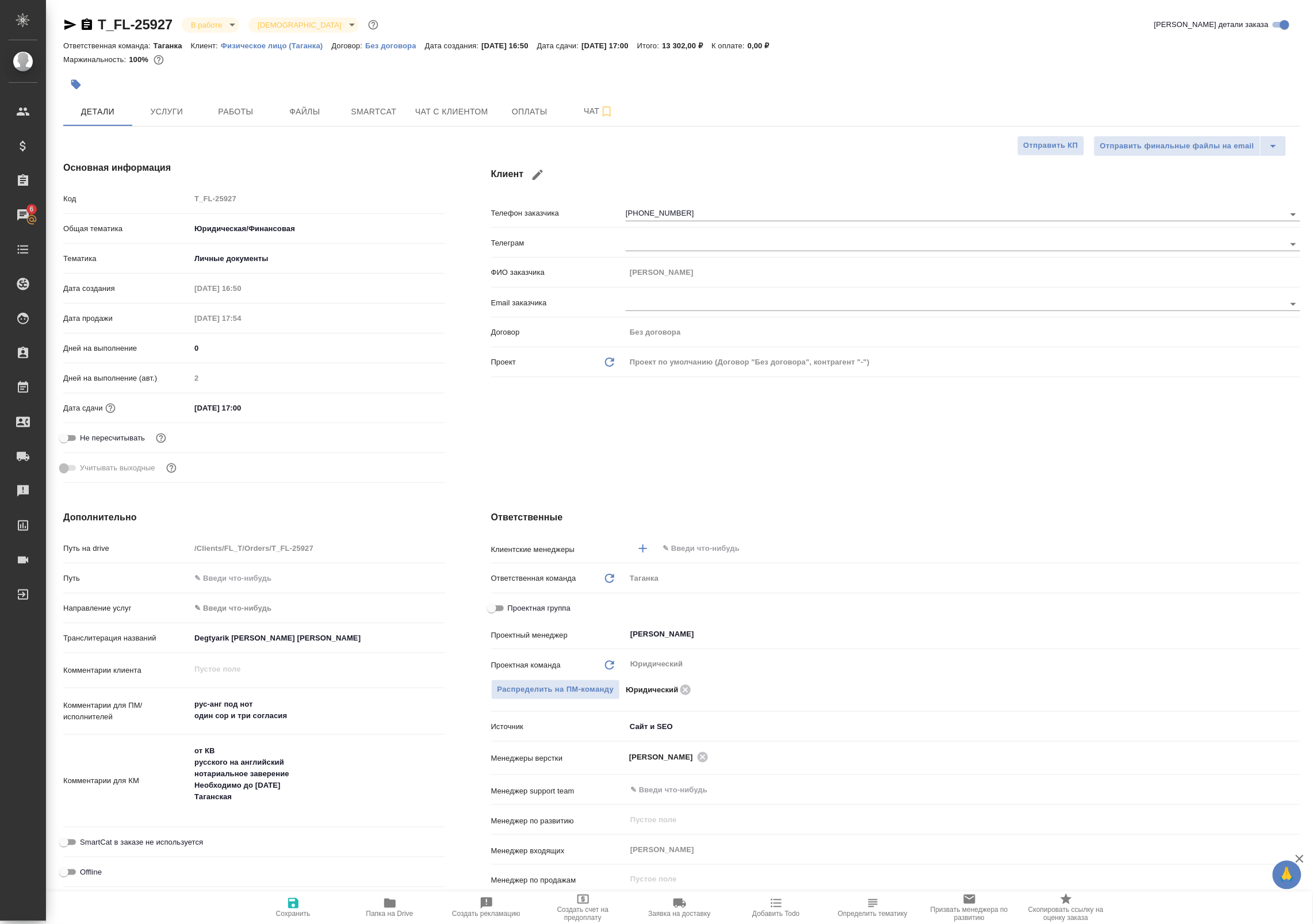
type textarea "x"
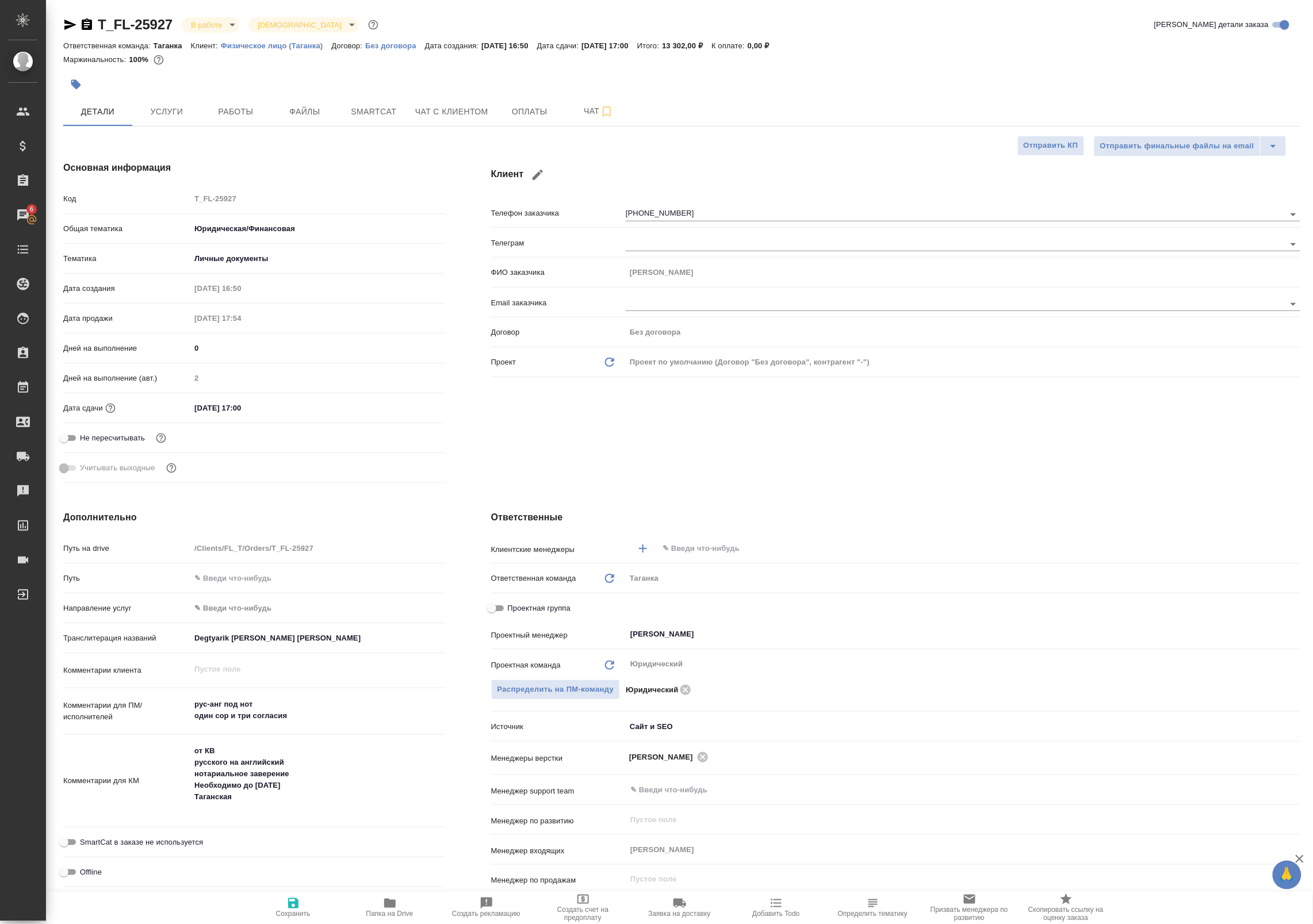
type textarea "x"
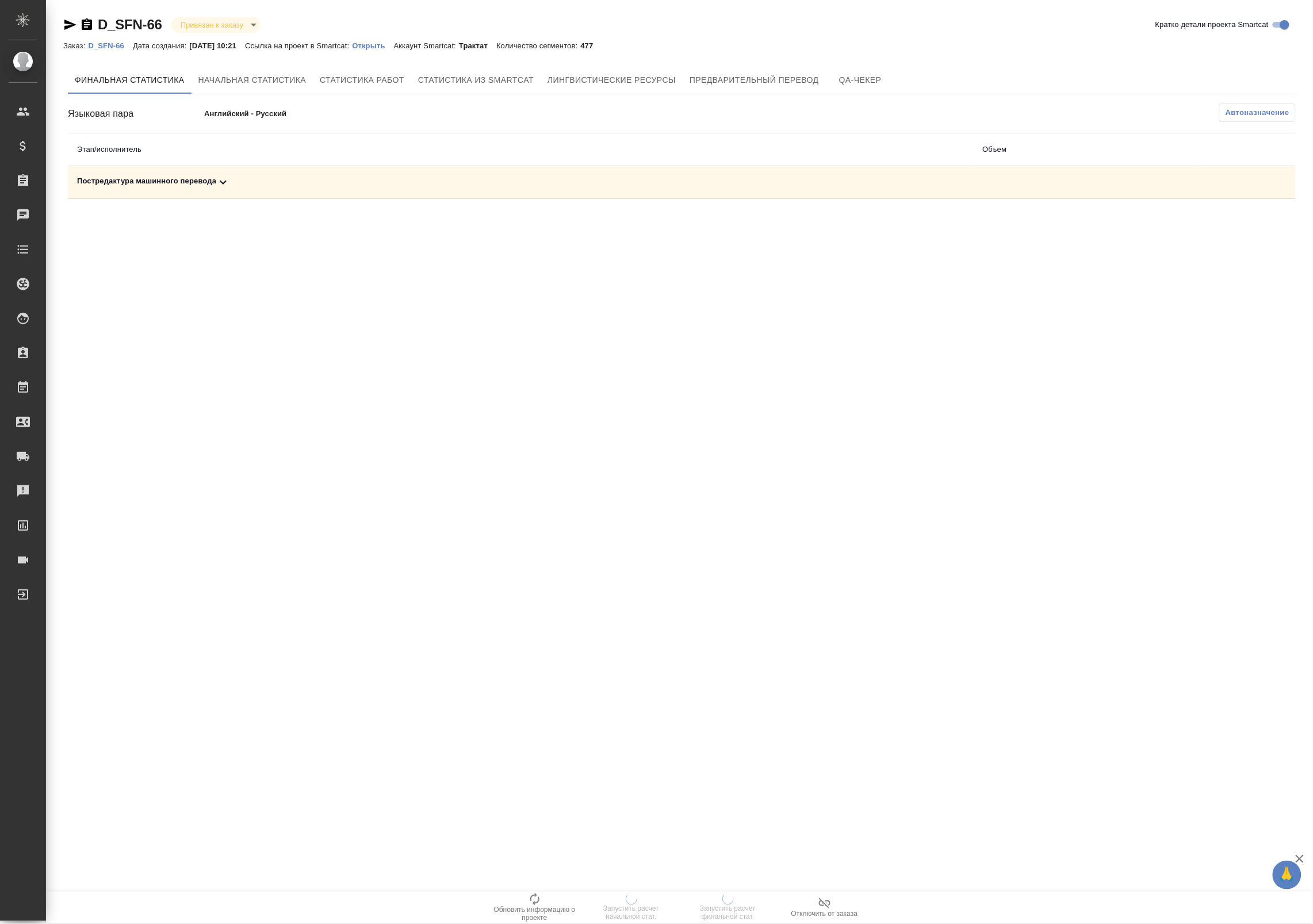
click at [266, 170] on td "Постредактура машинного перевода" at bounding box center [521, 182] width 905 height 33
click at [235, 182] on div "Постредактура машинного перевода" at bounding box center [521, 182] width 888 height 14
click at [253, 66] on button "Начальная статистика" at bounding box center [252, 80] width 122 height 27
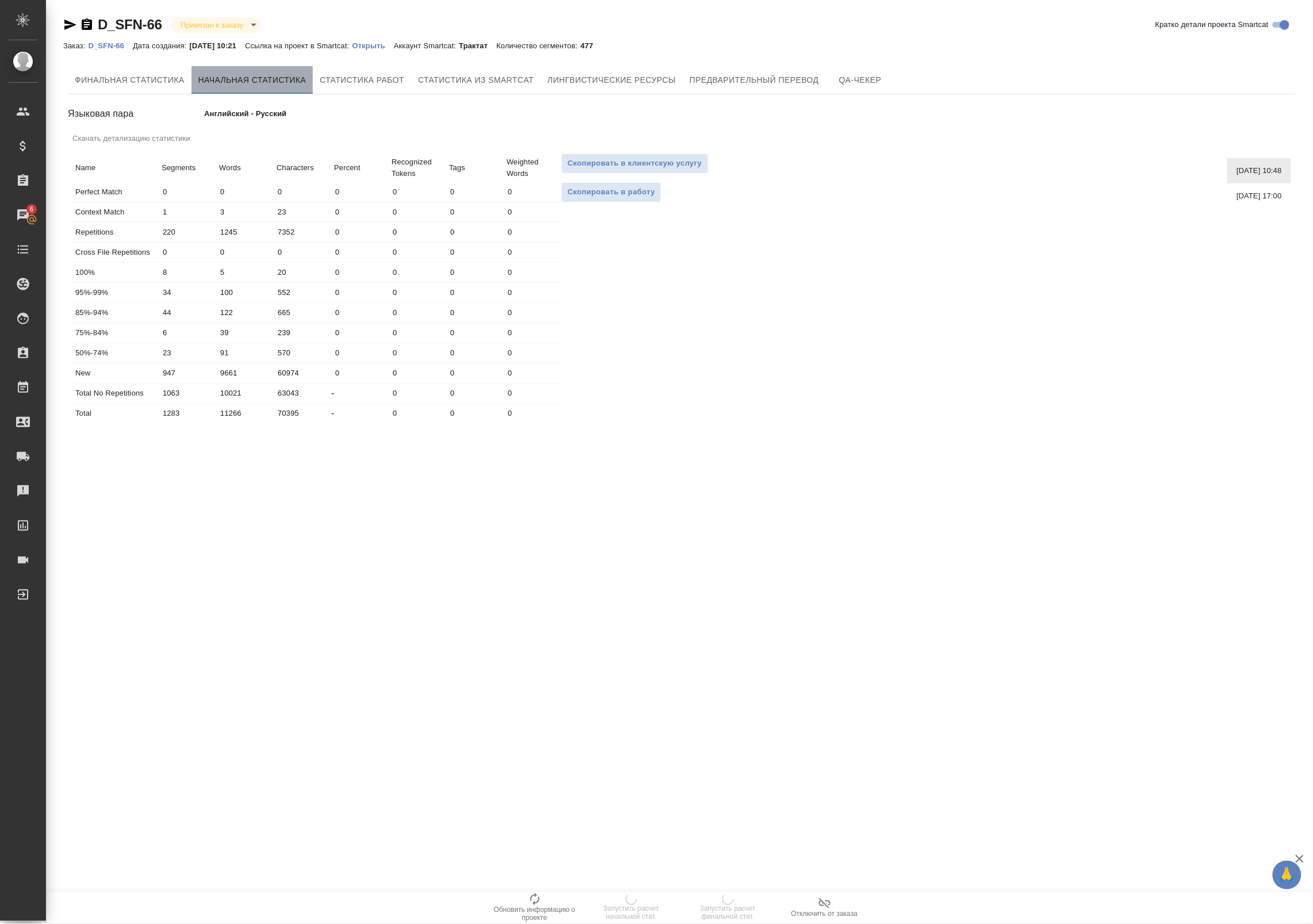
click at [245, 80] on span "Начальная статистика" at bounding box center [252, 80] width 108 height 14
click at [332, 76] on span "Статистика работ" at bounding box center [361, 80] width 84 height 14
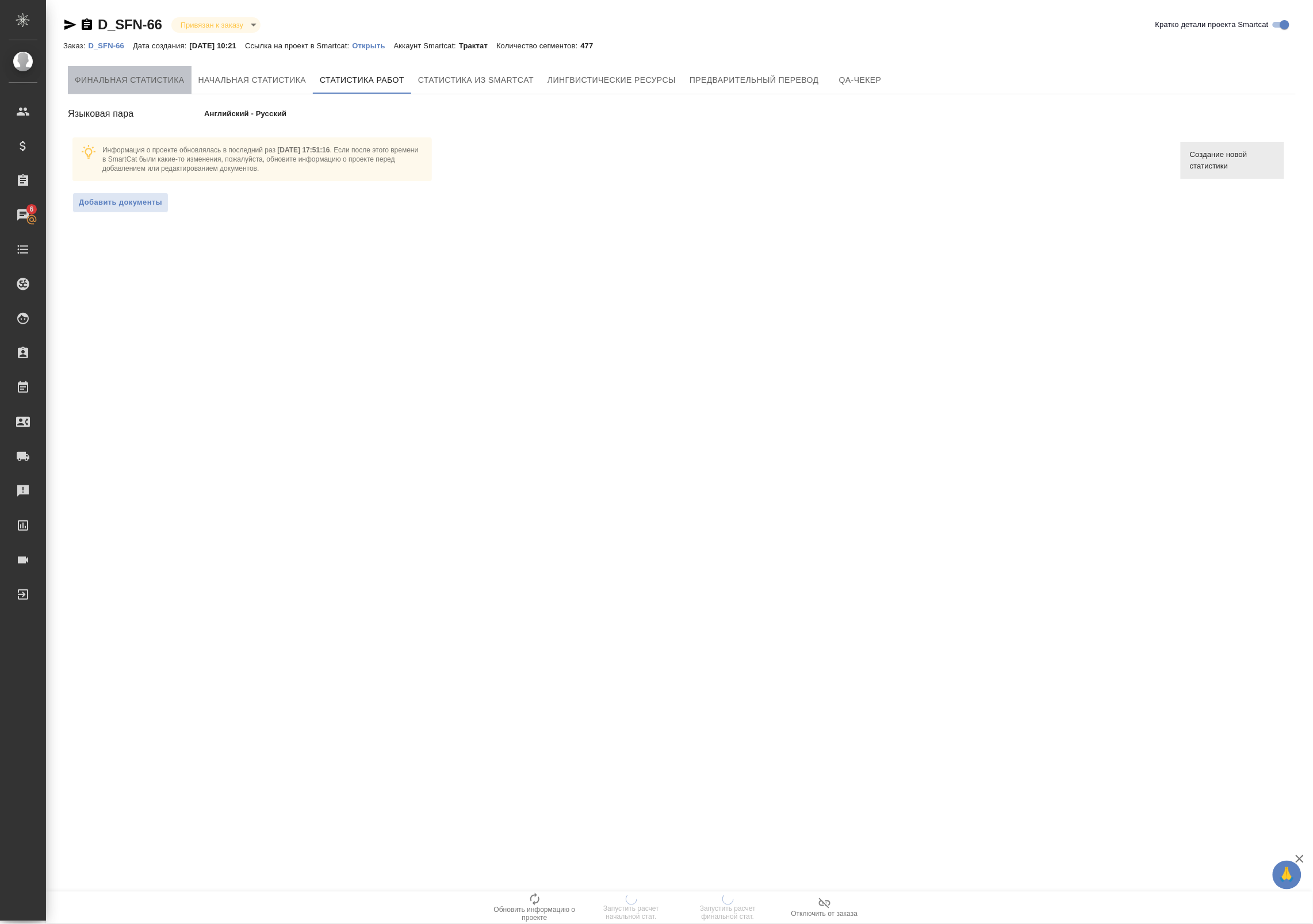
click at [136, 82] on span "Финальная статистика" at bounding box center [129, 80] width 110 height 14
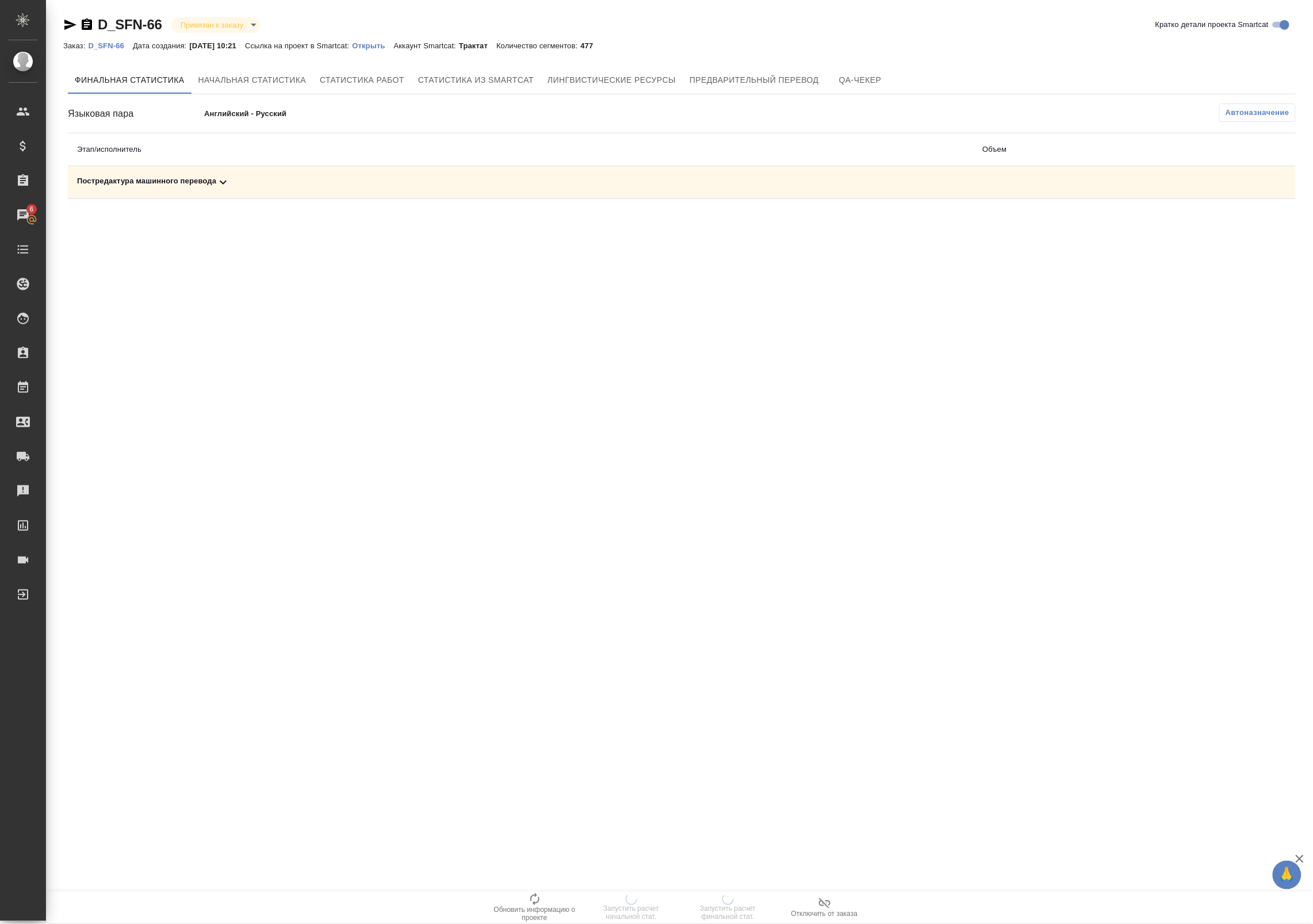
click at [202, 191] on td "Постредактура машинного перевода" at bounding box center [521, 182] width 905 height 33
click at [213, 175] on div "Постредактура машинного перевода" at bounding box center [521, 182] width 888 height 14
click at [545, 897] on span "Обновить информацию о проекте" at bounding box center [534, 907] width 82 height 30
click at [348, 185] on div "Постредактура машинного перевода" at bounding box center [521, 182] width 888 height 14
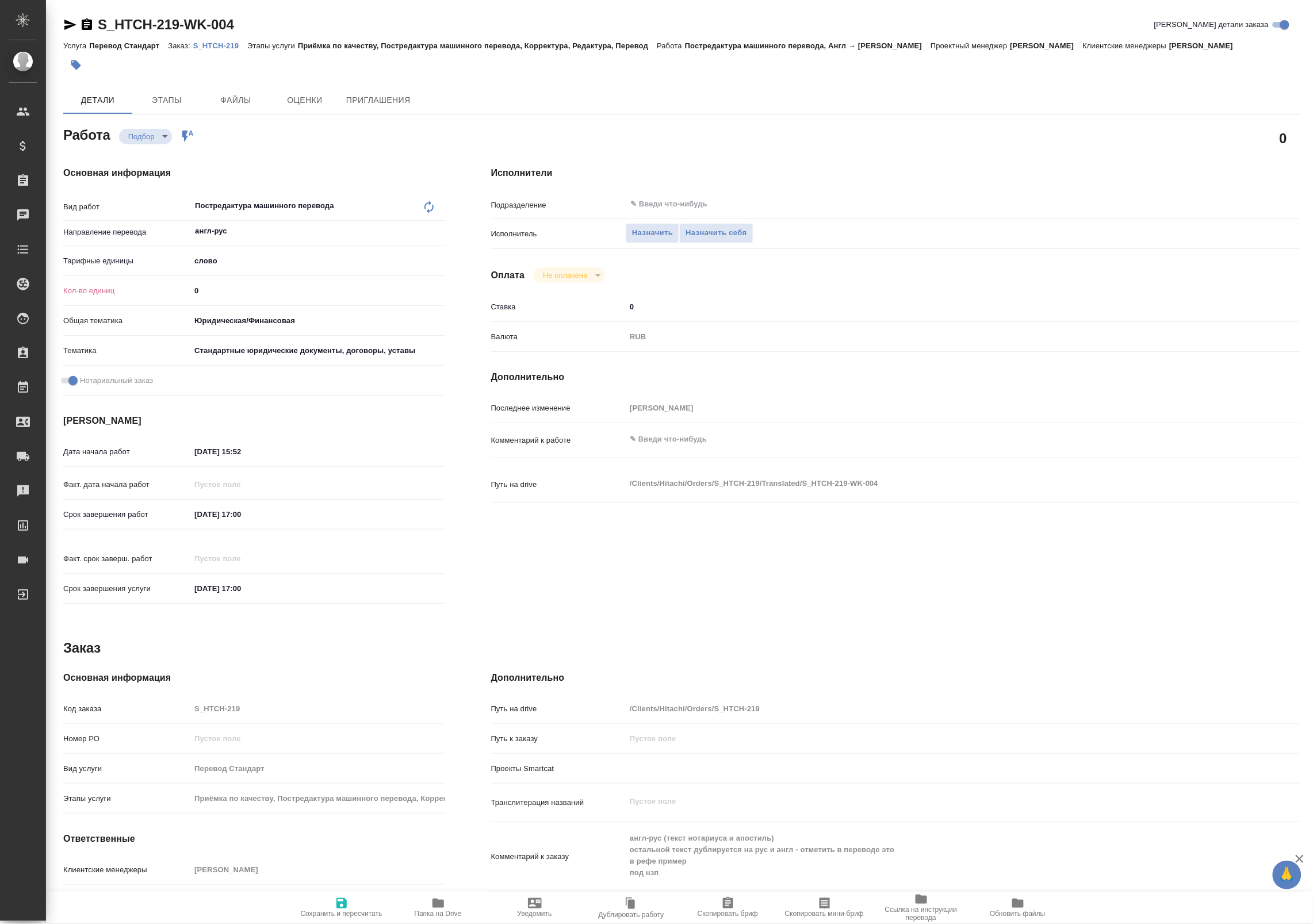
type textarea "x"
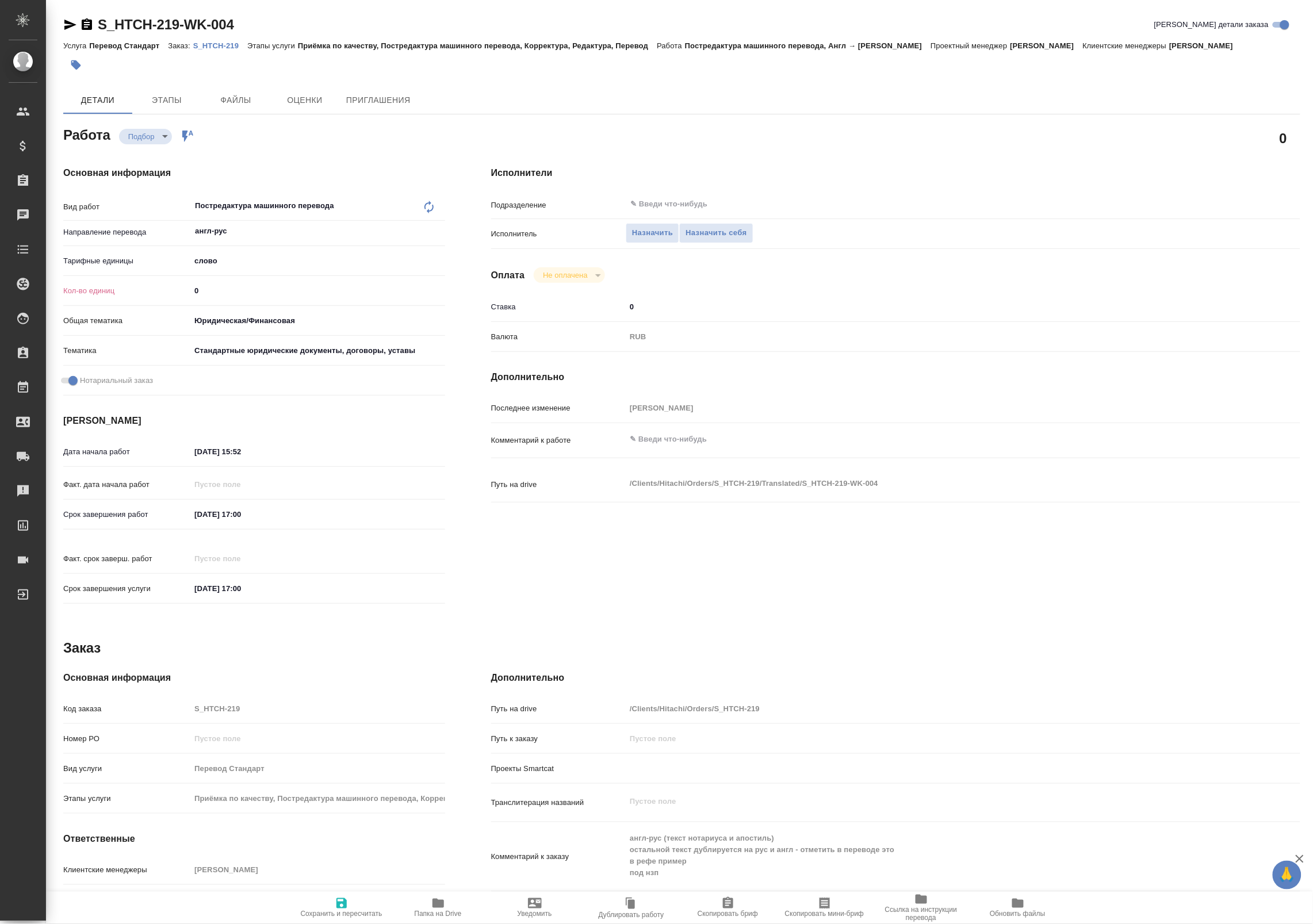
type textarea "x"
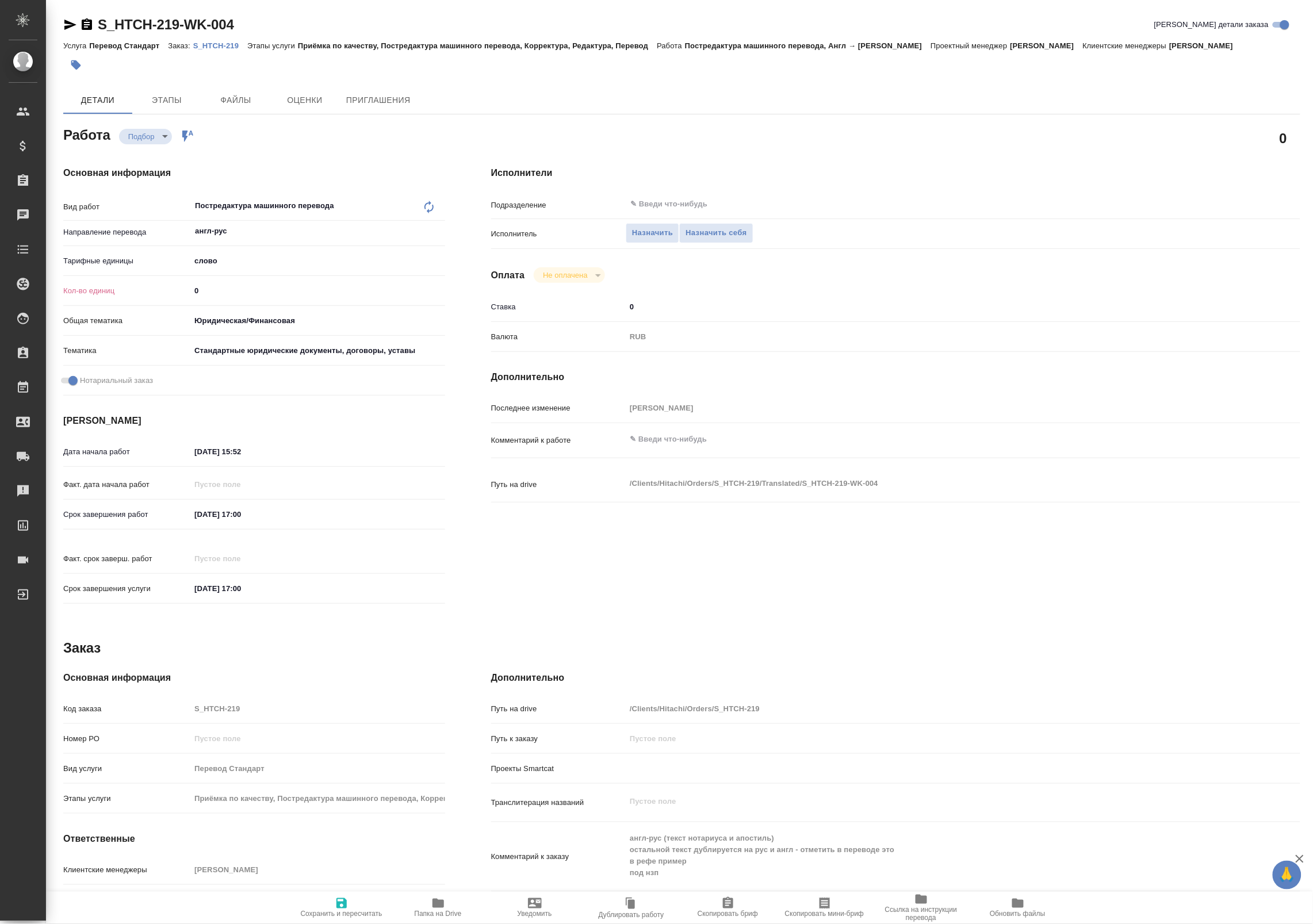
type textarea "x"
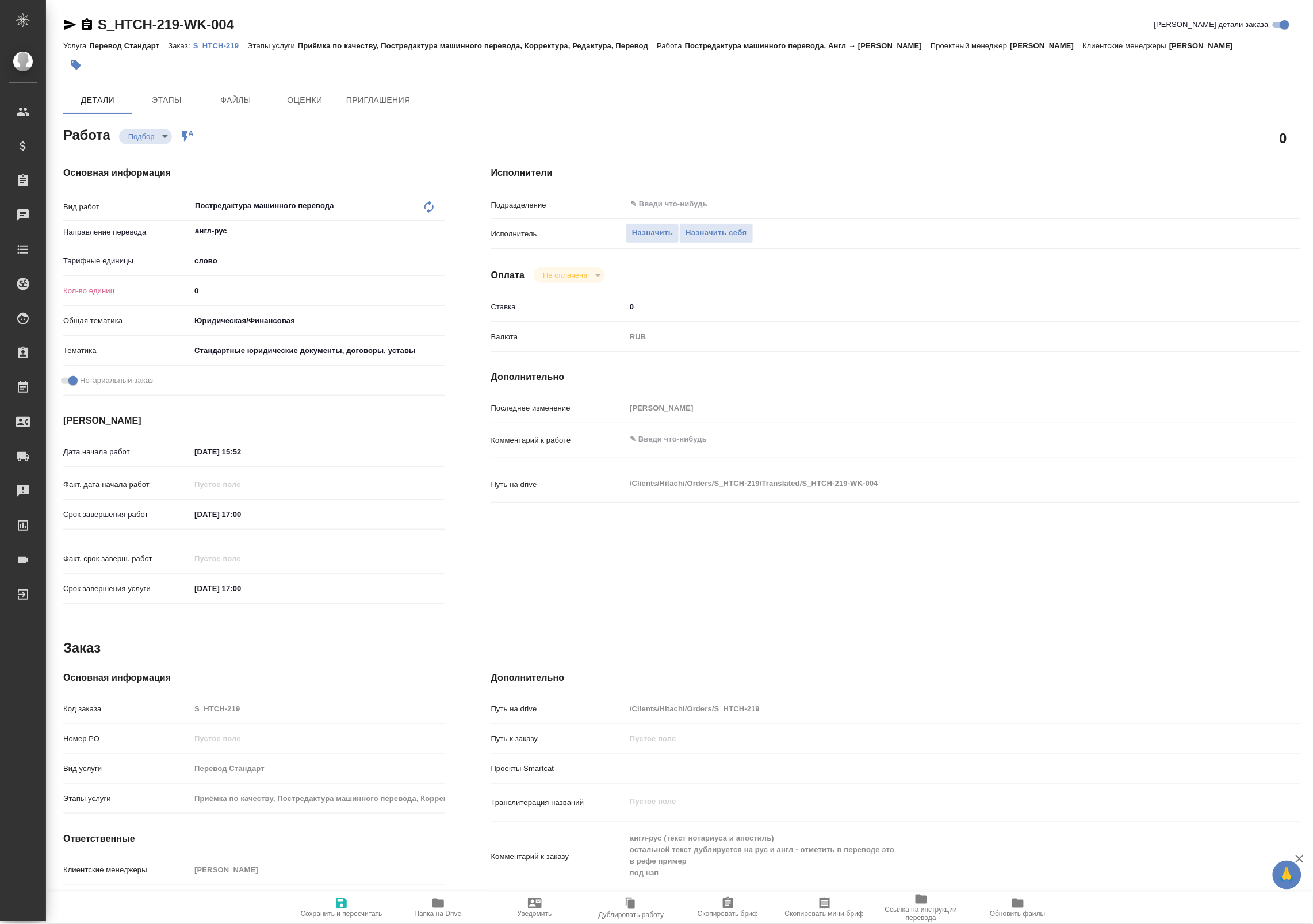
type textarea "x"
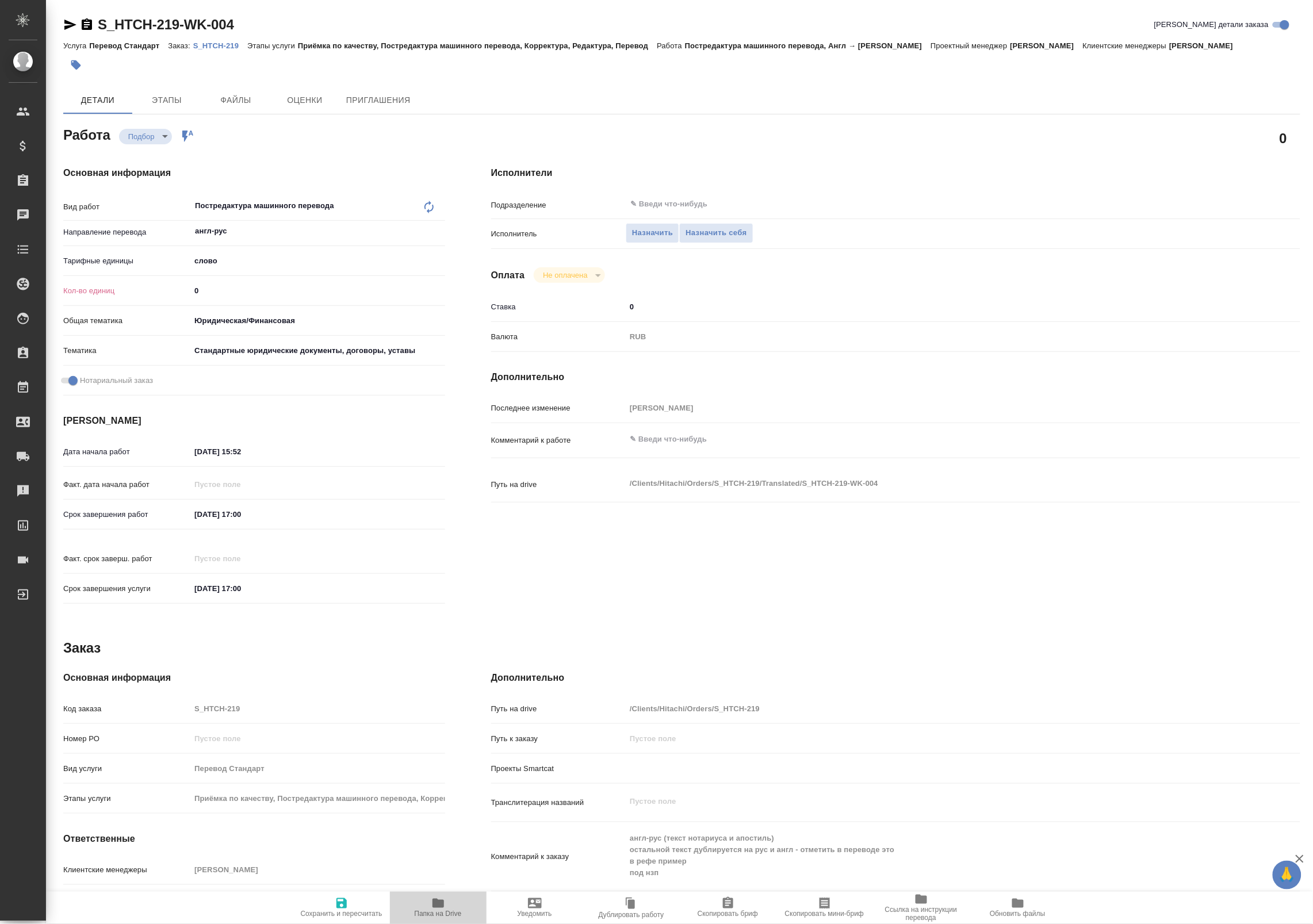
click at [440, 903] on icon "button" at bounding box center [438, 904] width 12 height 9
type textarea "x"
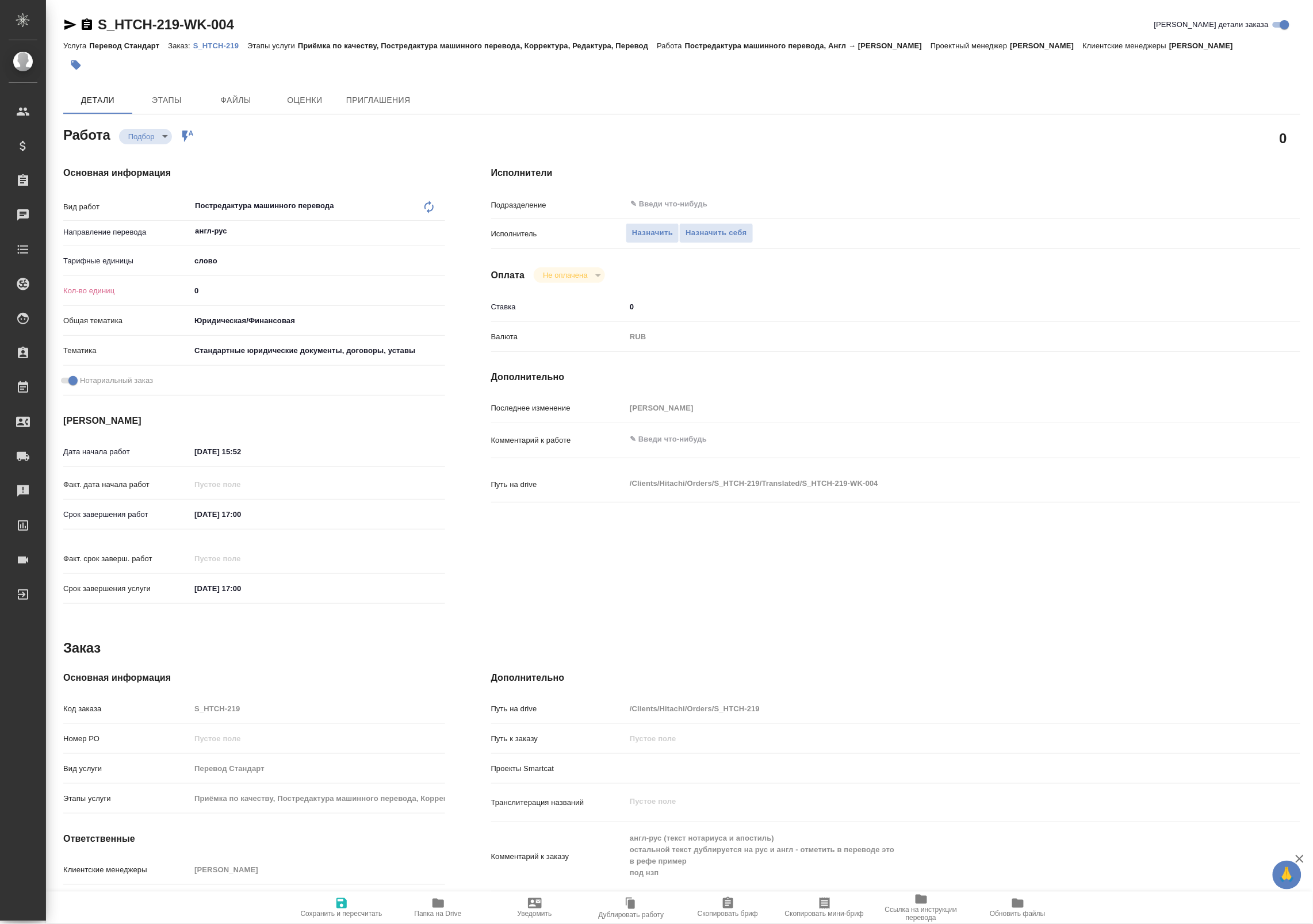
type textarea "x"
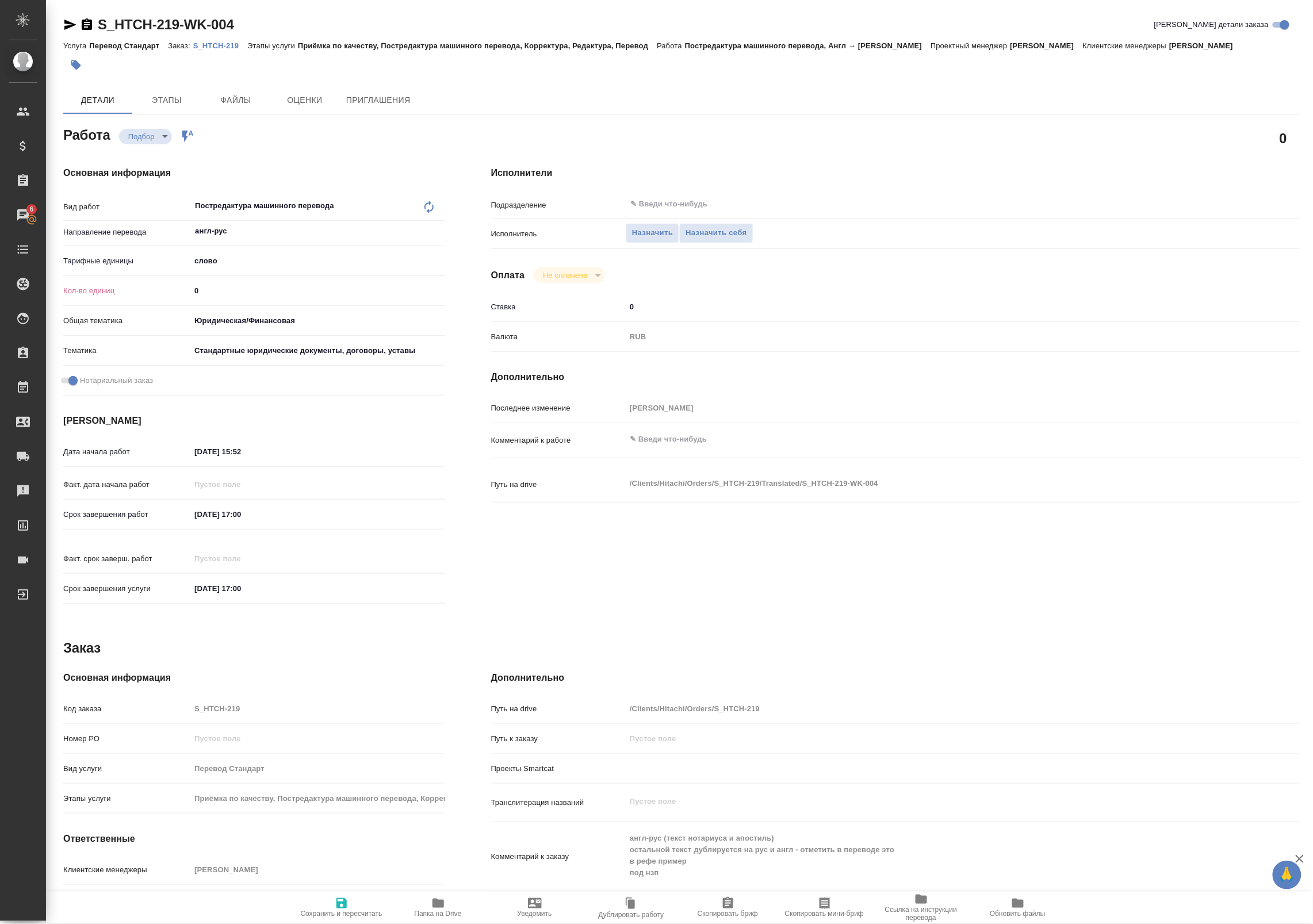
type textarea "x"
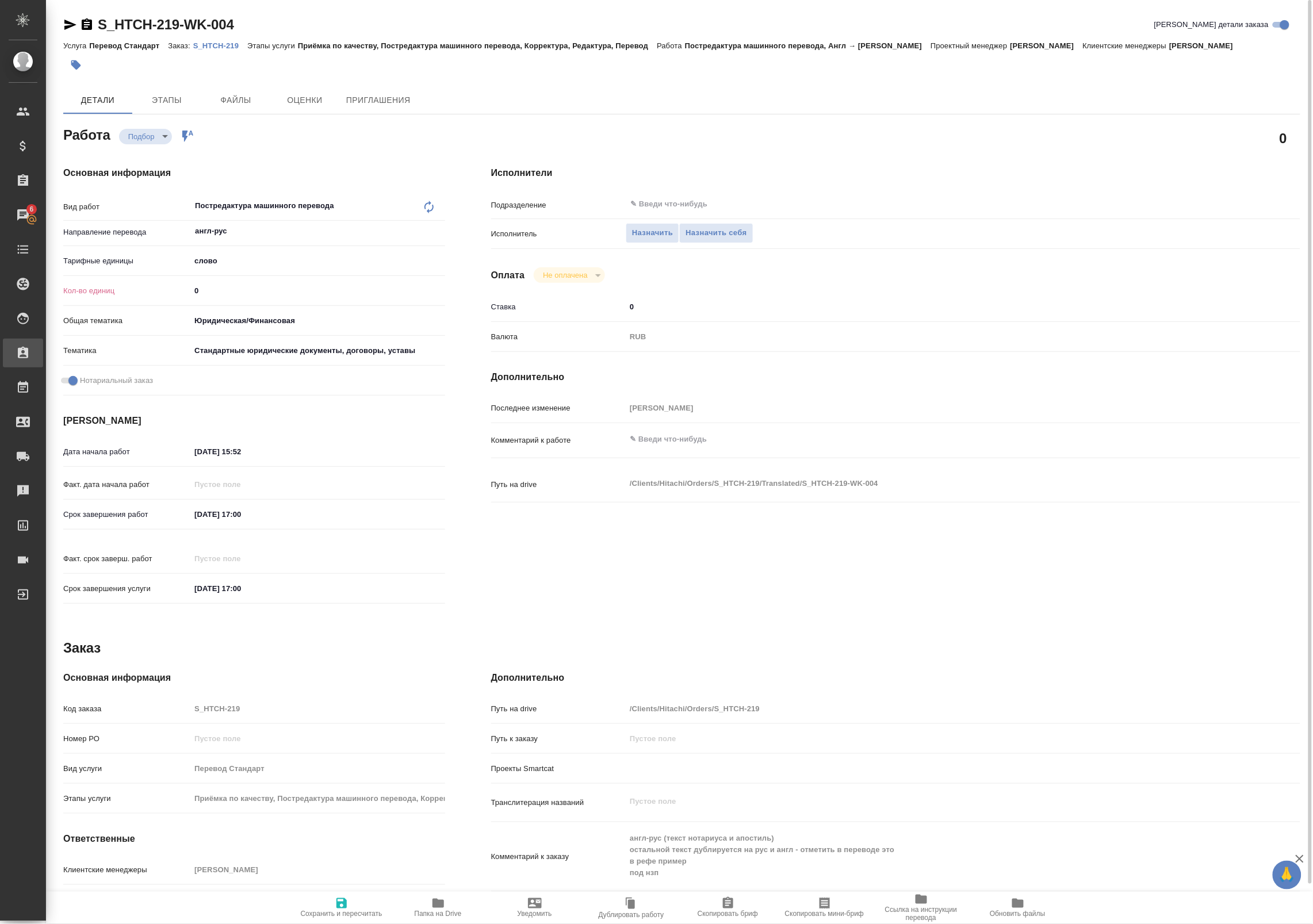
type textarea "x"
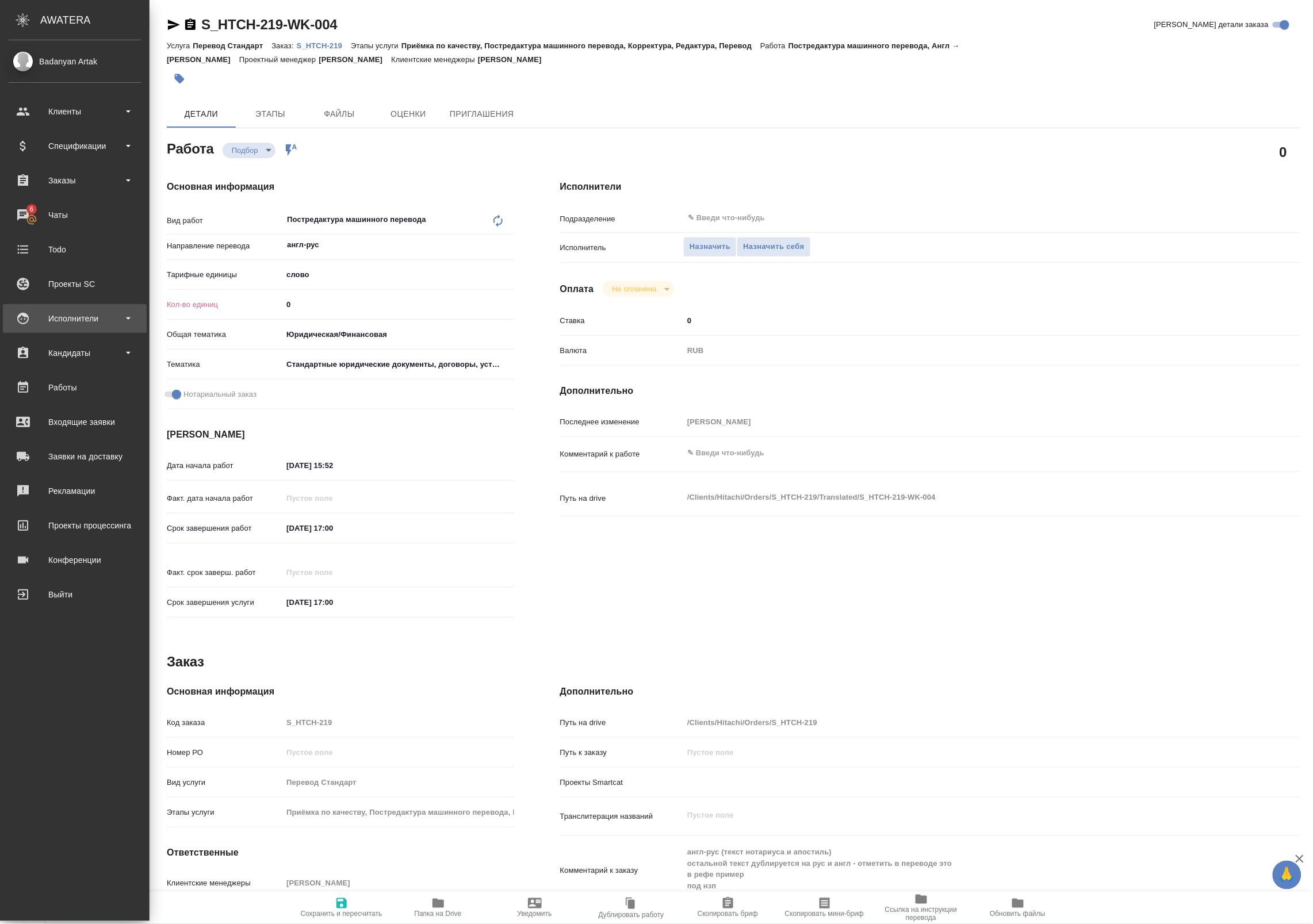
type textarea "x"
